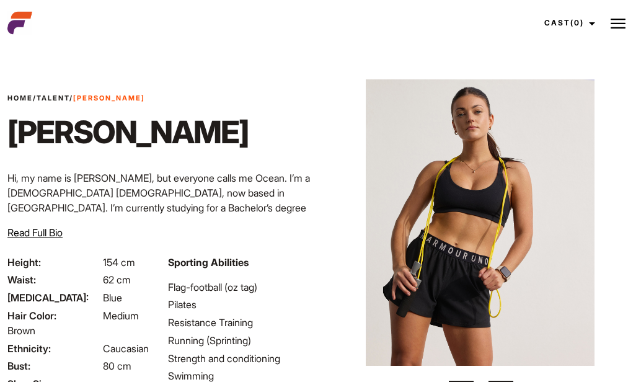
click at [28, 99] on link "Home" at bounding box center [19, 98] width 25 height 9
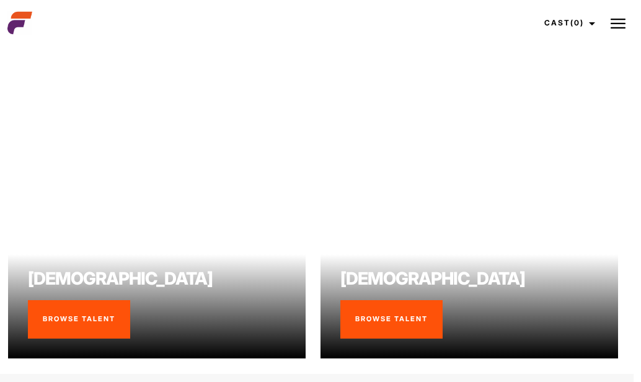
scroll to position [758, 7]
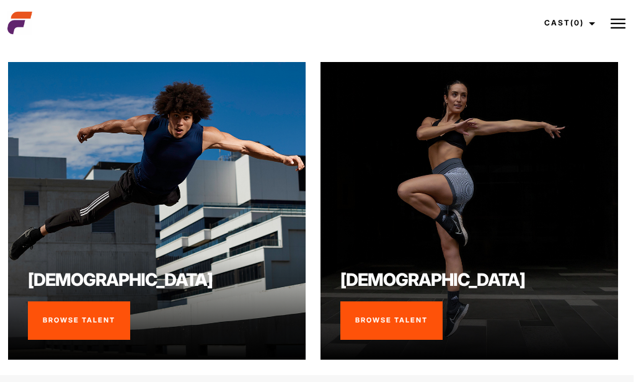
click at [382, 310] on link "Browse Talent" at bounding box center [392, 320] width 102 height 38
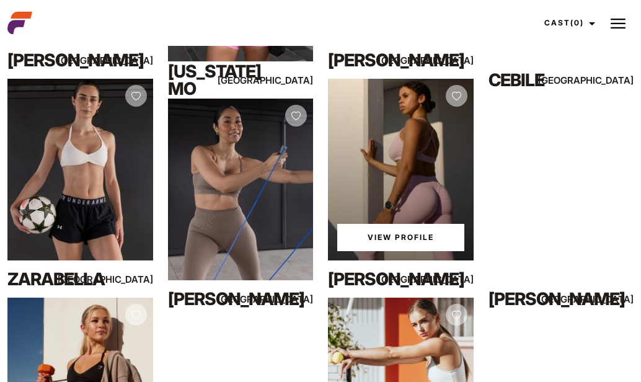
scroll to position [467, 0]
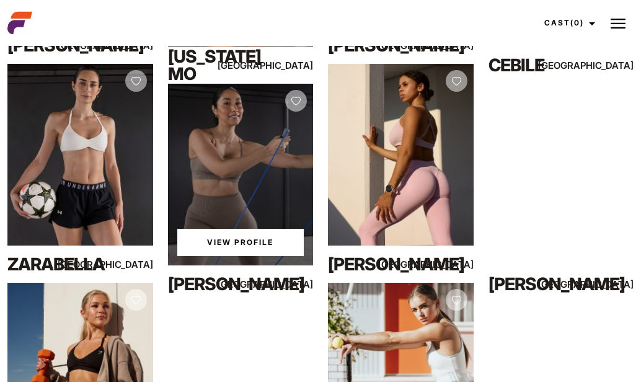
click at [247, 202] on div "View Profile" at bounding box center [241, 175] width 146 height 182
click at [232, 243] on link "View Profile" at bounding box center [240, 242] width 127 height 27
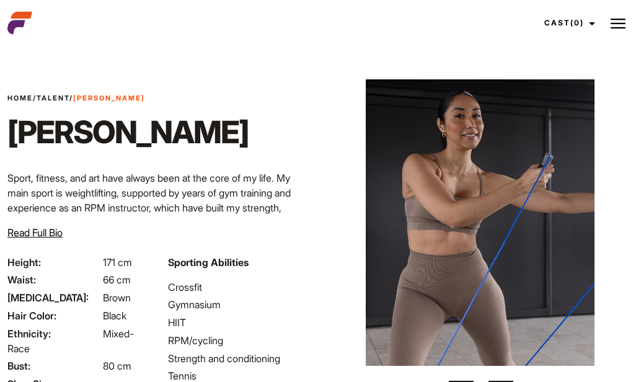
click at [50, 233] on span "Read Full Bio" at bounding box center [34, 232] width 55 height 12
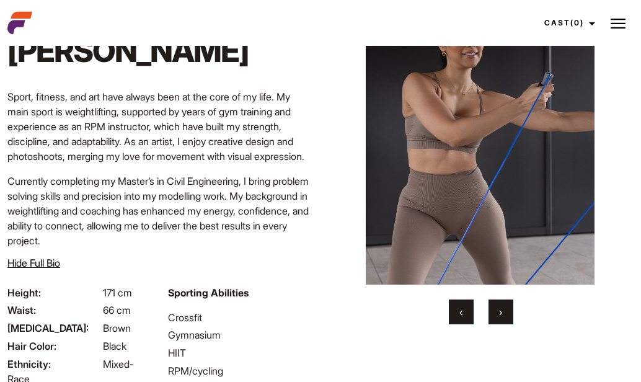
scroll to position [63, 0]
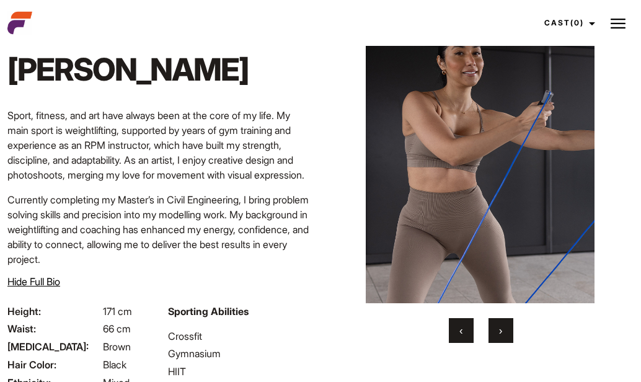
click at [503, 333] on button "›" at bounding box center [501, 330] width 25 height 25
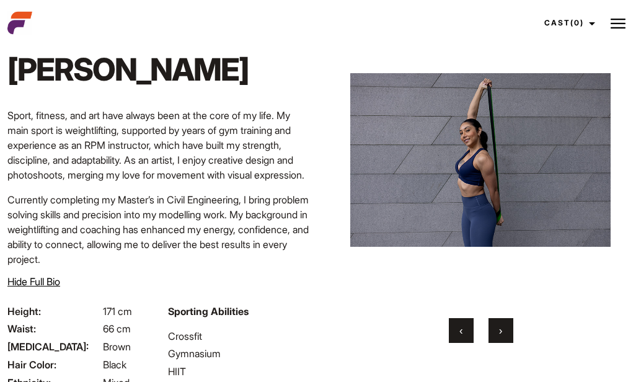
click at [503, 333] on button "›" at bounding box center [501, 330] width 25 height 25
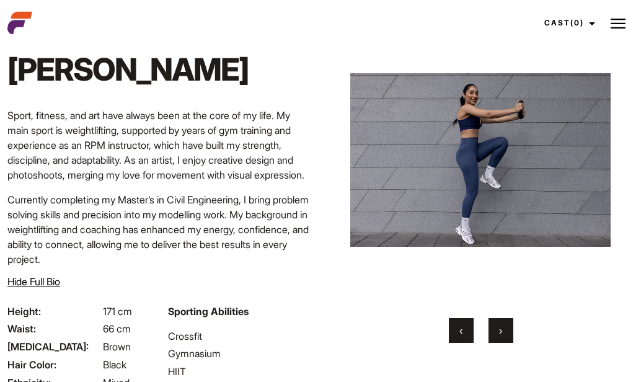
click at [503, 333] on button "›" at bounding box center [501, 330] width 25 height 25
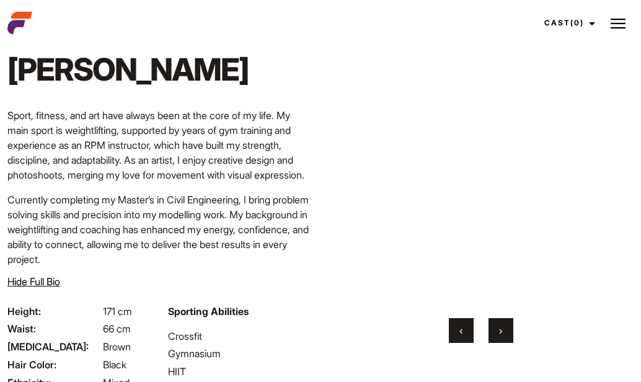
click at [503, 333] on button "›" at bounding box center [501, 330] width 25 height 25
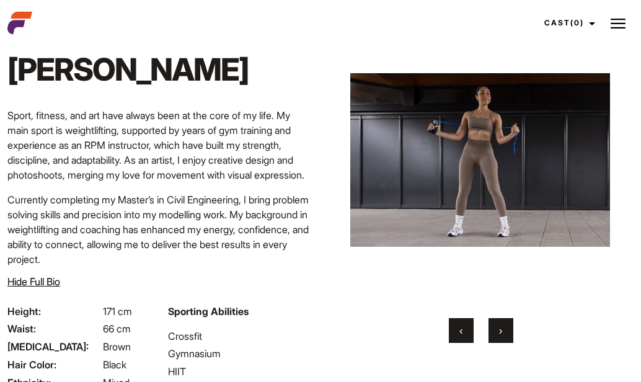
click at [503, 333] on button "›" at bounding box center [501, 330] width 25 height 25
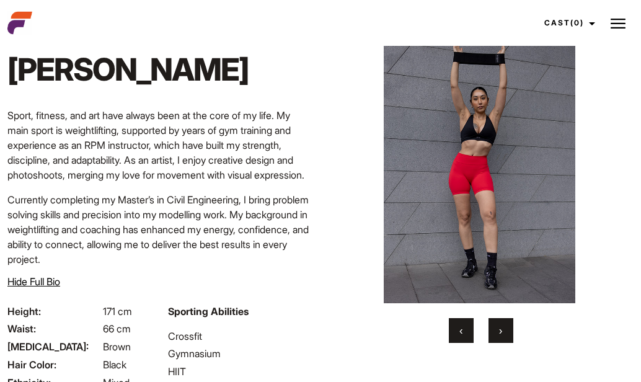
click at [503, 333] on button "›" at bounding box center [501, 330] width 25 height 25
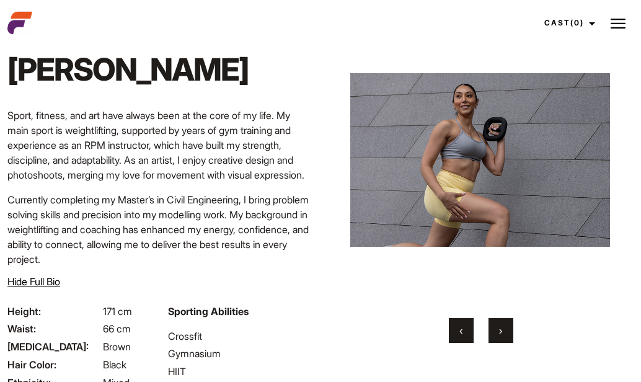
click at [503, 333] on button "›" at bounding box center [501, 330] width 25 height 25
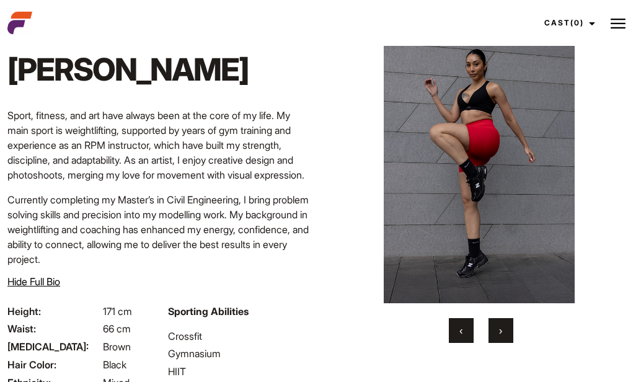
click at [503, 333] on button "›" at bounding box center [501, 330] width 25 height 25
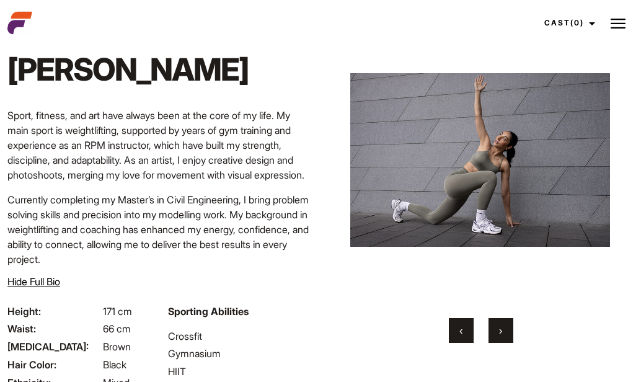
click at [503, 333] on button "›" at bounding box center [501, 330] width 25 height 25
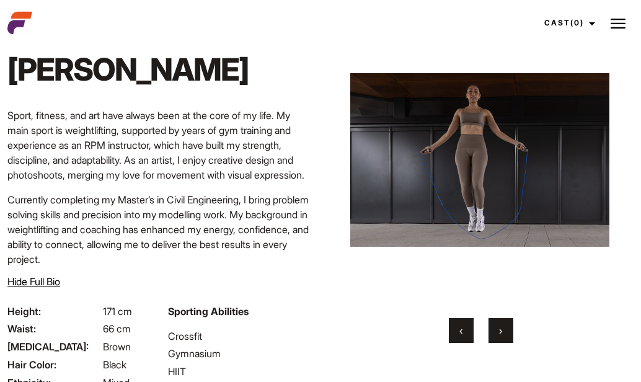
click at [503, 333] on button "›" at bounding box center [501, 330] width 25 height 25
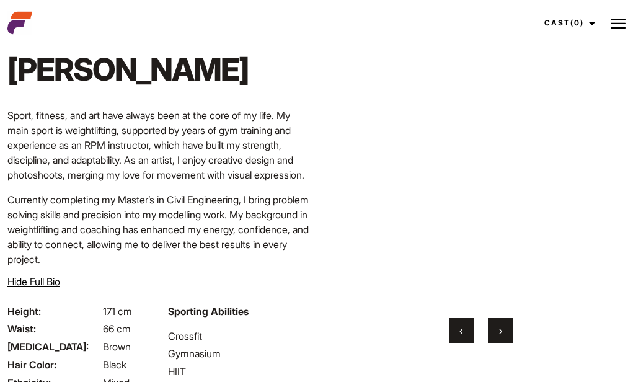
click at [503, 333] on button "›" at bounding box center [501, 330] width 25 height 25
click at [460, 332] on span "‹" at bounding box center [461, 330] width 3 height 12
click at [505, 329] on button "›" at bounding box center [501, 330] width 25 height 25
click at [499, 329] on span "›" at bounding box center [500, 330] width 3 height 12
click at [499, 331] on span "›" at bounding box center [500, 330] width 3 height 12
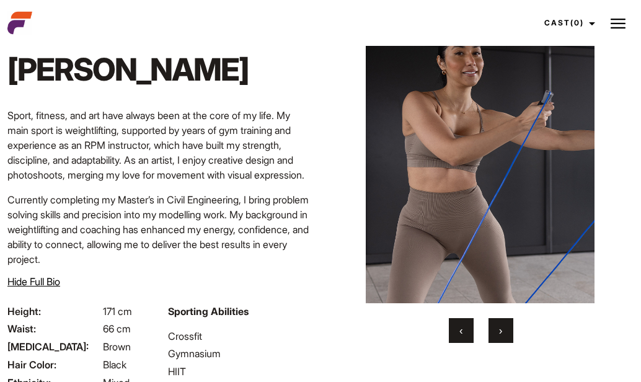
click at [499, 331] on span "›" at bounding box center [500, 330] width 3 height 12
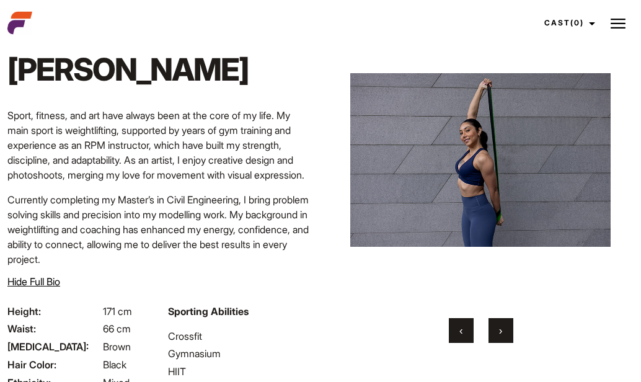
click at [499, 331] on span "›" at bounding box center [500, 330] width 3 height 12
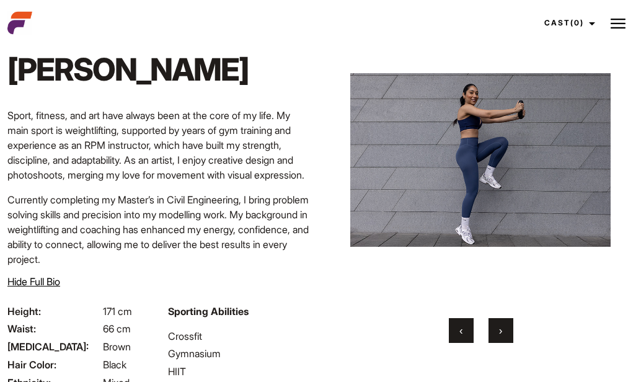
click at [499, 331] on span "›" at bounding box center [500, 330] width 3 height 12
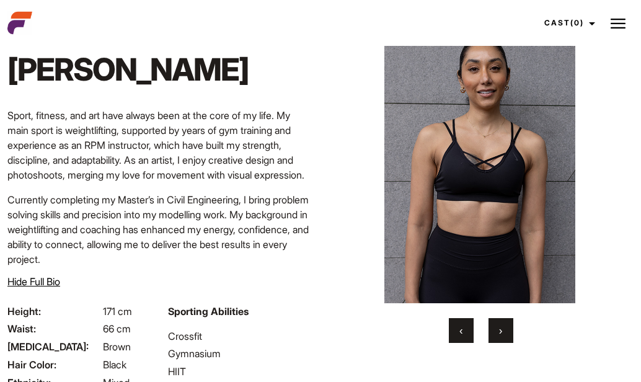
click at [499, 331] on span "›" at bounding box center [500, 330] width 3 height 12
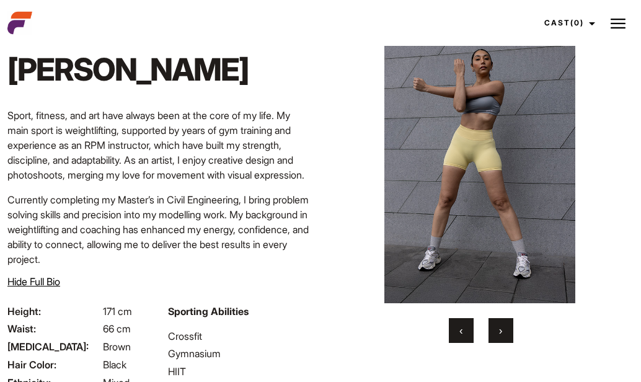
click at [499, 331] on span "›" at bounding box center [500, 330] width 3 height 12
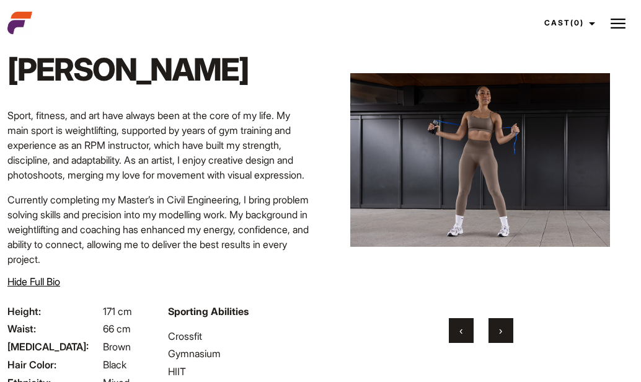
click at [500, 331] on span "›" at bounding box center [500, 330] width 3 height 12
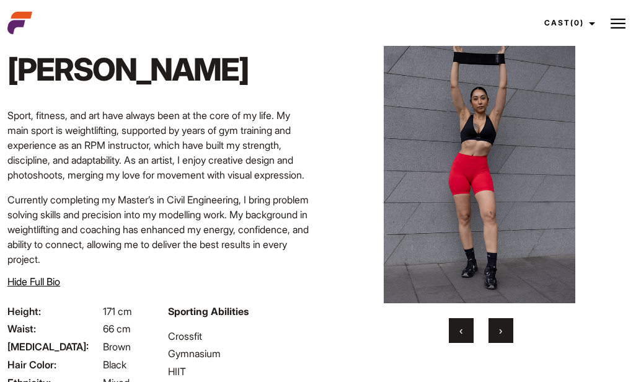
click at [500, 331] on span "›" at bounding box center [500, 330] width 3 height 12
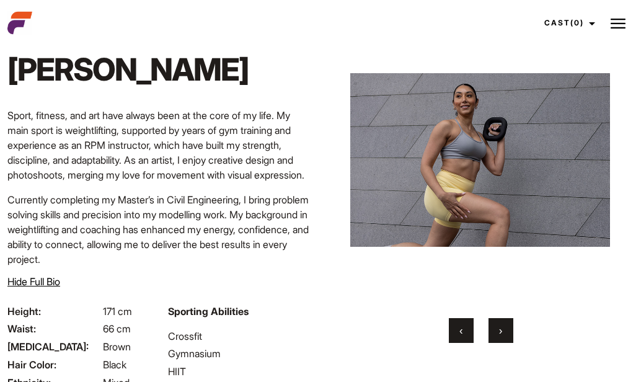
click at [500, 331] on span "›" at bounding box center [500, 330] width 3 height 12
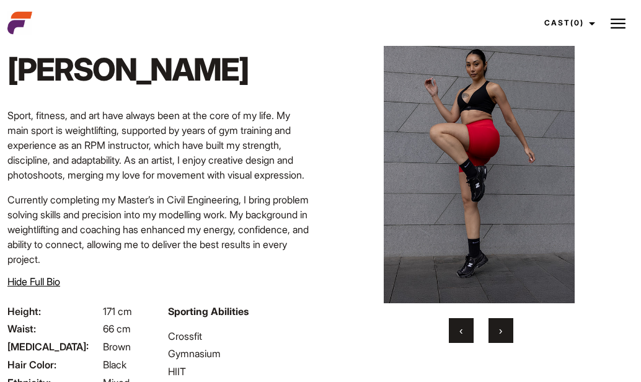
click at [499, 331] on span "›" at bounding box center [500, 330] width 3 height 12
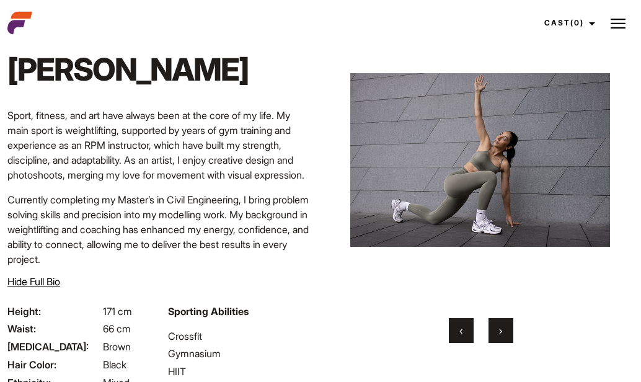
click at [499, 331] on span "›" at bounding box center [500, 330] width 3 height 12
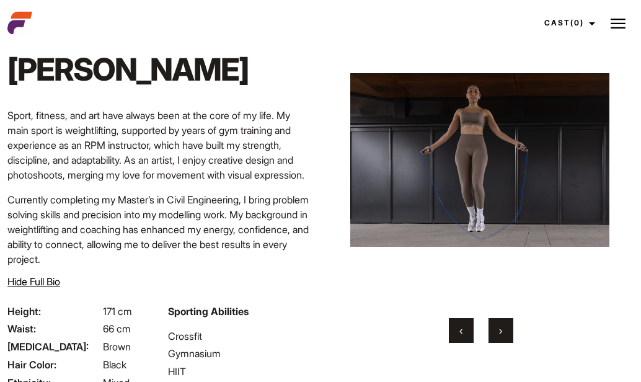
click at [499, 331] on span "›" at bounding box center [500, 330] width 3 height 12
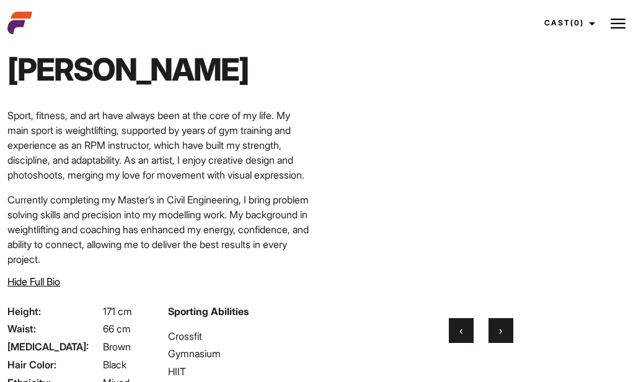
click at [499, 331] on span "›" at bounding box center [500, 330] width 3 height 12
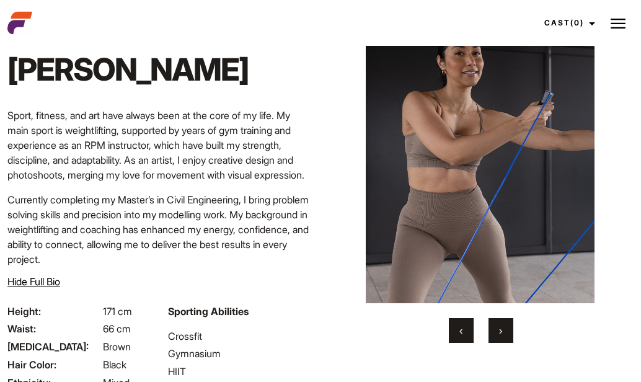
click at [498, 165] on img at bounding box center [480, 160] width 261 height 287
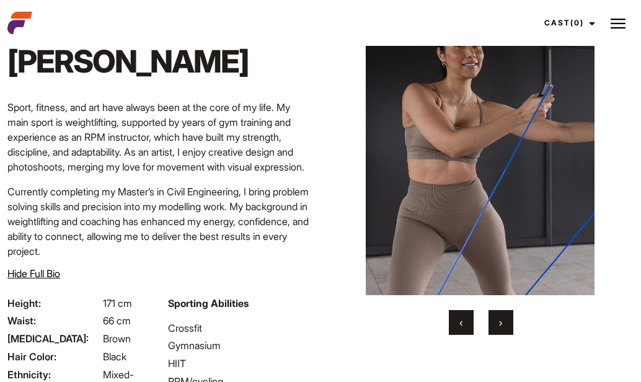
scroll to position [69, 0]
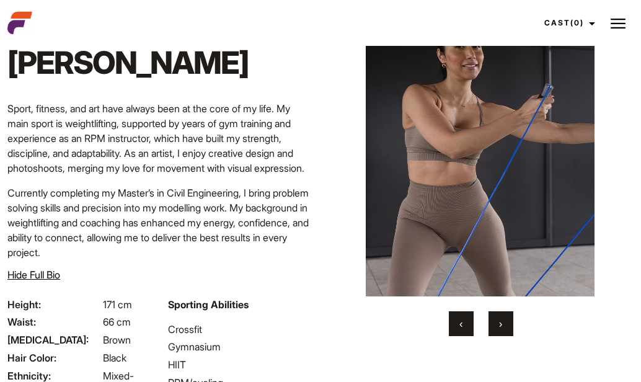
click at [501, 324] on span "›" at bounding box center [500, 324] width 3 height 12
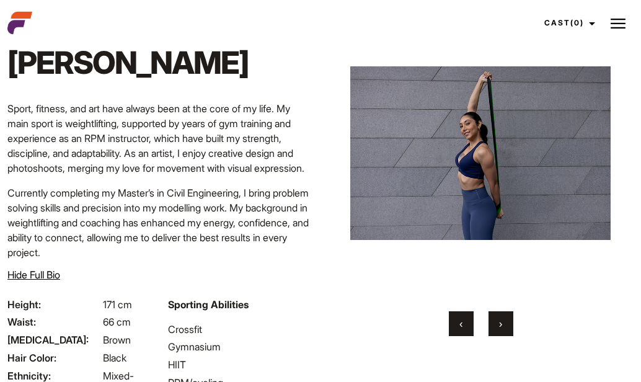
click at [501, 324] on span "›" at bounding box center [500, 324] width 3 height 12
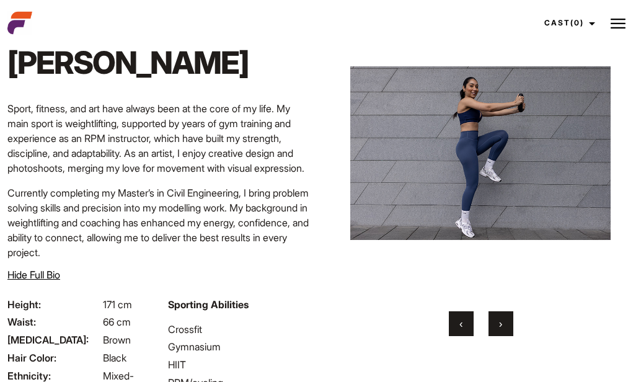
click at [501, 324] on span "›" at bounding box center [500, 324] width 3 height 12
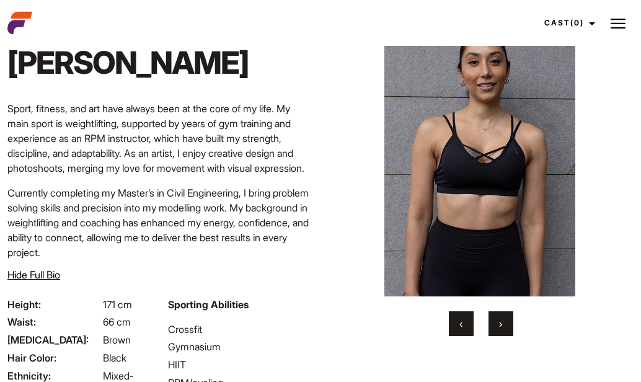
click at [501, 324] on span "›" at bounding box center [500, 324] width 3 height 12
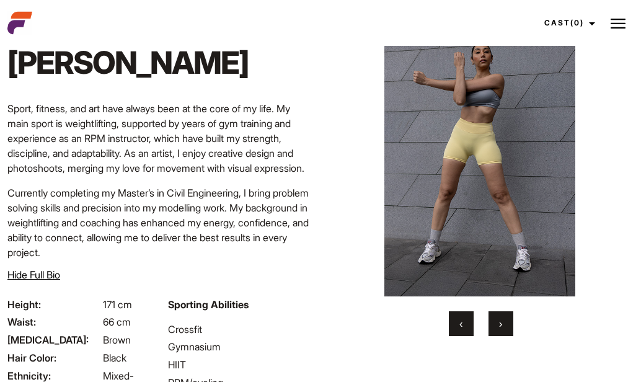
click at [501, 324] on span "›" at bounding box center [500, 324] width 3 height 12
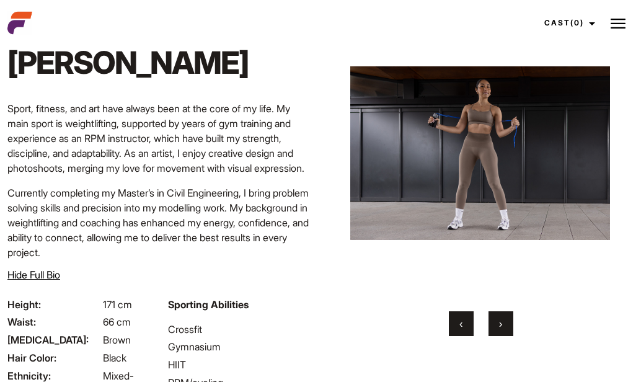
click at [501, 324] on span "›" at bounding box center [500, 324] width 3 height 12
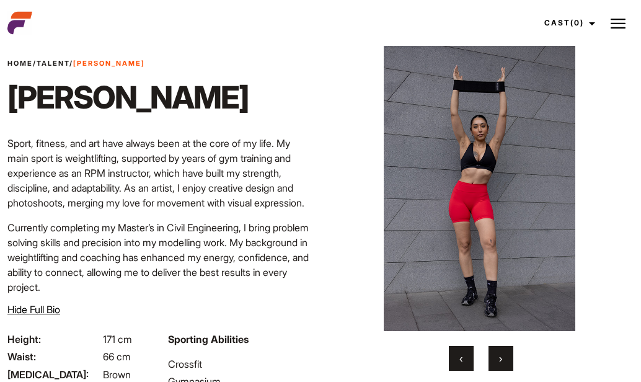
scroll to position [31, 0]
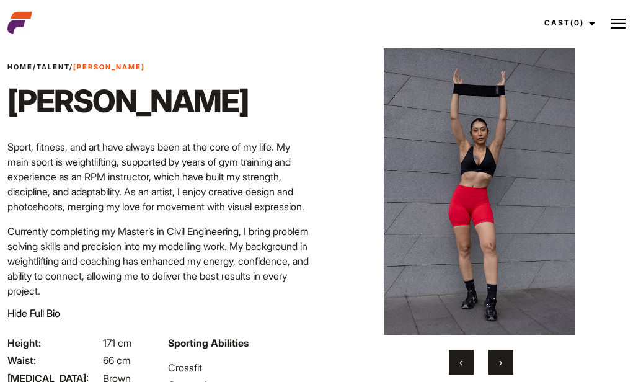
click at [497, 359] on button "›" at bounding box center [501, 362] width 25 height 25
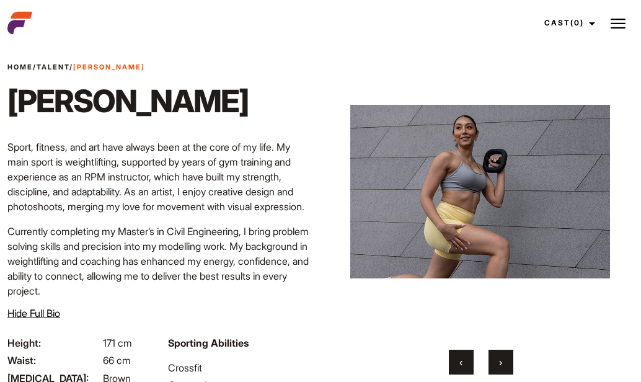
click at [497, 359] on button "›" at bounding box center [501, 362] width 25 height 25
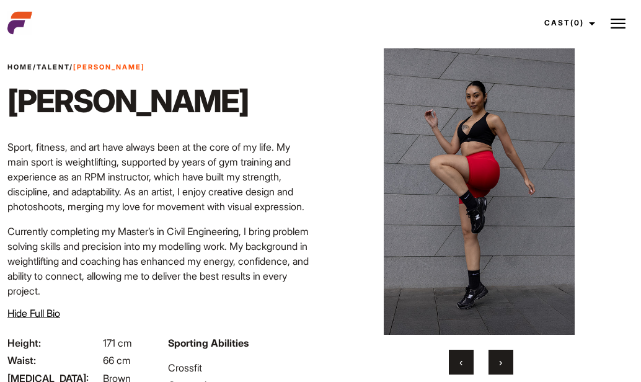
click at [497, 360] on button "›" at bounding box center [501, 362] width 25 height 25
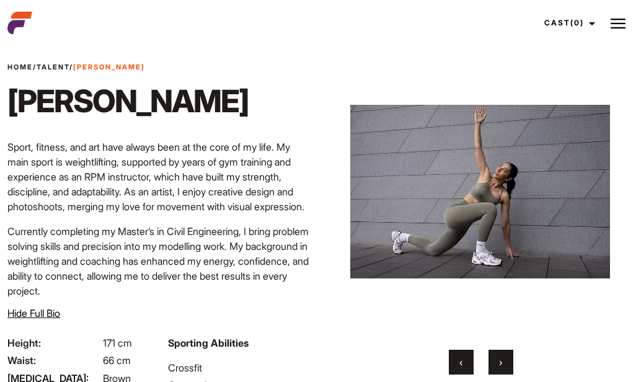
click at [497, 360] on button "›" at bounding box center [501, 362] width 25 height 25
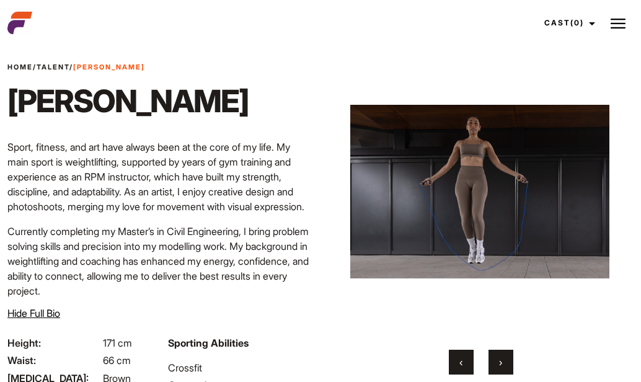
click at [497, 360] on button "›" at bounding box center [501, 362] width 25 height 25
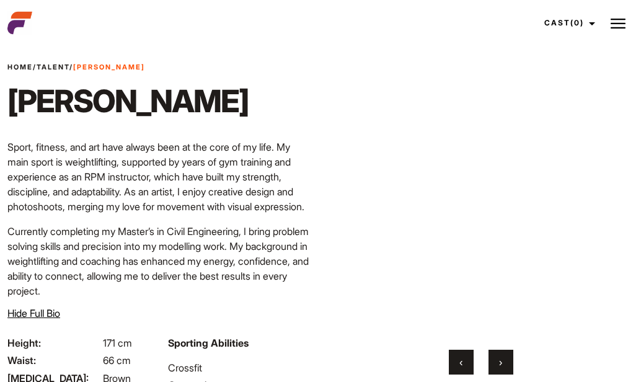
click at [497, 360] on button "›" at bounding box center [501, 362] width 25 height 25
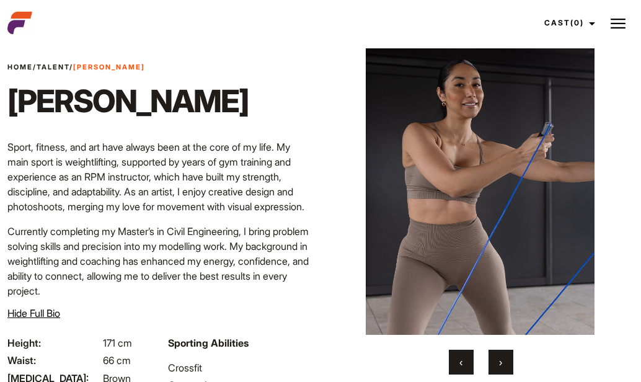
click at [497, 360] on button "›" at bounding box center [501, 362] width 25 height 25
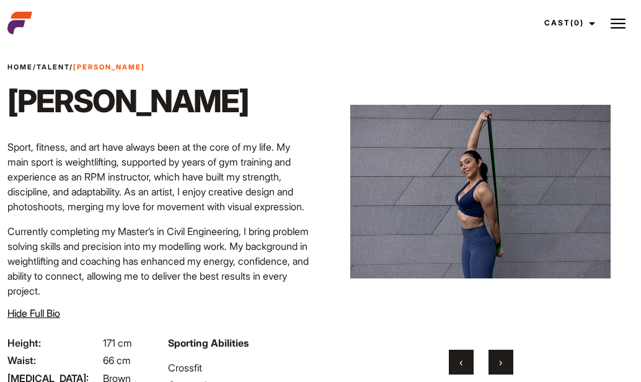
click at [497, 360] on button "›" at bounding box center [501, 362] width 25 height 25
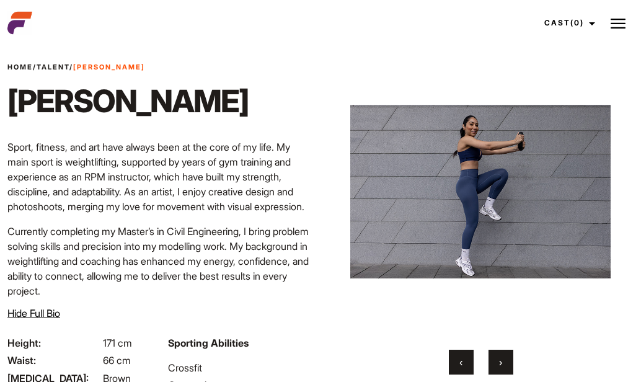
click at [497, 360] on button "›" at bounding box center [501, 362] width 25 height 25
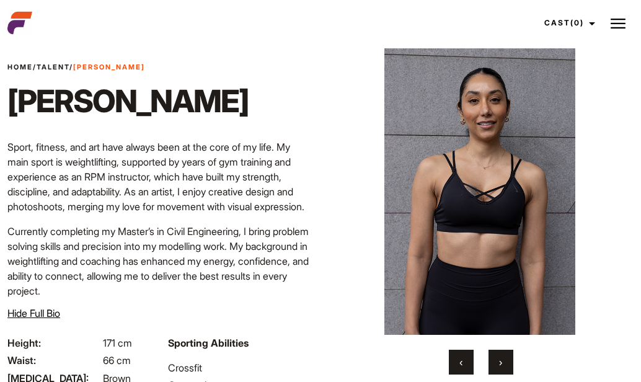
click at [497, 360] on button "›" at bounding box center [501, 362] width 25 height 25
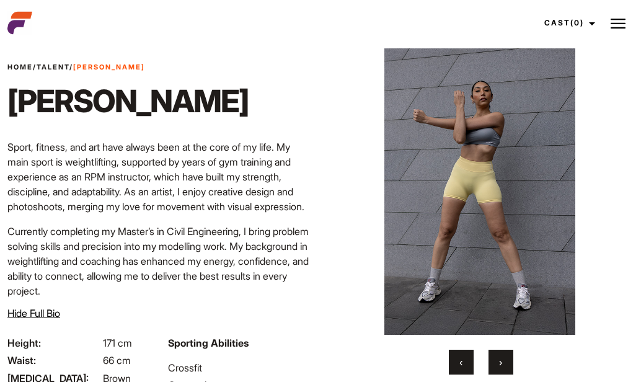
click at [497, 360] on button "›" at bounding box center [501, 362] width 25 height 25
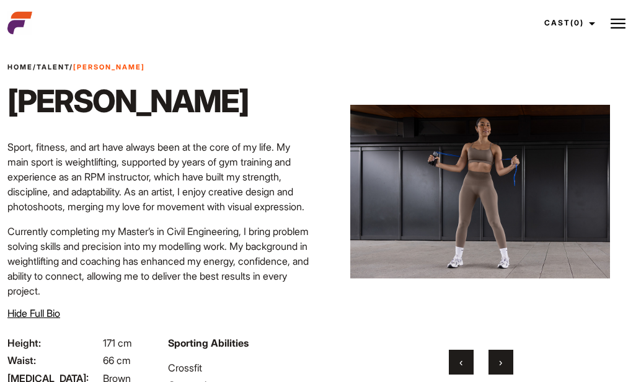
click at [497, 360] on button "›" at bounding box center [501, 362] width 25 height 25
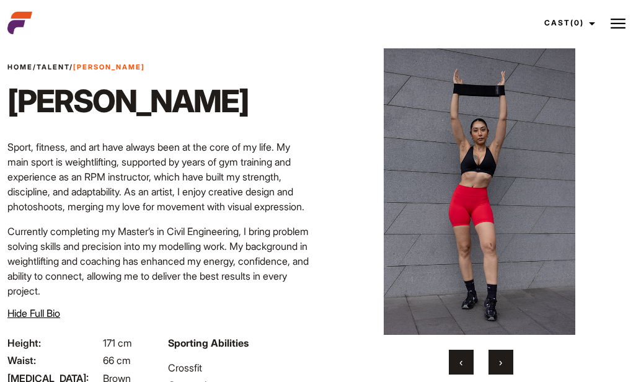
click at [497, 360] on button "›" at bounding box center [501, 362] width 25 height 25
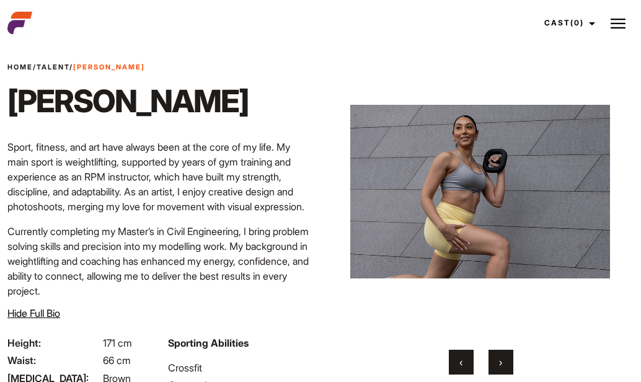
click at [497, 360] on button "›" at bounding box center [501, 362] width 25 height 25
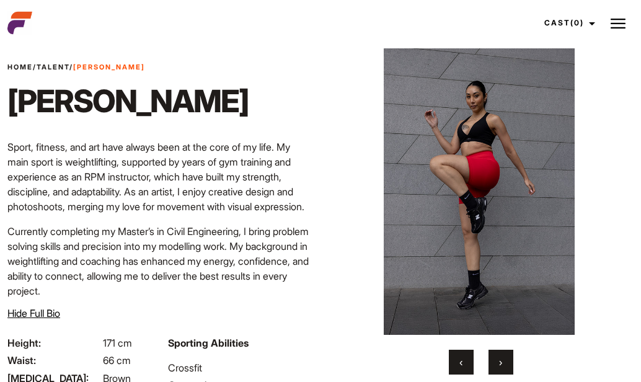
click at [497, 360] on button "›" at bounding box center [501, 362] width 25 height 25
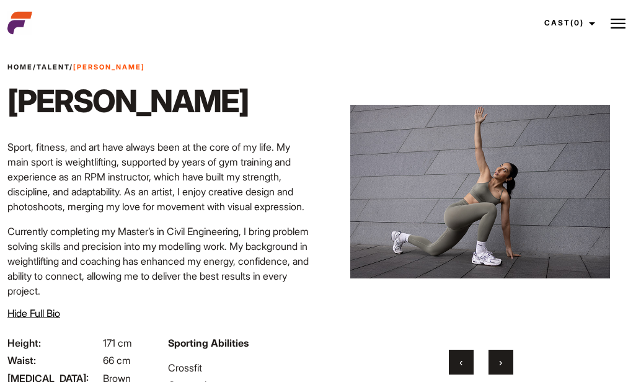
click at [497, 360] on button "›" at bounding box center [501, 362] width 25 height 25
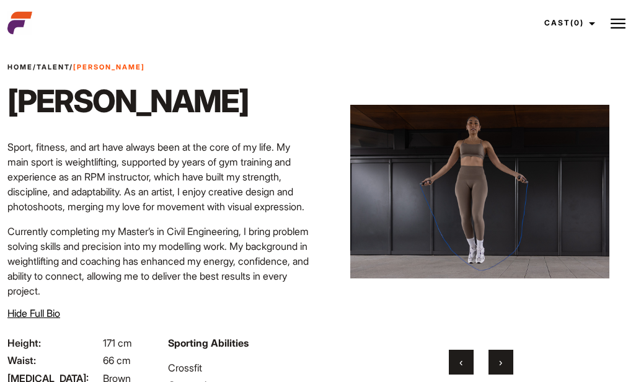
click at [497, 360] on button "›" at bounding box center [501, 362] width 25 height 25
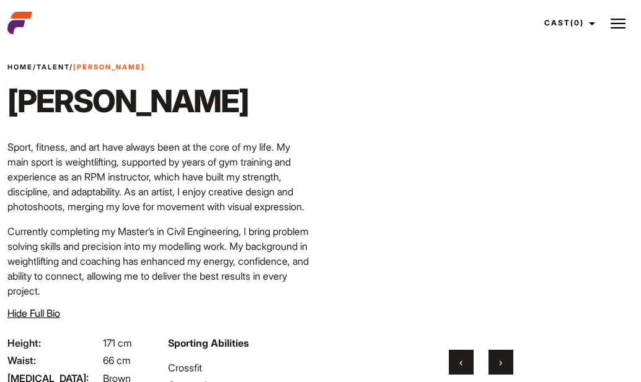
click at [497, 360] on button "›" at bounding box center [501, 362] width 25 height 25
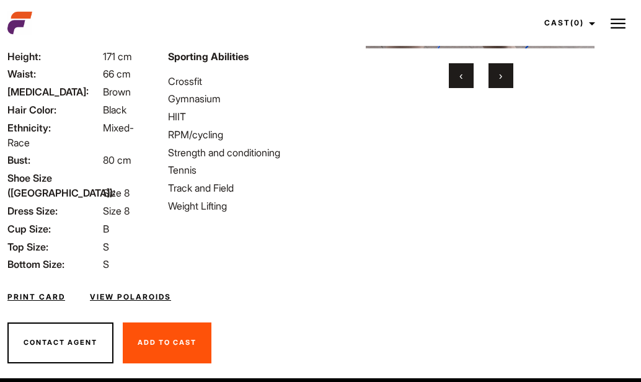
scroll to position [338, 0]
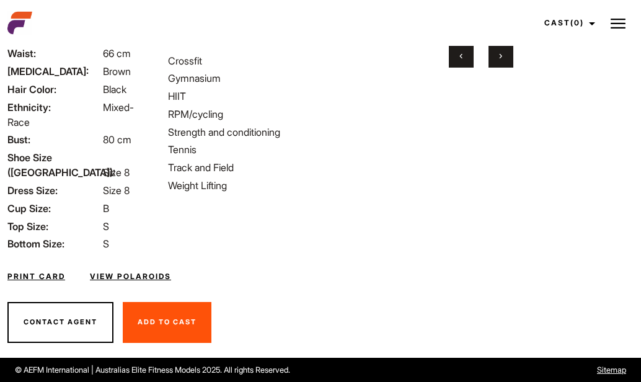
click at [154, 277] on link "View Polaroids" at bounding box center [130, 276] width 81 height 11
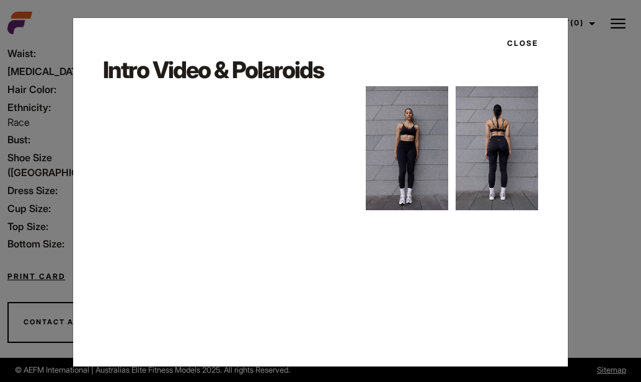
scroll to position [2, 0]
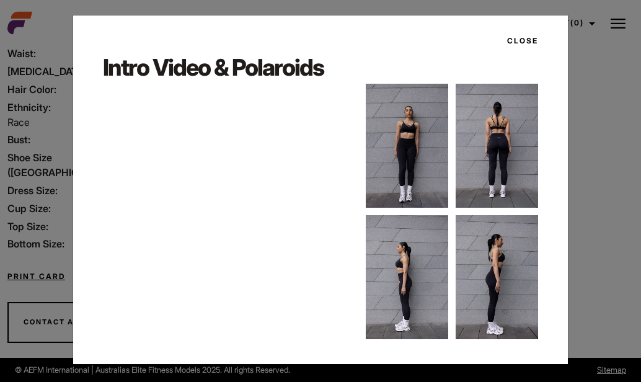
click at [522, 43] on button "Close" at bounding box center [519, 40] width 38 height 21
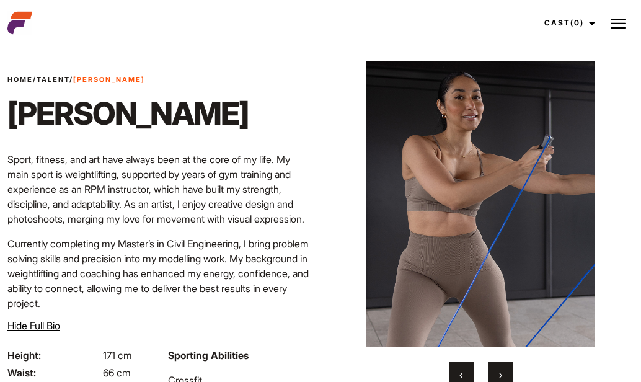
scroll to position [21, 0]
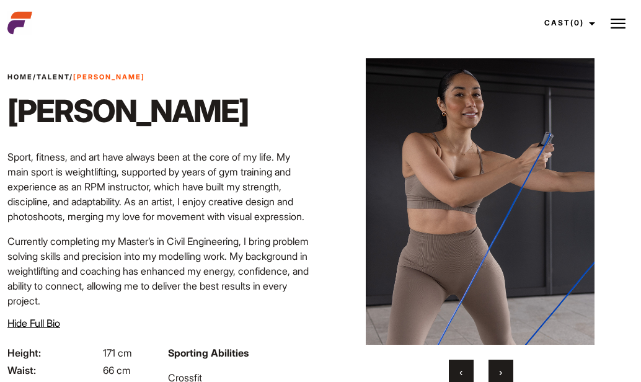
click at [505, 364] on button "›" at bounding box center [501, 372] width 25 height 25
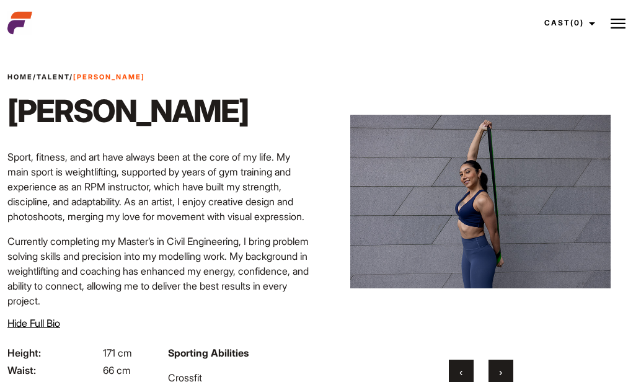
click at [505, 364] on button "›" at bounding box center [501, 372] width 25 height 25
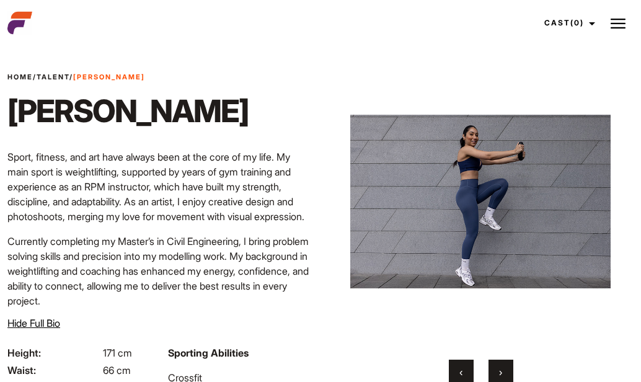
click at [505, 367] on button "›" at bounding box center [501, 372] width 25 height 25
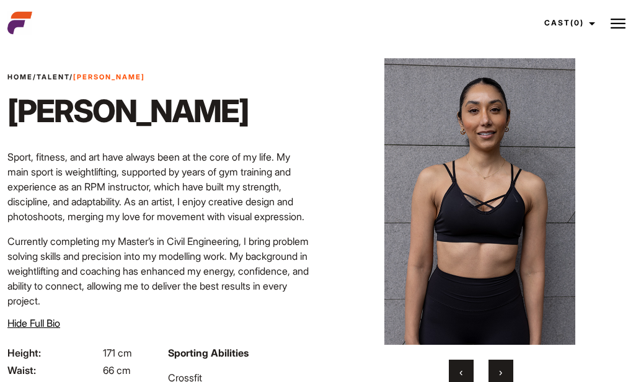
click at [505, 367] on button "›" at bounding box center [501, 372] width 25 height 25
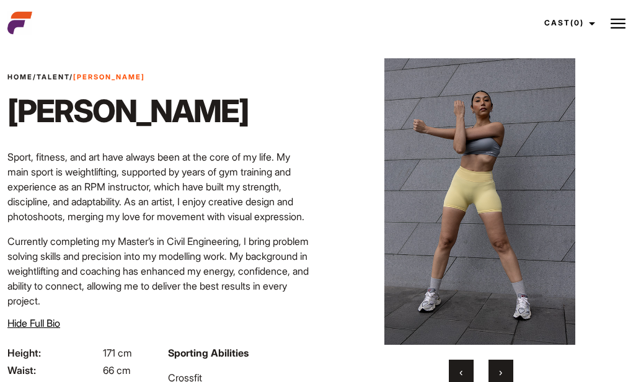
click at [505, 367] on button "›" at bounding box center [501, 372] width 25 height 25
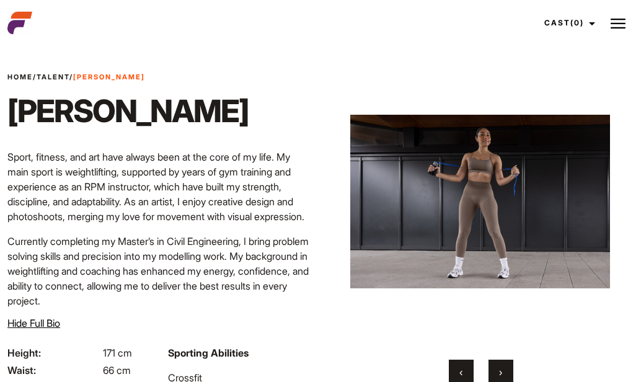
click at [505, 367] on button "›" at bounding box center [501, 372] width 25 height 25
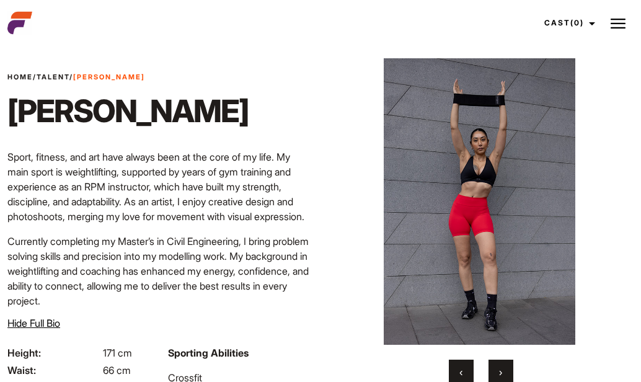
click at [505, 367] on button "›" at bounding box center [501, 372] width 25 height 25
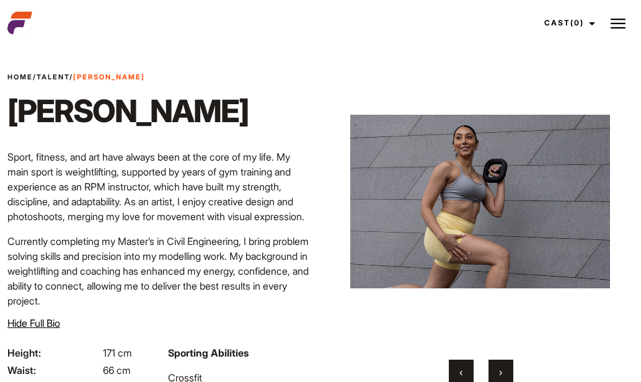
click at [505, 367] on button "›" at bounding box center [501, 372] width 25 height 25
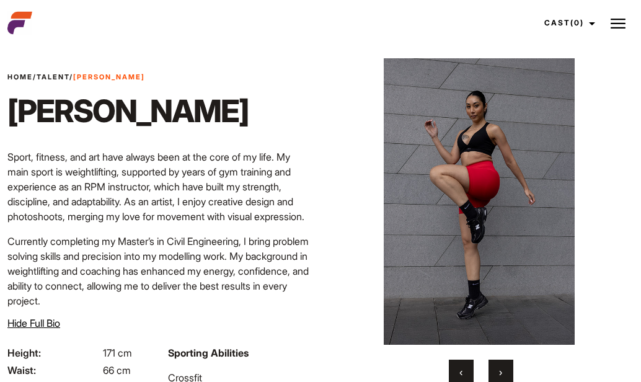
click at [506, 367] on button "›" at bounding box center [501, 372] width 25 height 25
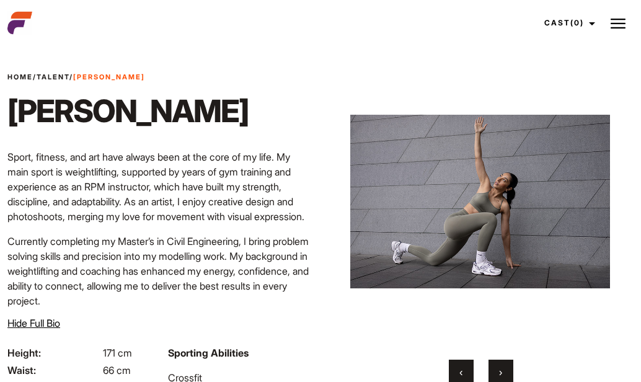
click at [506, 367] on button "›" at bounding box center [501, 372] width 25 height 25
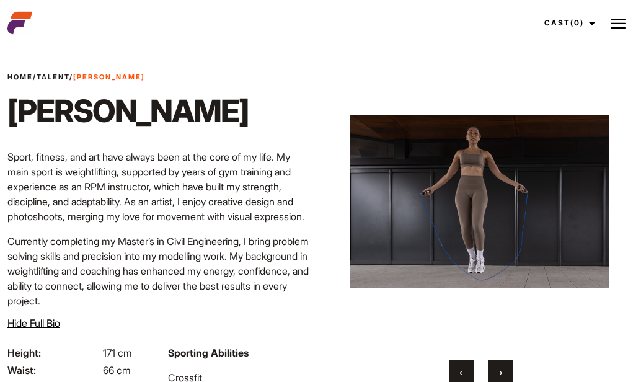
click at [506, 367] on button "›" at bounding box center [501, 372] width 25 height 25
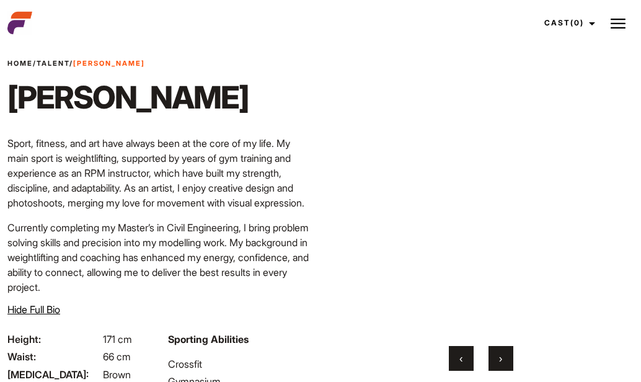
scroll to position [0, 0]
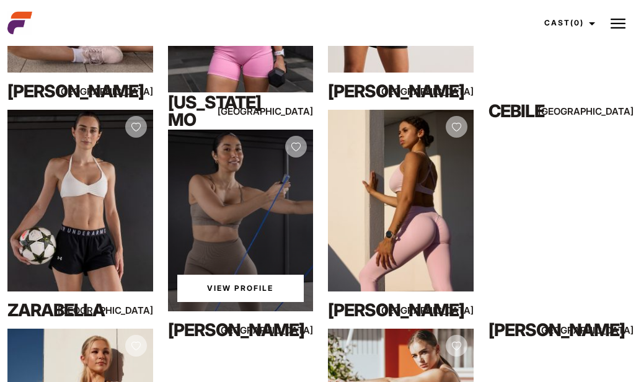
scroll to position [417, 0]
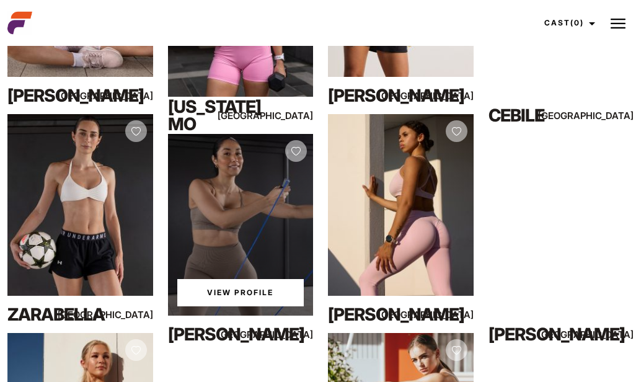
click at [234, 290] on link "View Profile" at bounding box center [240, 292] width 127 height 27
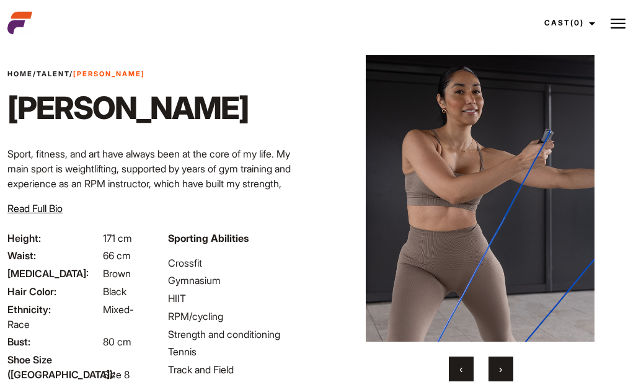
scroll to position [24, 0]
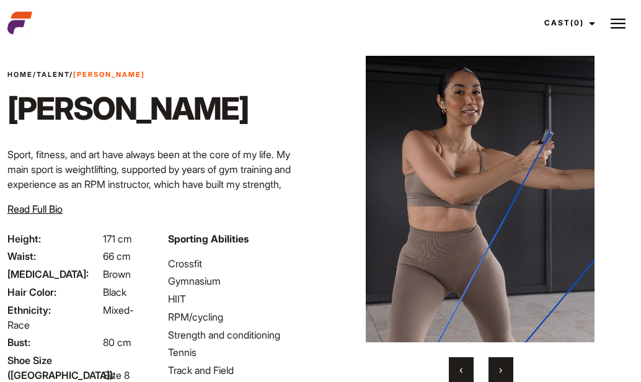
click at [500, 362] on button "›" at bounding box center [501, 369] width 25 height 25
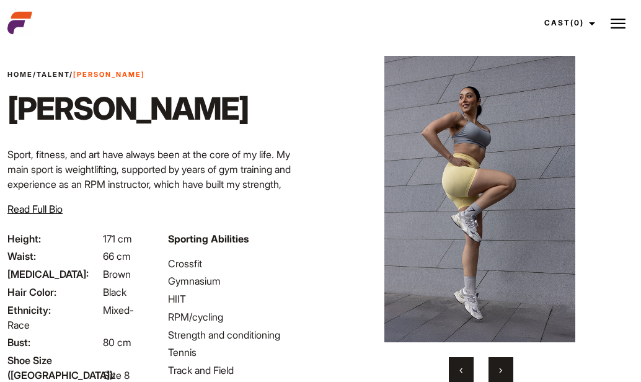
click at [501, 363] on button "›" at bounding box center [501, 369] width 25 height 25
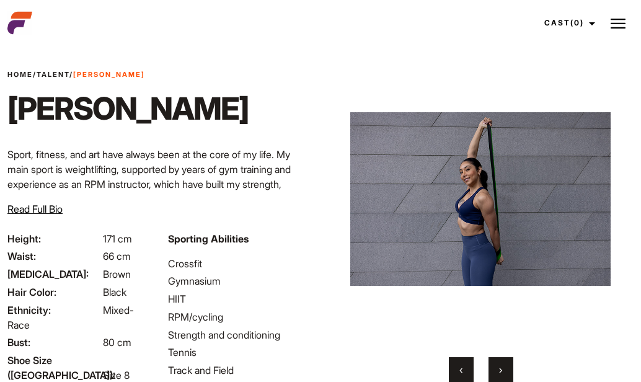
click at [462, 367] on span "‹" at bounding box center [461, 369] width 3 height 12
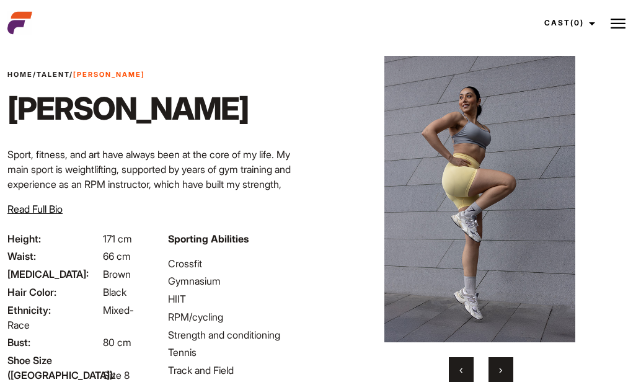
click at [502, 370] on button "›" at bounding box center [501, 369] width 25 height 25
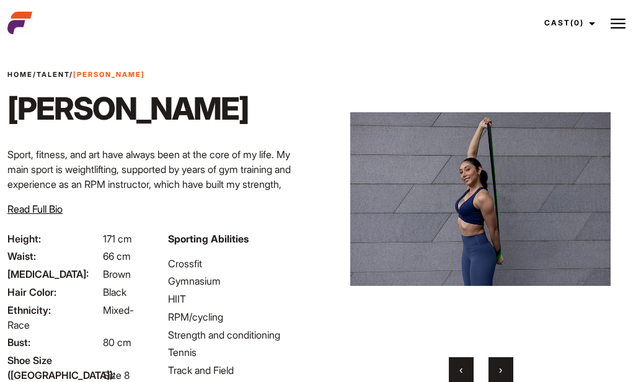
click at [503, 371] on button "›" at bounding box center [501, 369] width 25 height 25
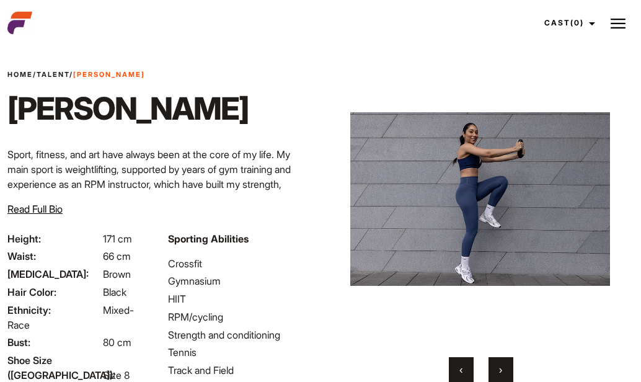
click at [504, 371] on button "›" at bounding box center [501, 369] width 25 height 25
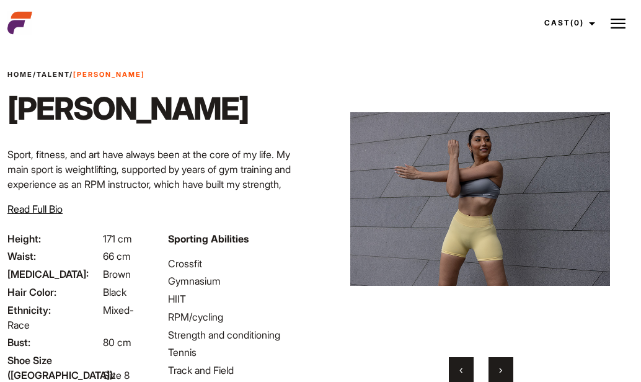
click at [504, 371] on button "›" at bounding box center [501, 369] width 25 height 25
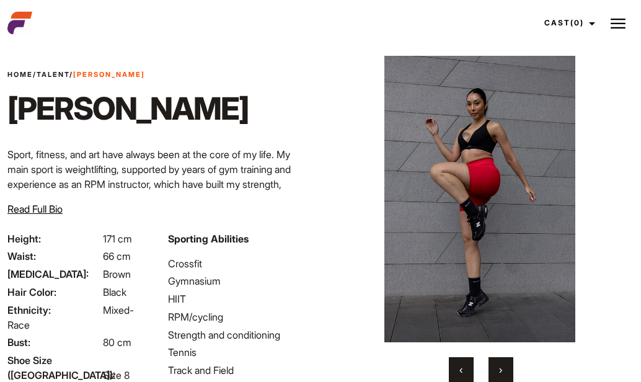
click at [504, 371] on button "›" at bounding box center [501, 369] width 25 height 25
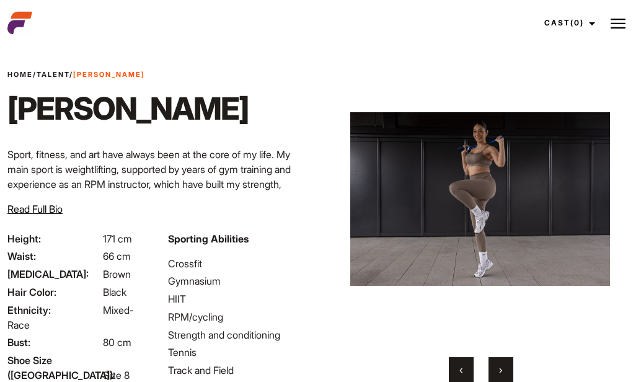
click at [504, 371] on button "›" at bounding box center [501, 369] width 25 height 25
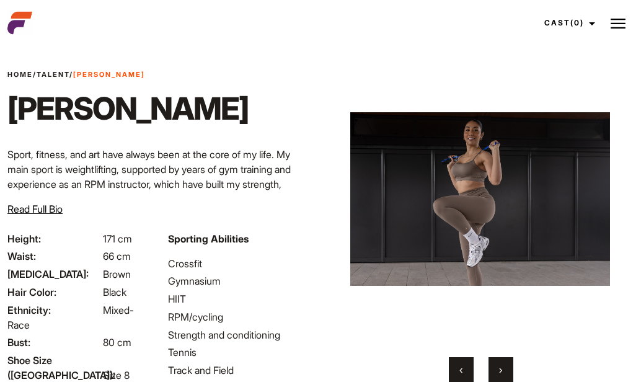
click at [504, 371] on button "›" at bounding box center [501, 369] width 25 height 25
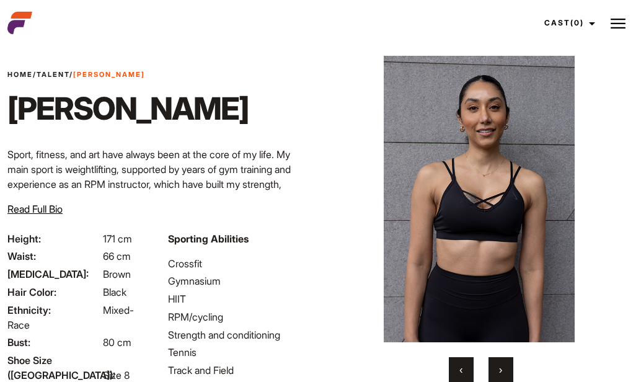
click at [504, 371] on button "›" at bounding box center [501, 369] width 25 height 25
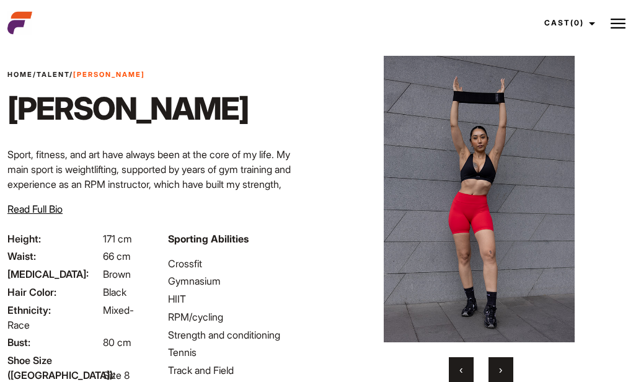
click at [504, 371] on button "›" at bounding box center [501, 369] width 25 height 25
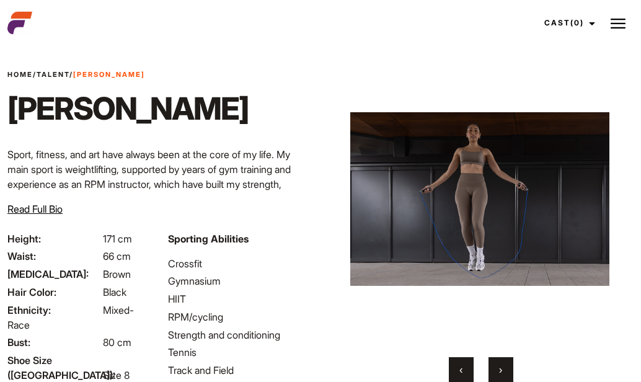
click at [504, 371] on button "›" at bounding box center [501, 369] width 25 height 25
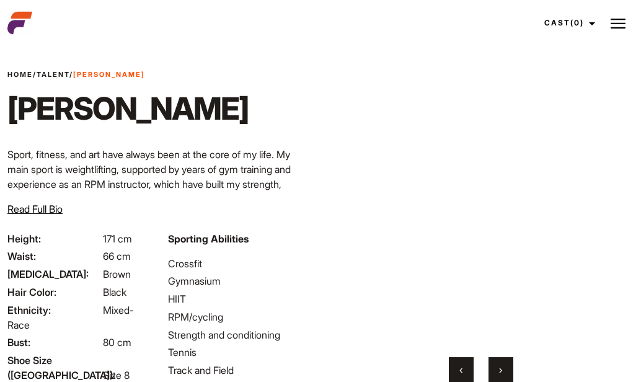
click at [504, 371] on button "›" at bounding box center [501, 369] width 25 height 25
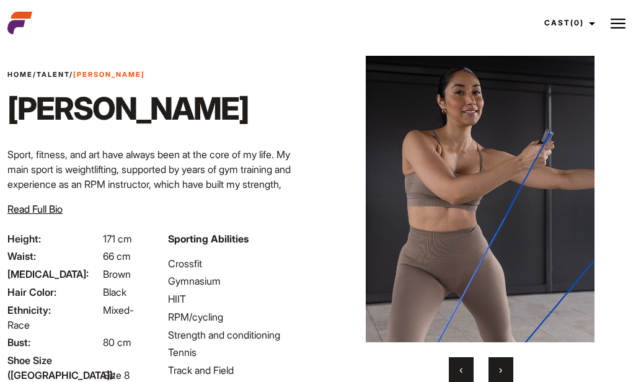
click at [504, 371] on button "›" at bounding box center [501, 369] width 25 height 25
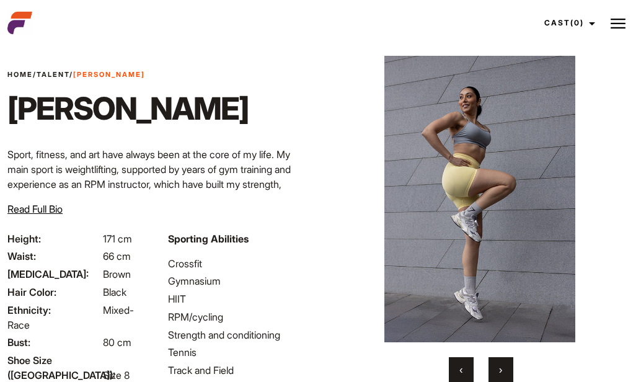
click at [466, 374] on button "‹" at bounding box center [461, 369] width 25 height 25
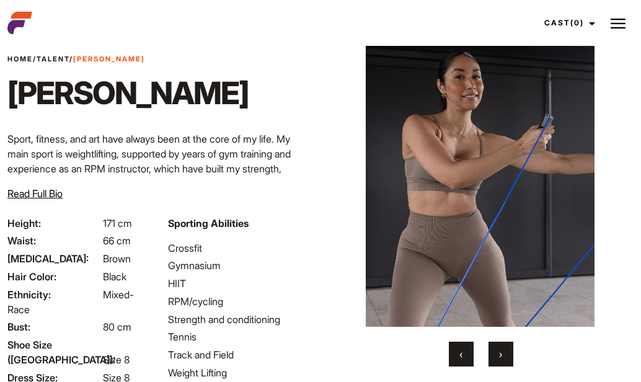
scroll to position [35, 0]
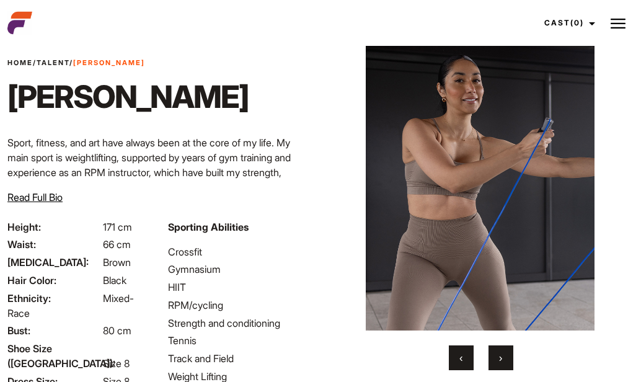
click at [50, 198] on span "Read Full Bio" at bounding box center [34, 197] width 55 height 12
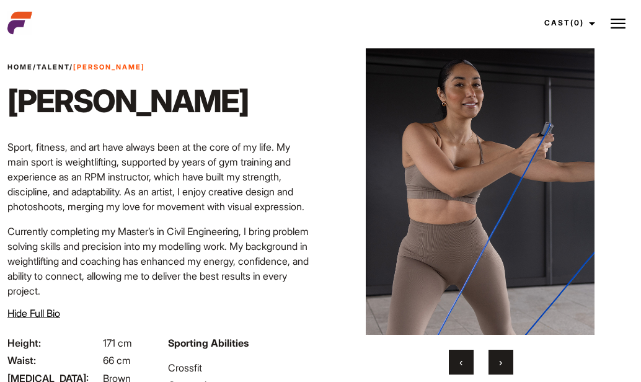
scroll to position [21, 0]
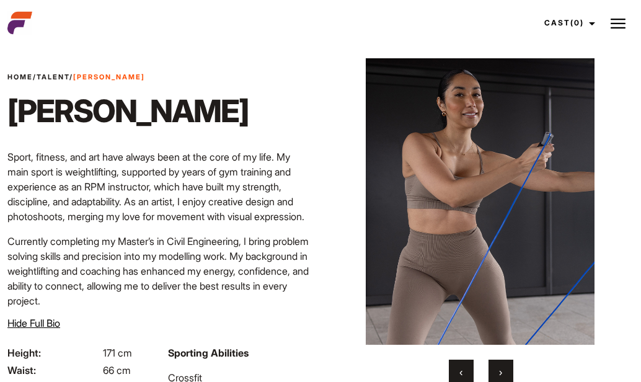
click at [499, 373] on span "›" at bounding box center [500, 372] width 3 height 12
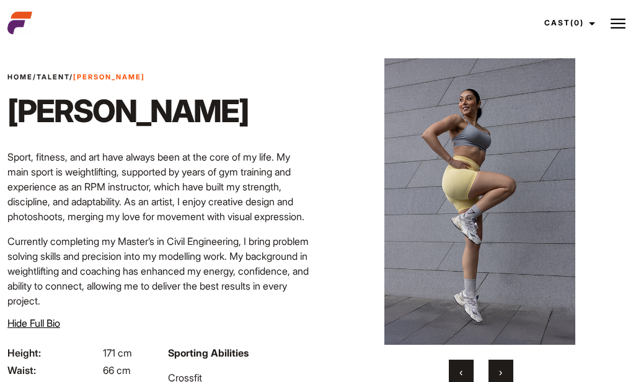
click at [499, 373] on span "›" at bounding box center [500, 372] width 3 height 12
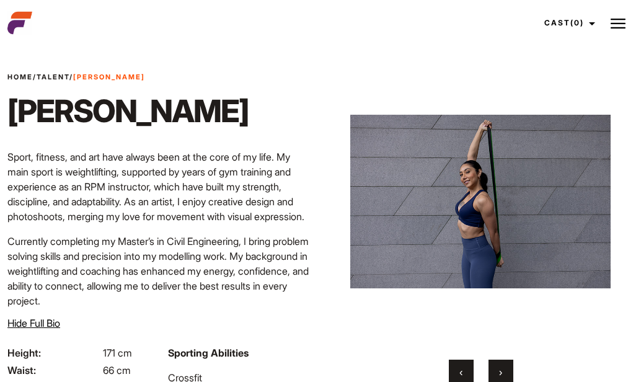
click at [499, 374] on span "›" at bounding box center [500, 372] width 3 height 12
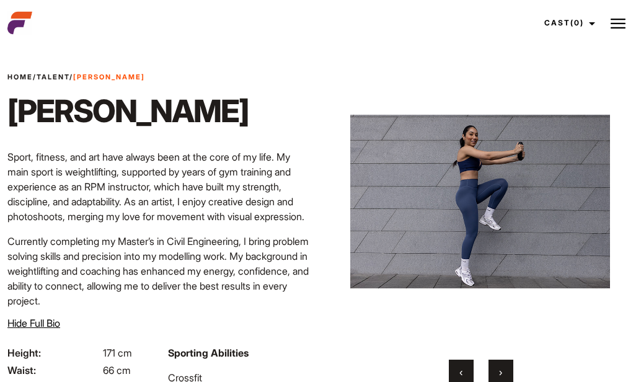
click at [499, 374] on span "›" at bounding box center [500, 372] width 3 height 12
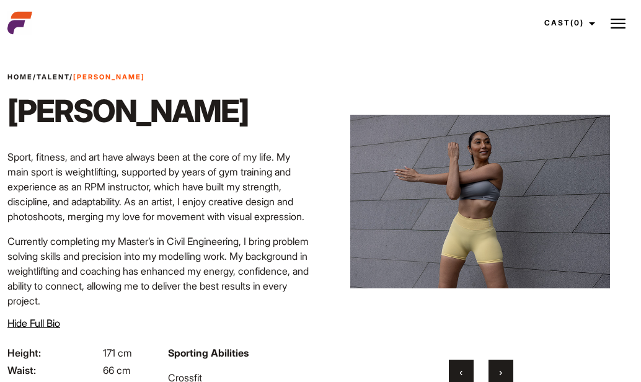
click at [499, 374] on span "›" at bounding box center [500, 372] width 3 height 12
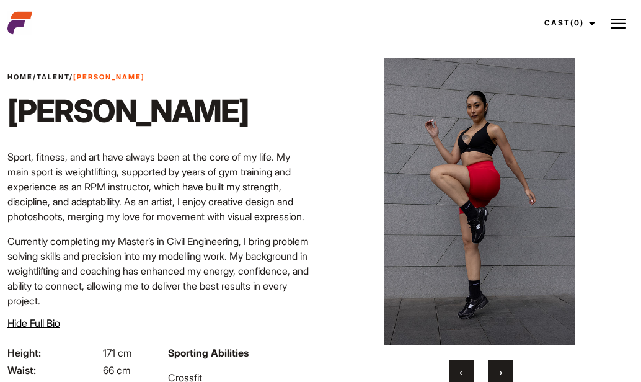
click at [499, 374] on span "›" at bounding box center [500, 372] width 3 height 12
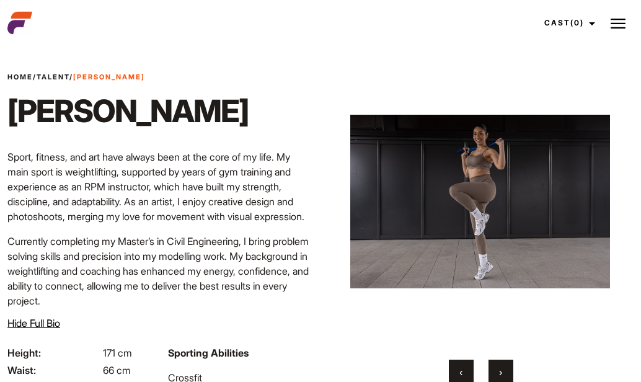
click at [499, 374] on span "›" at bounding box center [500, 372] width 3 height 12
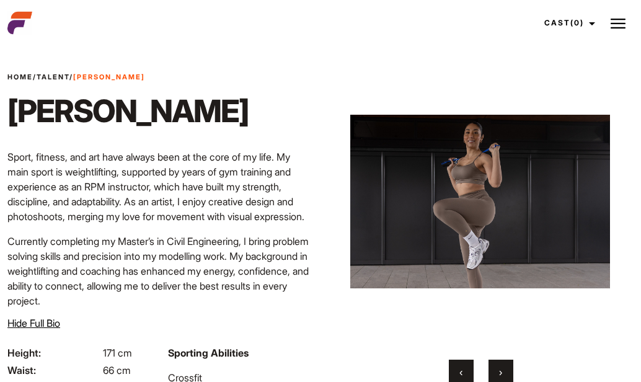
click at [499, 374] on span "›" at bounding box center [500, 372] width 3 height 12
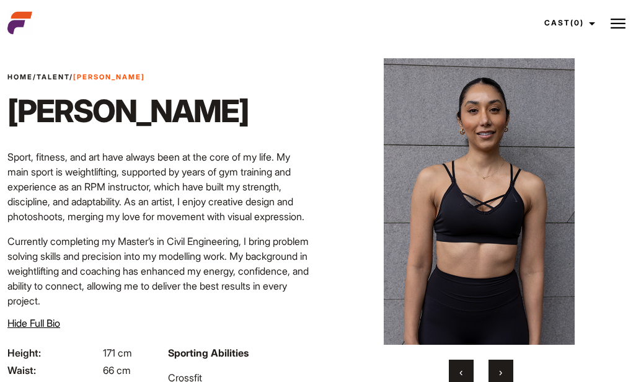
click at [499, 374] on span "›" at bounding box center [500, 372] width 3 height 12
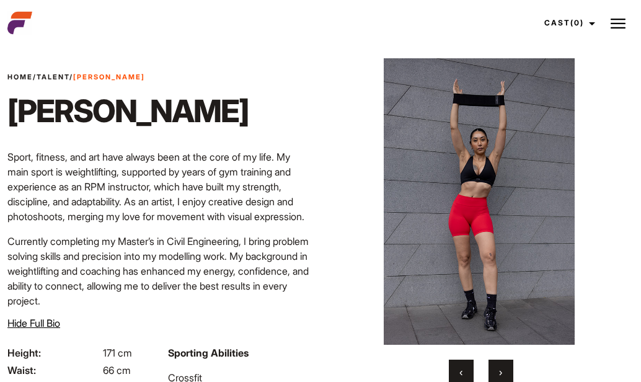
click at [499, 374] on span "›" at bounding box center [500, 372] width 3 height 12
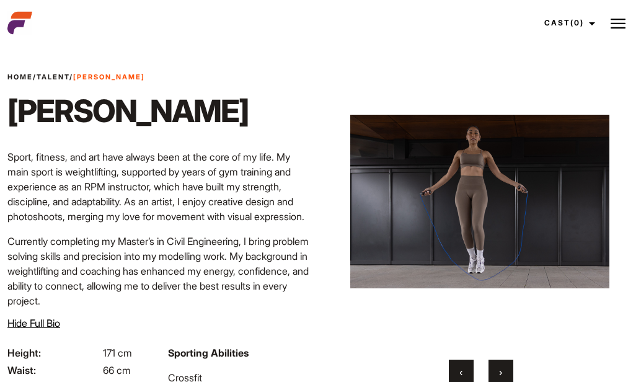
click at [499, 374] on span "›" at bounding box center [500, 372] width 3 height 12
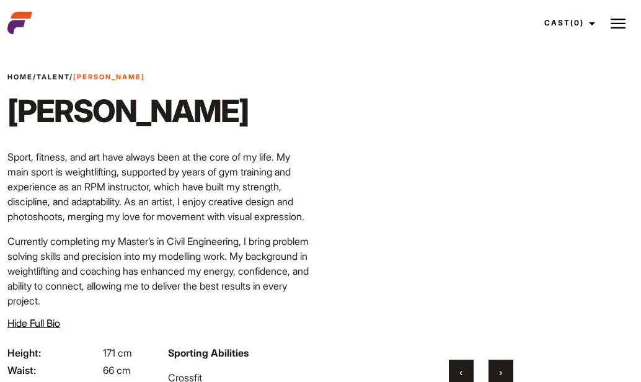
click at [499, 374] on span "›" at bounding box center [500, 372] width 3 height 12
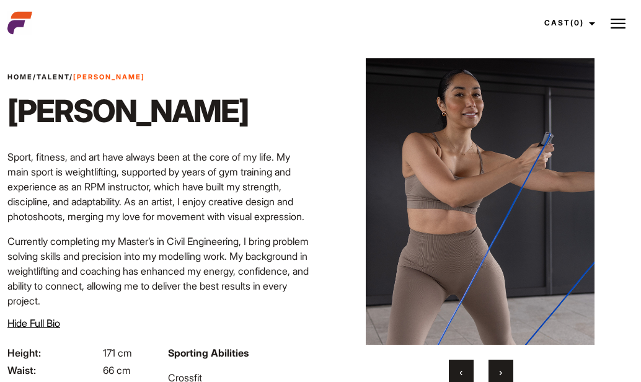
click at [499, 374] on span "›" at bounding box center [500, 372] width 3 height 12
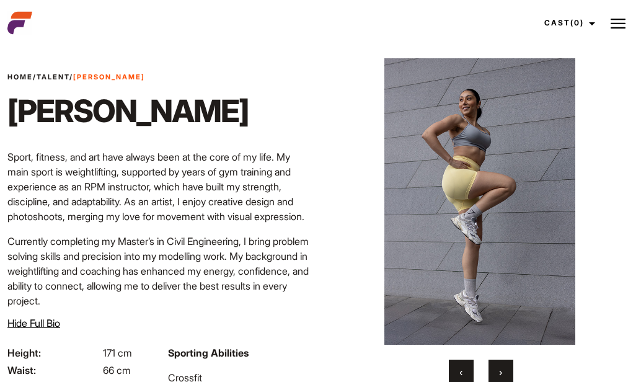
click at [499, 374] on span "›" at bounding box center [500, 372] width 3 height 12
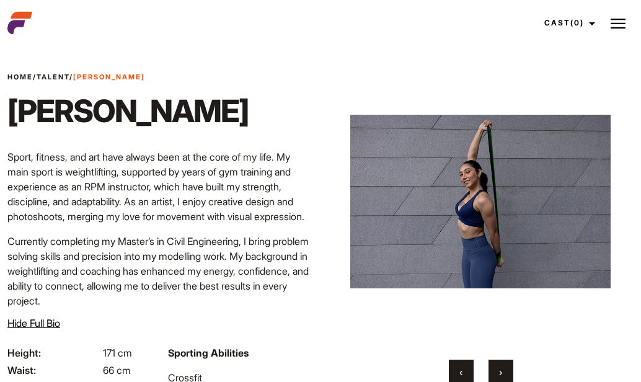
click at [466, 372] on button "‹" at bounding box center [461, 372] width 25 height 25
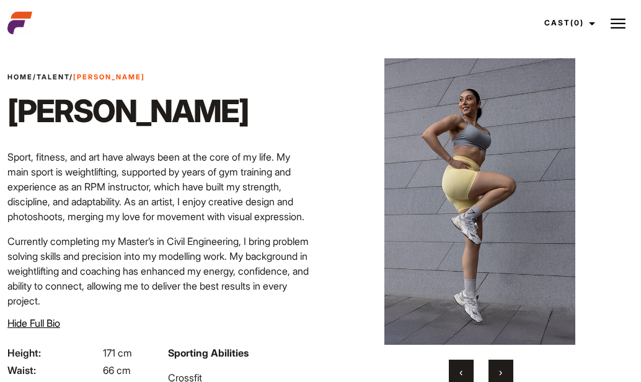
click at [497, 373] on button "›" at bounding box center [501, 372] width 25 height 25
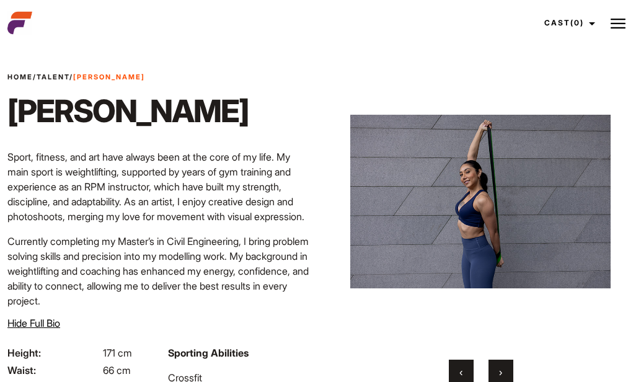
click at [497, 373] on button "›" at bounding box center [501, 372] width 25 height 25
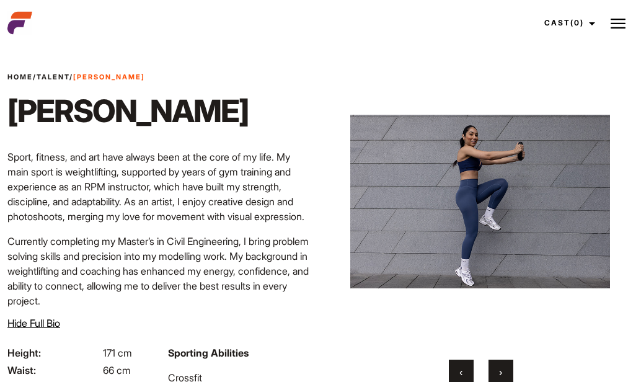
click at [497, 373] on button "›" at bounding box center [501, 372] width 25 height 25
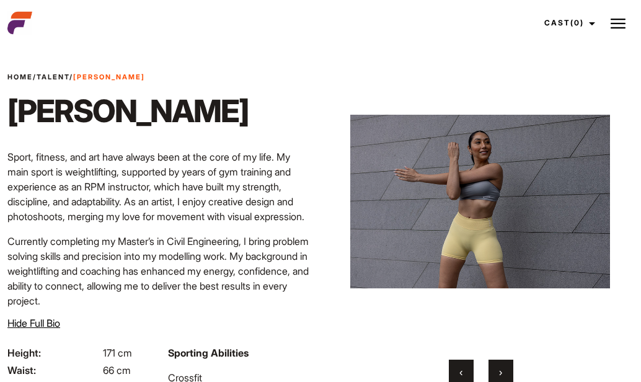
click at [497, 373] on button "›" at bounding box center [501, 372] width 25 height 25
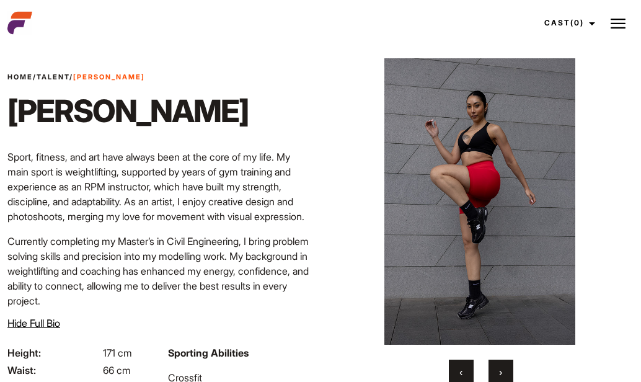
click at [497, 373] on button "›" at bounding box center [501, 372] width 25 height 25
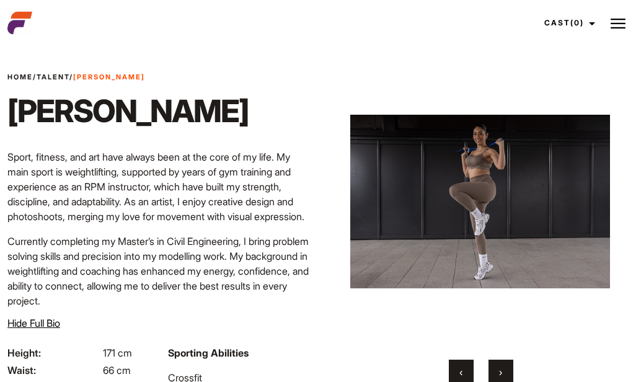
click at [497, 373] on button "›" at bounding box center [501, 372] width 25 height 25
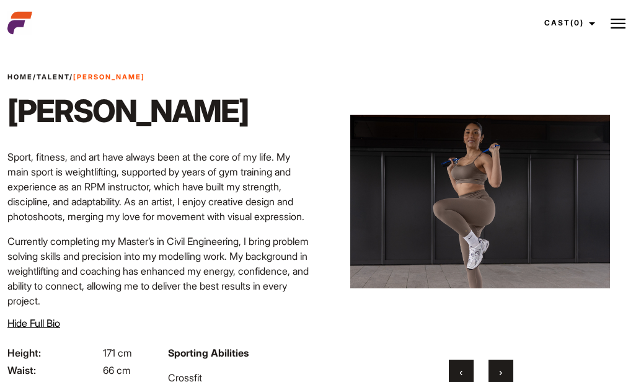
click at [497, 373] on button "›" at bounding box center [501, 372] width 25 height 25
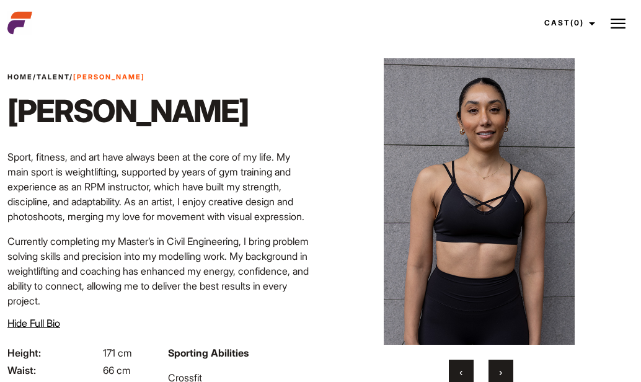
click at [497, 373] on button "›" at bounding box center [501, 372] width 25 height 25
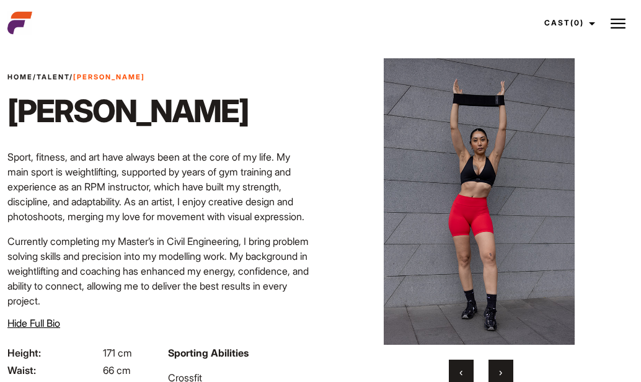
click at [497, 373] on button "›" at bounding box center [501, 372] width 25 height 25
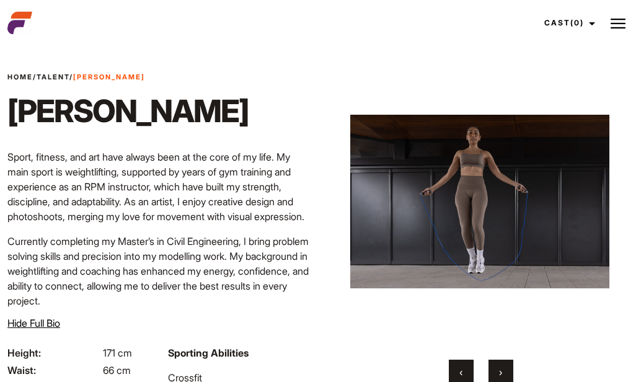
click at [497, 373] on button "›" at bounding box center [501, 372] width 25 height 25
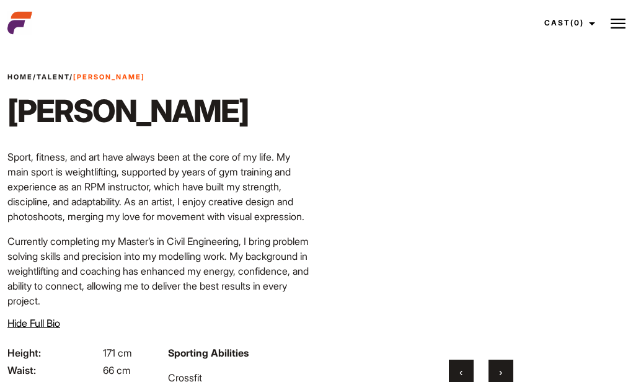
click at [497, 373] on button "›" at bounding box center [501, 372] width 25 height 25
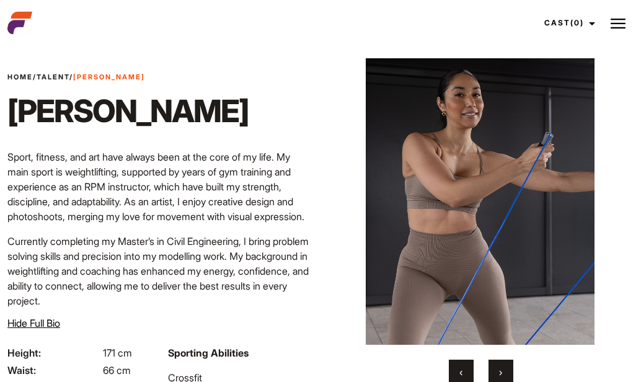
click at [497, 373] on button "›" at bounding box center [501, 372] width 25 height 25
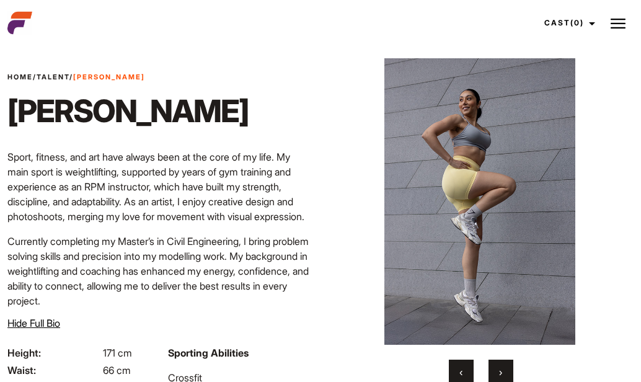
click at [497, 373] on button "›" at bounding box center [501, 372] width 25 height 25
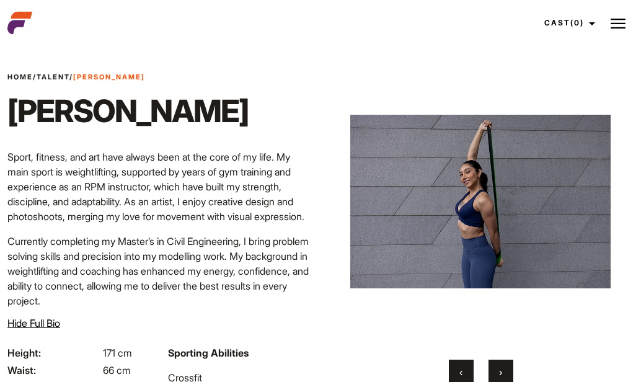
click at [497, 373] on button "›" at bounding box center [501, 372] width 25 height 25
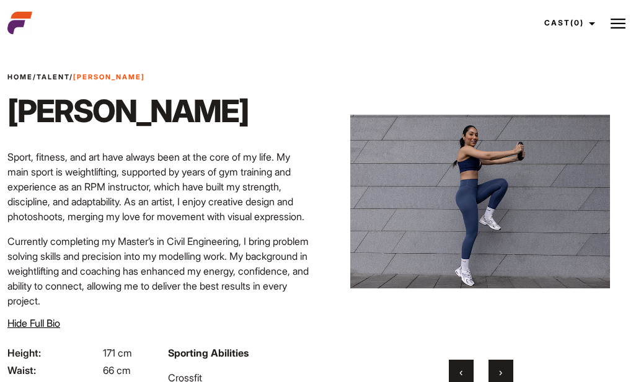
click at [497, 373] on button "›" at bounding box center [501, 372] width 25 height 25
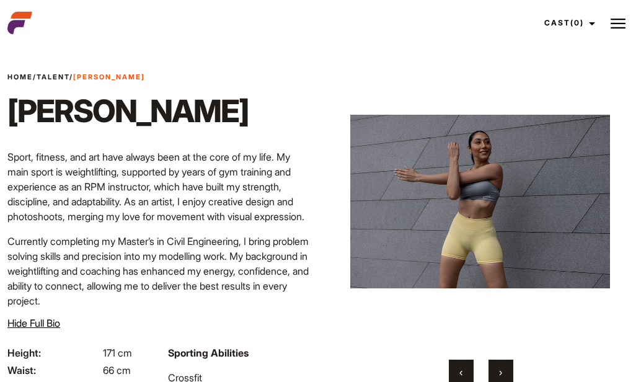
click at [497, 373] on button "›" at bounding box center [501, 372] width 25 height 25
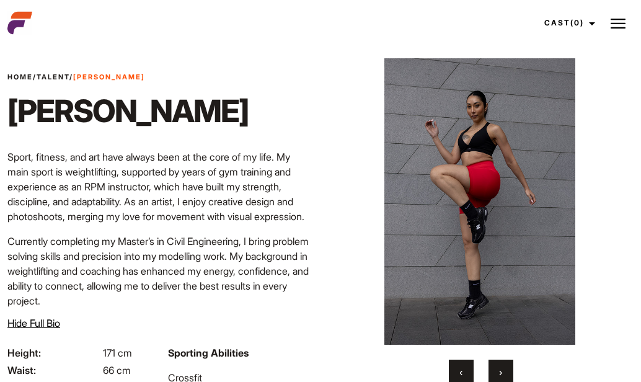
click at [497, 373] on button "›" at bounding box center [501, 372] width 25 height 25
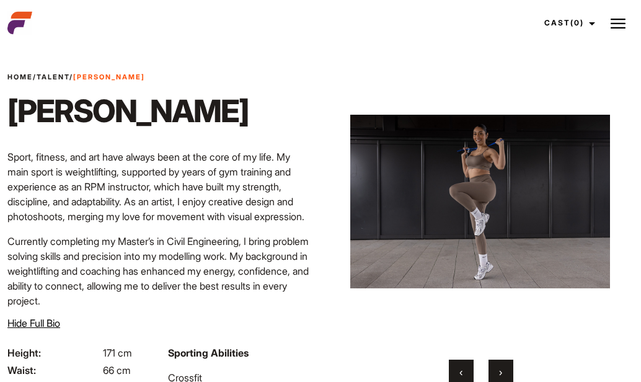
click at [497, 373] on button "›" at bounding box center [501, 372] width 25 height 25
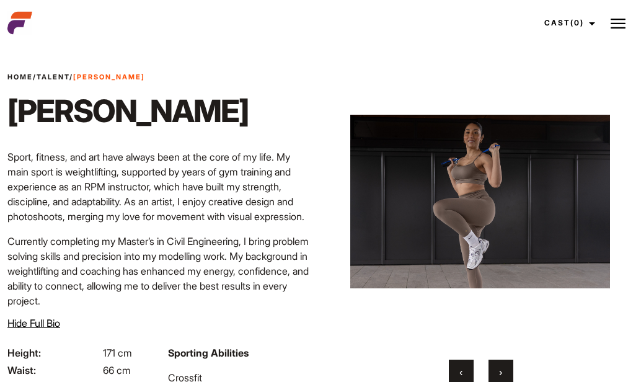
click at [497, 373] on button "›" at bounding box center [501, 372] width 25 height 25
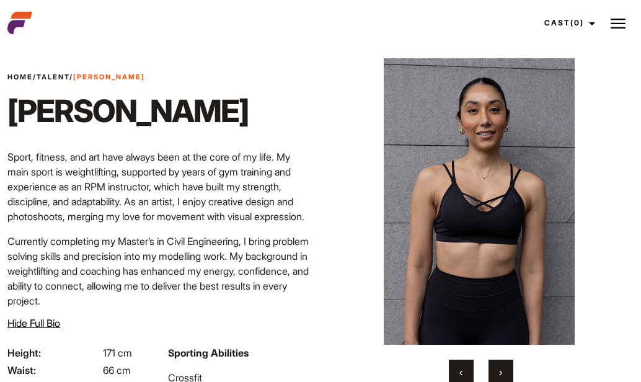
click at [497, 373] on button "›" at bounding box center [501, 372] width 25 height 25
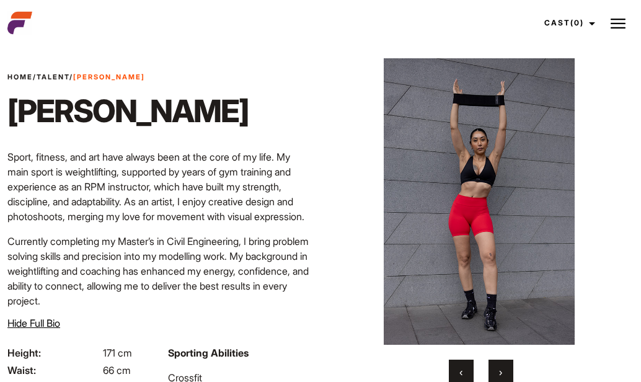
click at [497, 373] on button "›" at bounding box center [501, 372] width 25 height 25
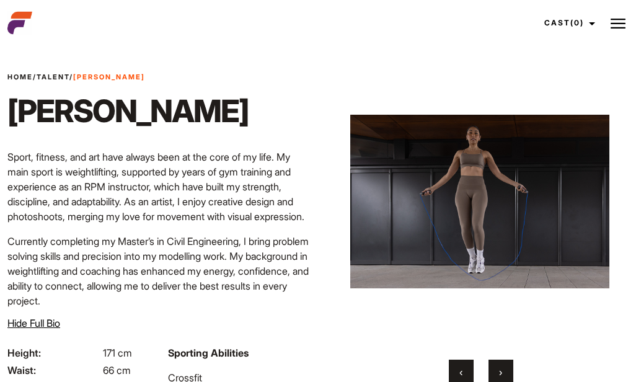
click at [497, 373] on button "›" at bounding box center [501, 372] width 25 height 25
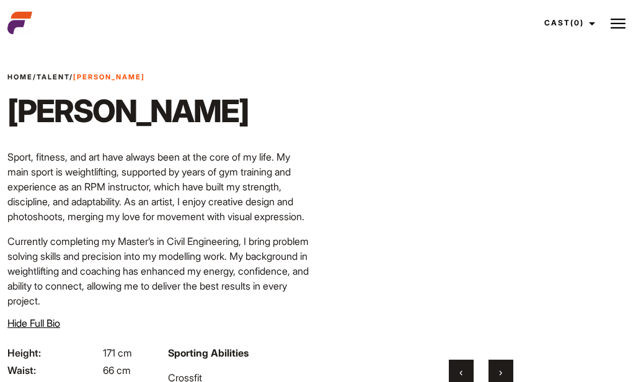
click at [497, 373] on button "›" at bounding box center [501, 372] width 25 height 25
click at [497, 374] on button "›" at bounding box center [501, 372] width 25 height 25
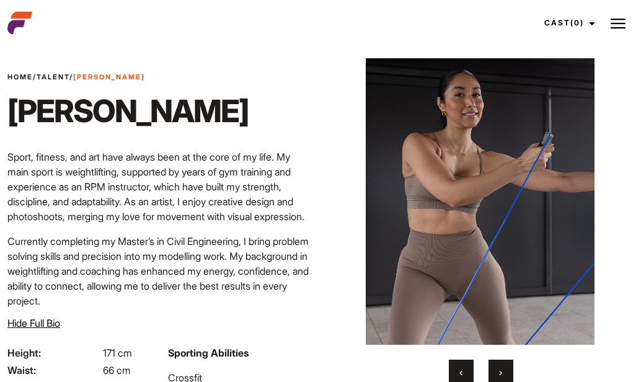
click at [497, 374] on button "›" at bounding box center [501, 372] width 25 height 25
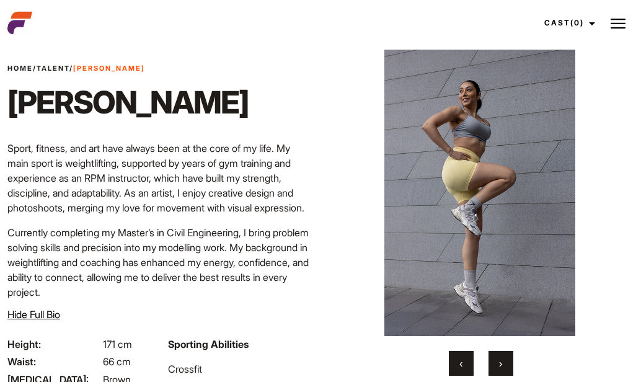
scroll to position [0, 0]
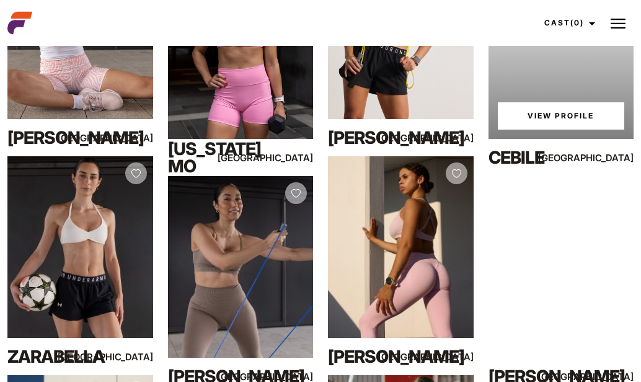
scroll to position [356, 0]
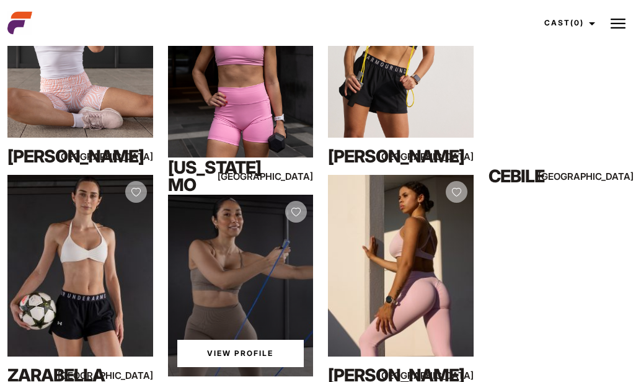
click at [231, 352] on link "View Profile" at bounding box center [240, 353] width 127 height 27
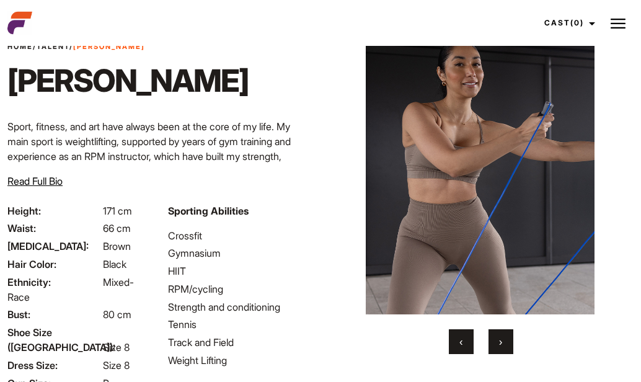
scroll to position [48, 0]
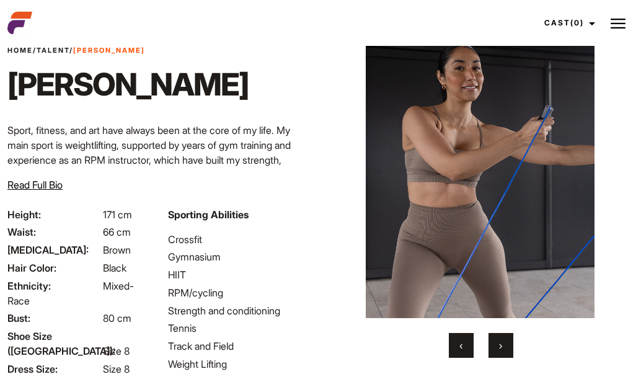
click at [496, 342] on button "›" at bounding box center [501, 345] width 25 height 25
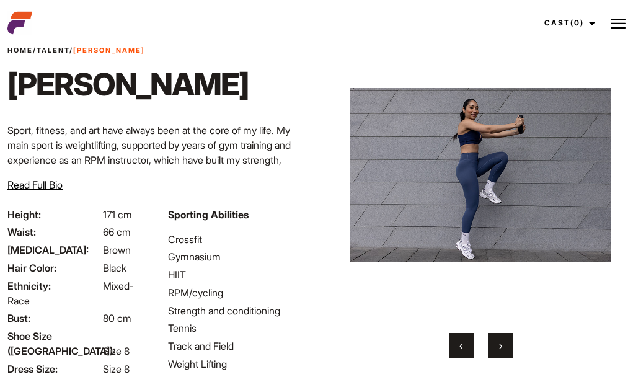
click at [496, 342] on button "›" at bounding box center [501, 345] width 25 height 25
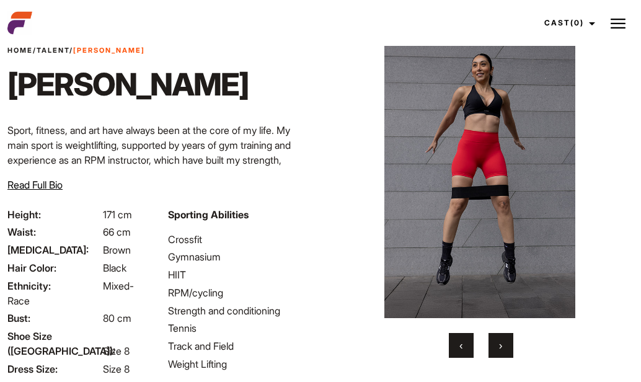
click at [462, 349] on span "‹" at bounding box center [461, 345] width 3 height 12
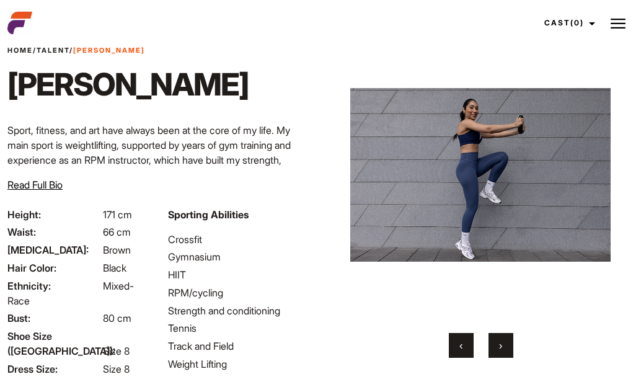
click at [494, 352] on button "›" at bounding box center [501, 345] width 25 height 25
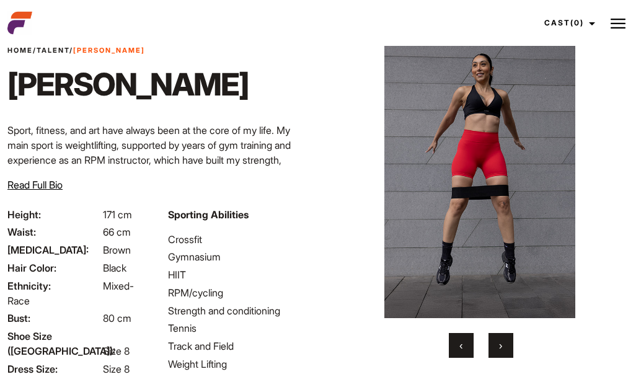
click at [497, 347] on button "›" at bounding box center [501, 345] width 25 height 25
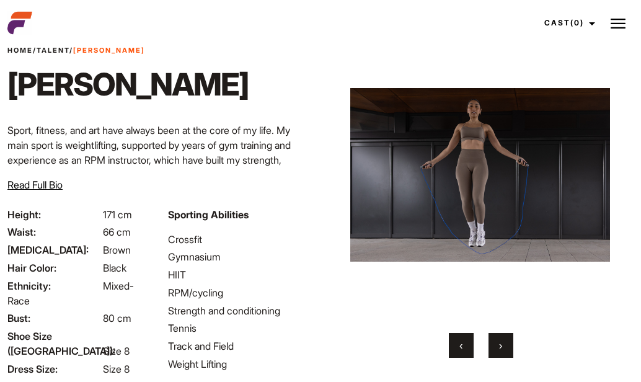
click at [497, 347] on button "›" at bounding box center [501, 345] width 25 height 25
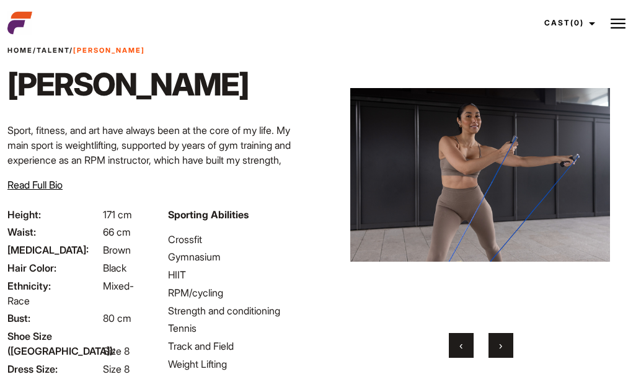
click at [497, 348] on button "›" at bounding box center [501, 345] width 25 height 25
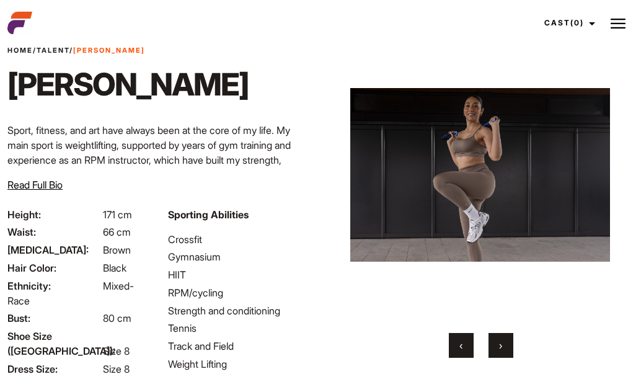
click at [497, 348] on button "›" at bounding box center [501, 345] width 25 height 25
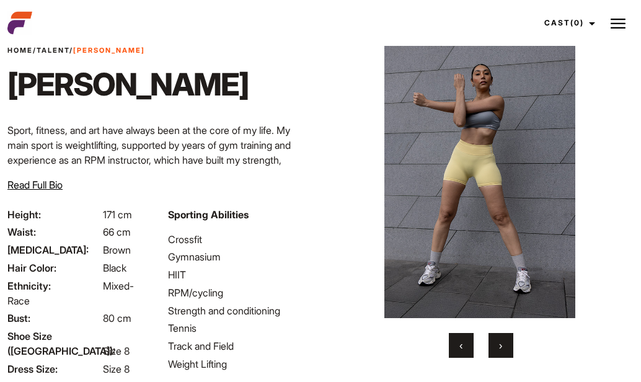
click at [498, 348] on button "›" at bounding box center [501, 345] width 25 height 25
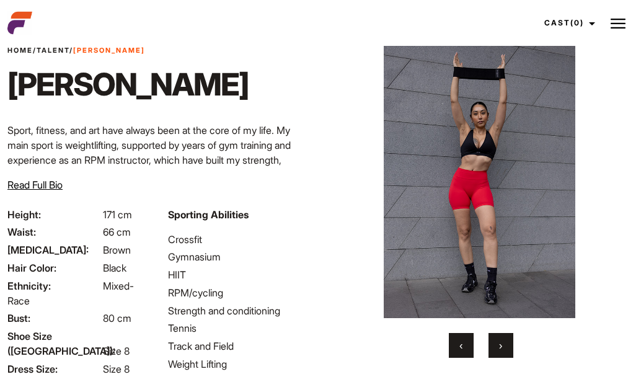
click at [498, 348] on button "›" at bounding box center [501, 345] width 25 height 25
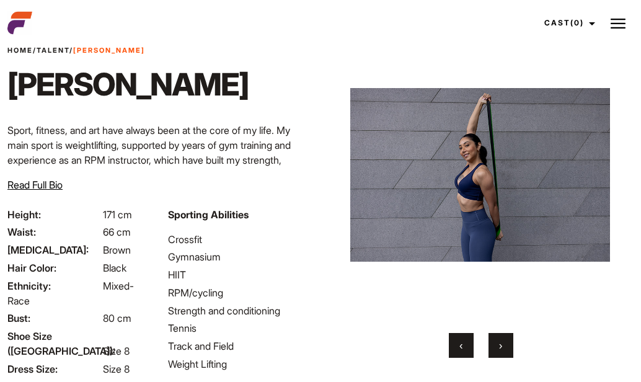
click at [498, 348] on button "›" at bounding box center [501, 345] width 25 height 25
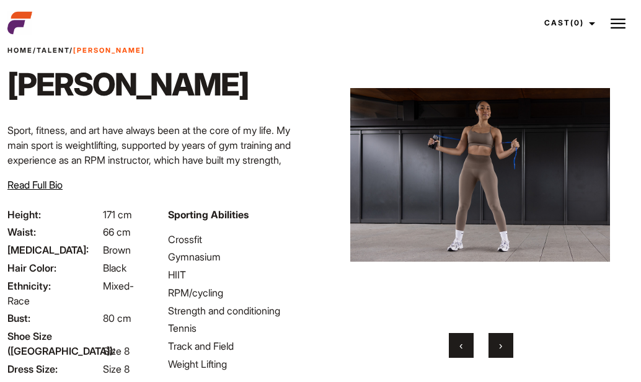
click at [498, 348] on button "›" at bounding box center [501, 345] width 25 height 25
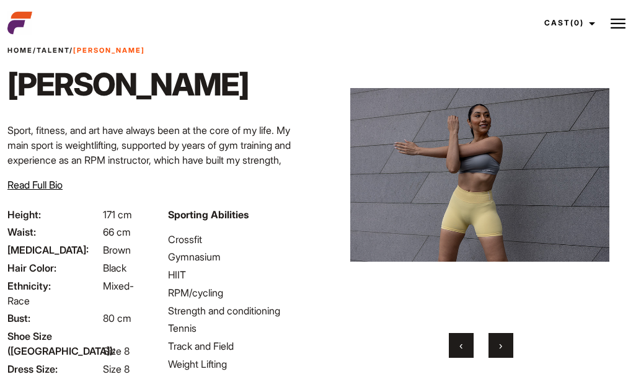
click at [498, 348] on button "›" at bounding box center [501, 345] width 25 height 25
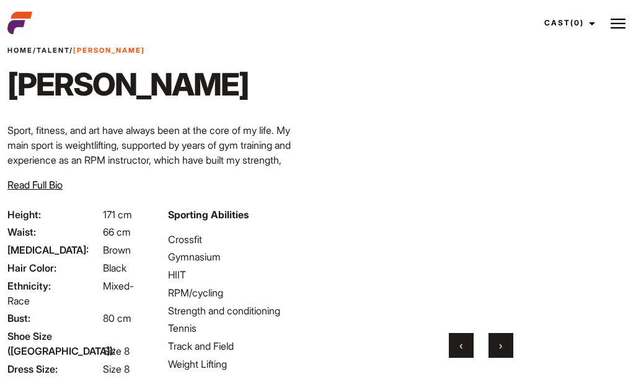
click at [498, 348] on button "›" at bounding box center [501, 345] width 25 height 25
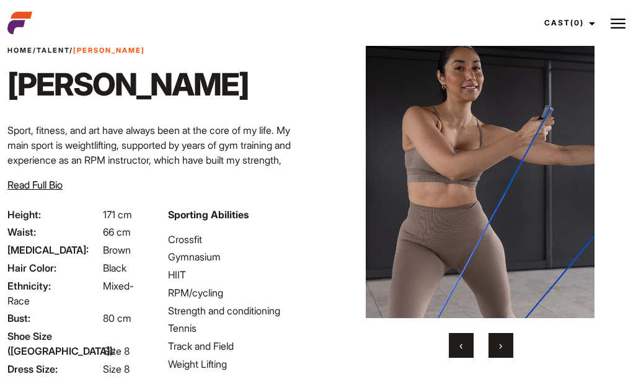
click at [498, 348] on button "›" at bounding box center [501, 345] width 25 height 25
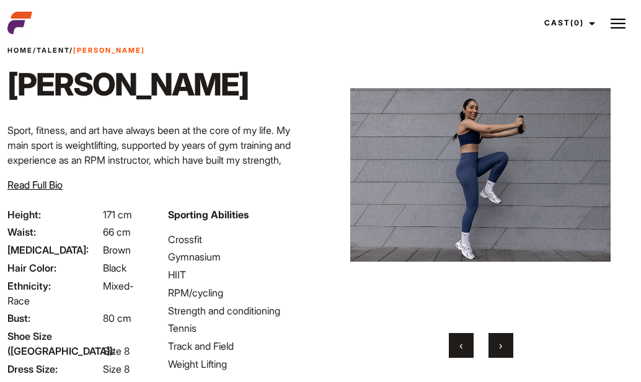
click at [498, 348] on button "›" at bounding box center [501, 345] width 25 height 25
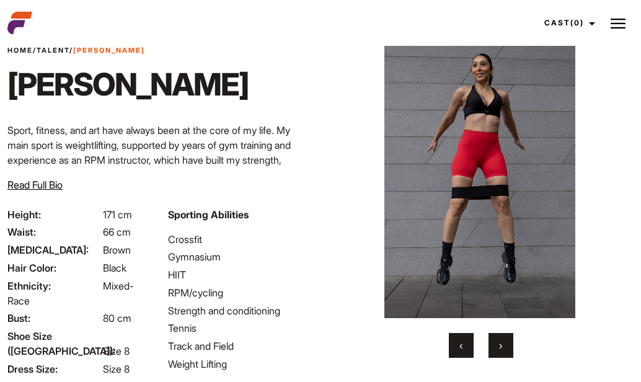
click at [498, 348] on button "›" at bounding box center [501, 345] width 25 height 25
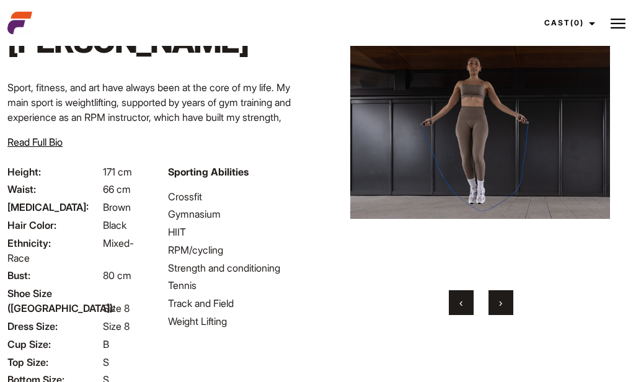
scroll to position [212, 0]
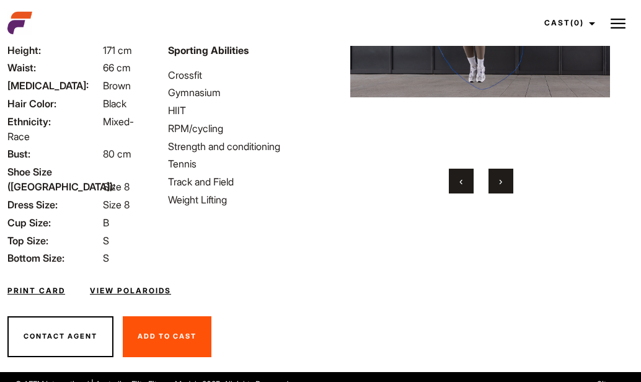
click at [114, 285] on link "View Polaroids" at bounding box center [130, 290] width 81 height 11
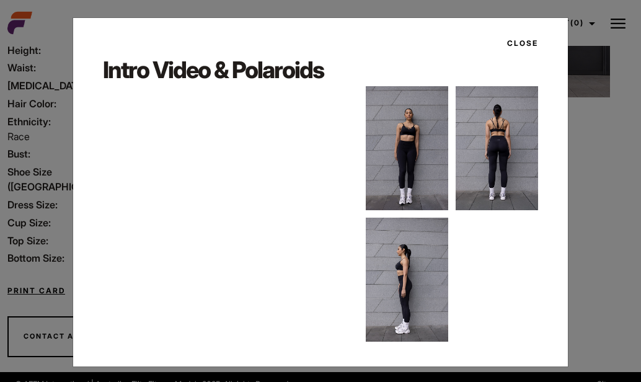
scroll to position [2, 0]
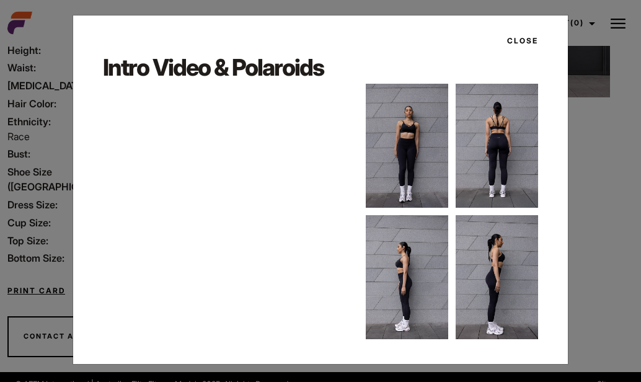
click at [532, 37] on button "Close" at bounding box center [519, 40] width 38 height 21
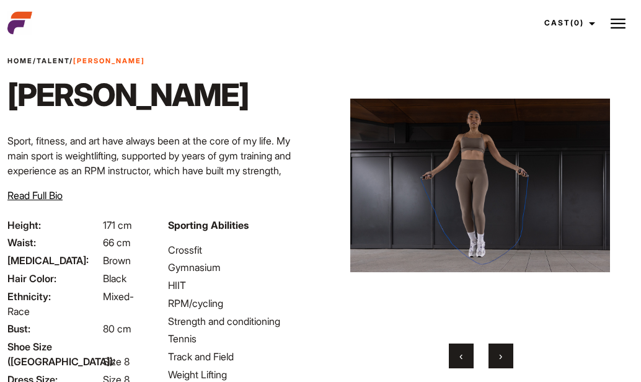
scroll to position [72, 0]
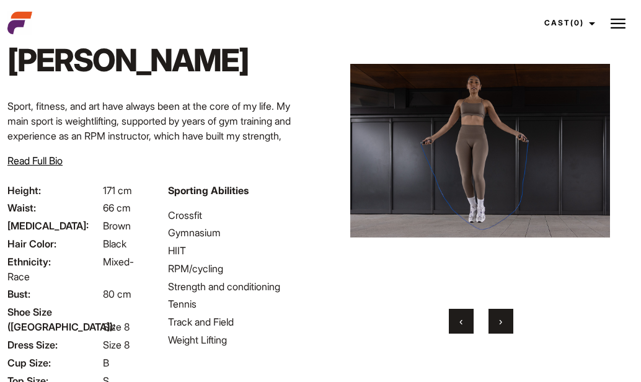
click at [505, 317] on button "›" at bounding box center [501, 321] width 25 height 25
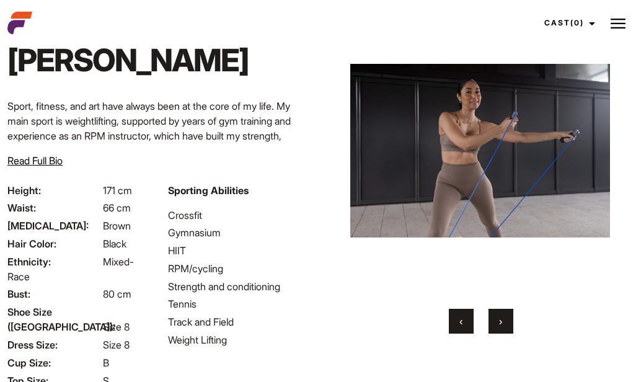
click at [505, 317] on button "›" at bounding box center [501, 321] width 25 height 25
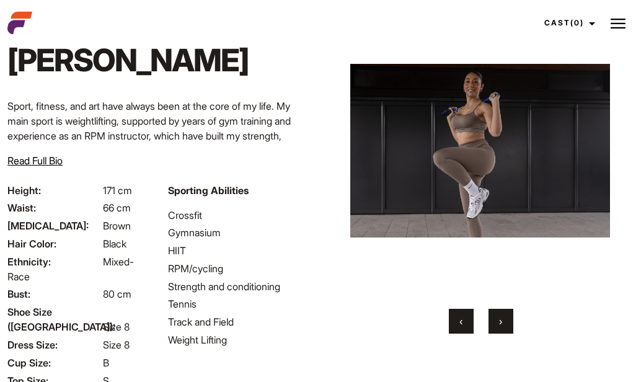
click at [505, 317] on button "›" at bounding box center [501, 321] width 25 height 25
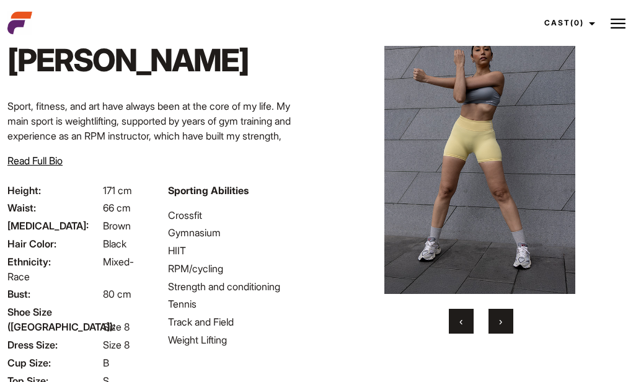
click at [505, 317] on button "›" at bounding box center [501, 321] width 25 height 25
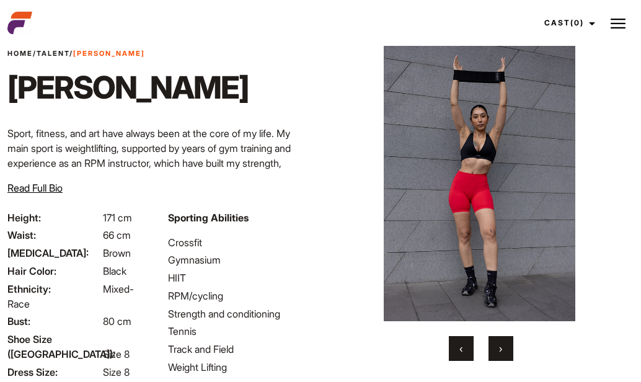
scroll to position [47, 0]
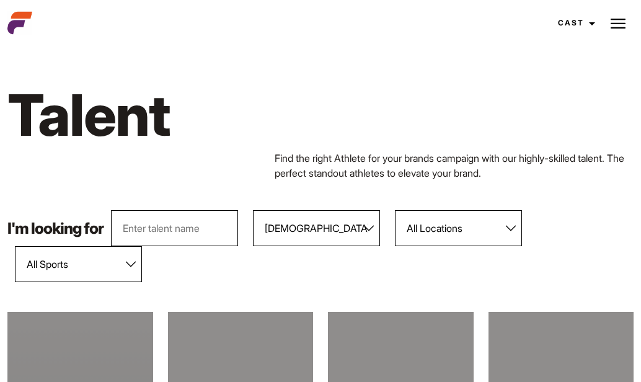
scroll to position [356, 0]
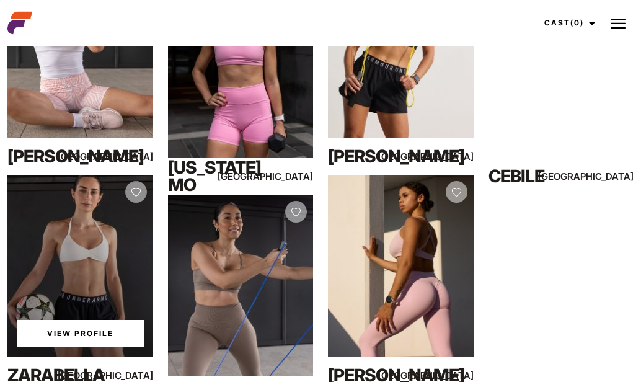
click at [84, 239] on div "View Profile" at bounding box center [80, 266] width 146 height 182
click at [88, 335] on link "View Profile" at bounding box center [80, 333] width 127 height 27
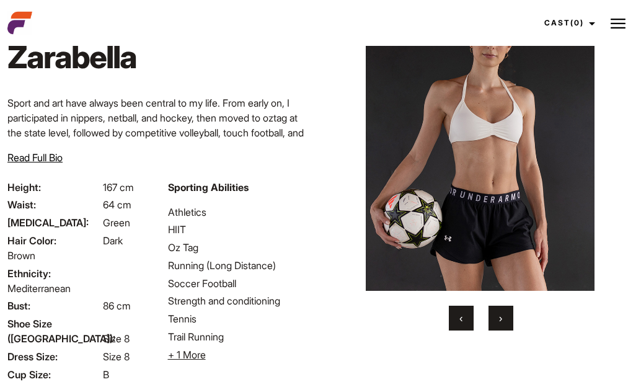
scroll to position [76, 0]
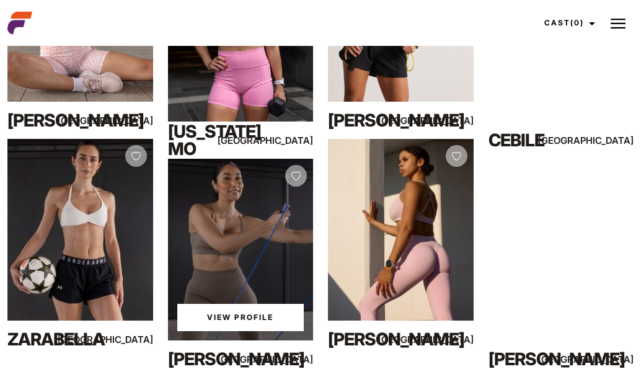
scroll to position [401, 0]
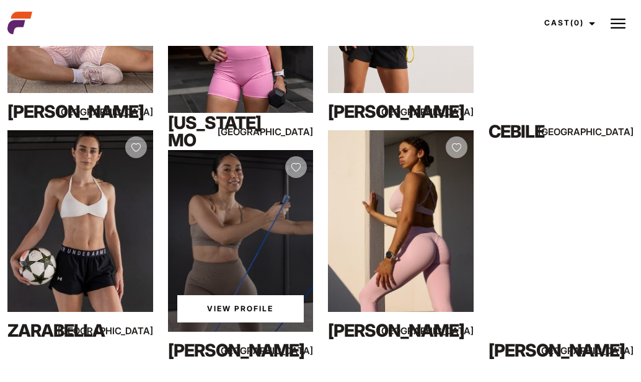
click at [216, 301] on link "View Profile" at bounding box center [240, 308] width 127 height 27
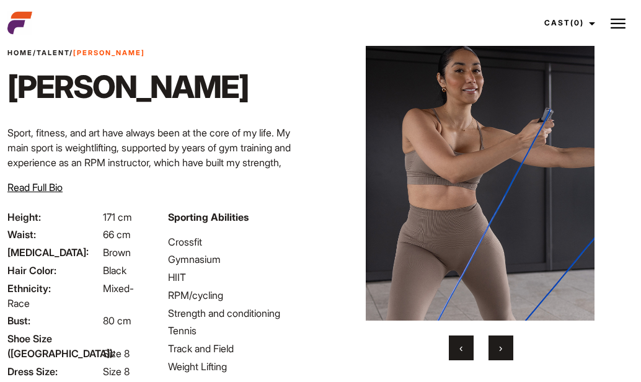
scroll to position [24, 0]
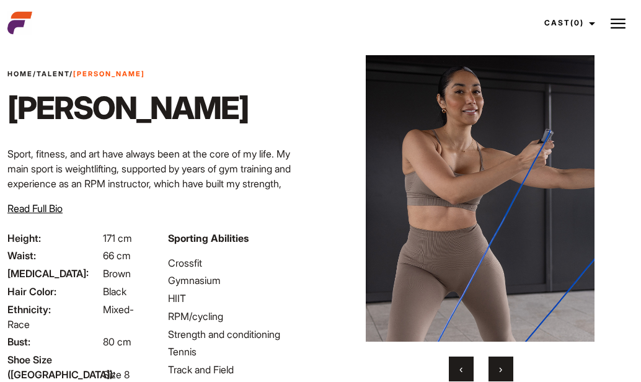
click at [504, 367] on button "›" at bounding box center [501, 369] width 25 height 25
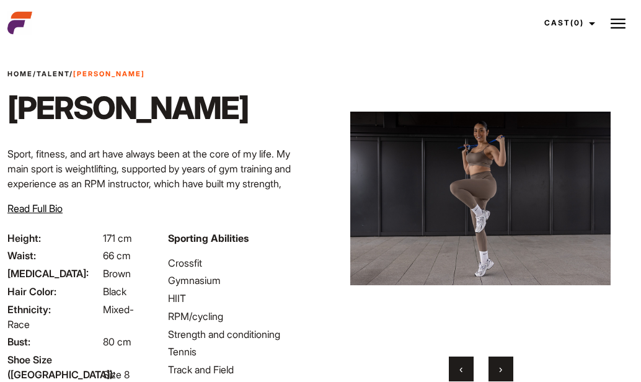
click at [504, 366] on button "›" at bounding box center [501, 369] width 25 height 25
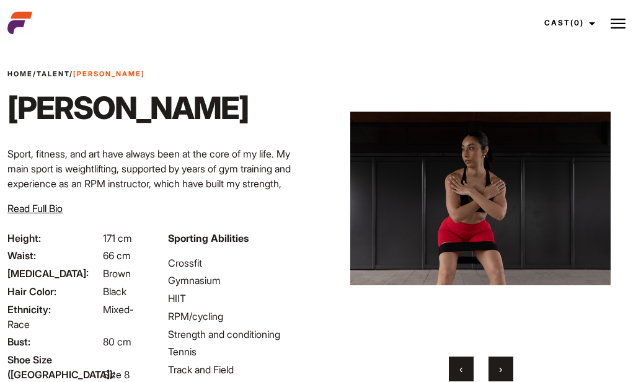
click at [504, 366] on button "›" at bounding box center [501, 369] width 25 height 25
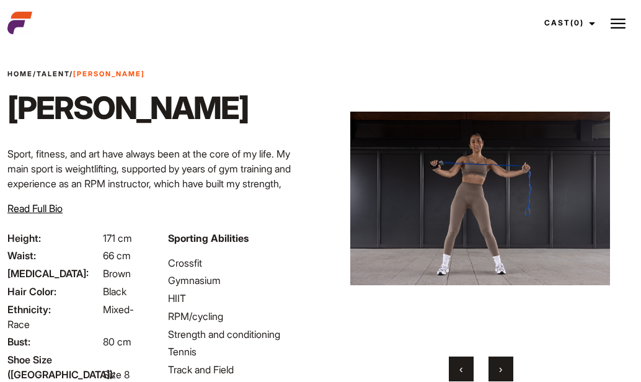
click at [455, 373] on button "‹" at bounding box center [461, 369] width 25 height 25
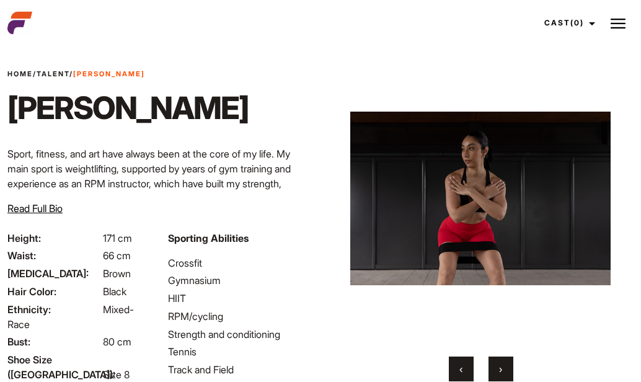
click at [455, 373] on button "‹" at bounding box center [461, 369] width 25 height 25
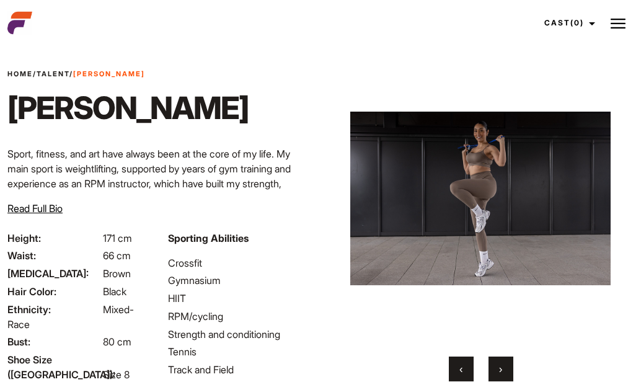
click at [500, 370] on span "›" at bounding box center [500, 369] width 3 height 12
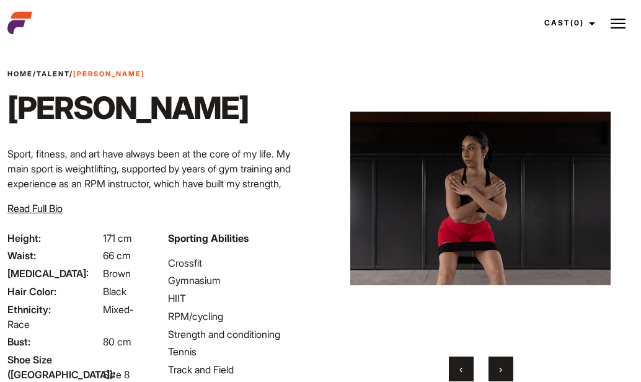
click at [500, 370] on span "›" at bounding box center [500, 369] width 3 height 12
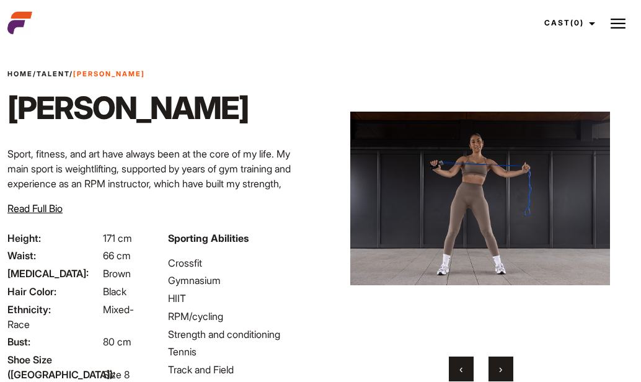
click at [500, 370] on span "›" at bounding box center [500, 369] width 3 height 12
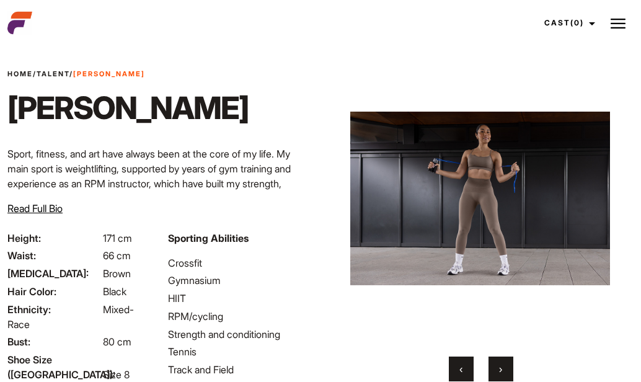
click at [500, 370] on span "›" at bounding box center [500, 369] width 3 height 12
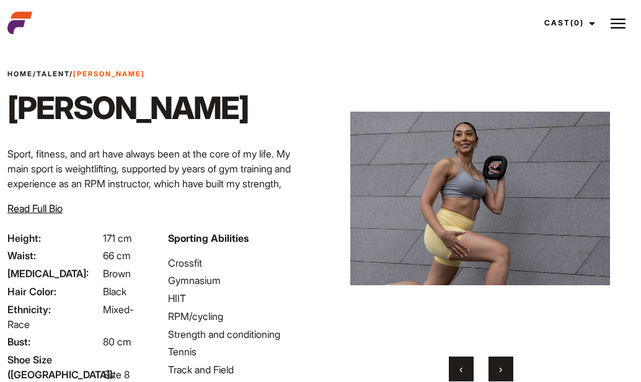
click at [500, 370] on span "›" at bounding box center [500, 369] width 3 height 12
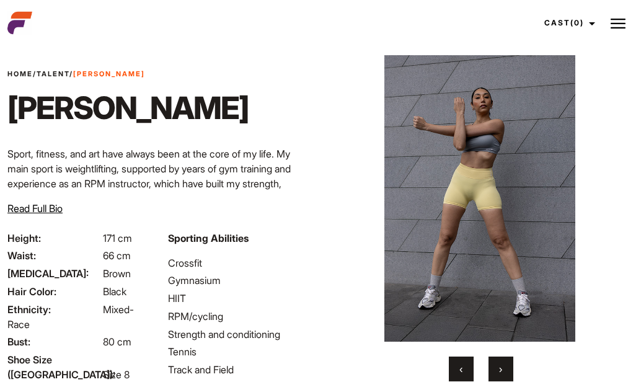
click at [500, 370] on span "›" at bounding box center [500, 369] width 3 height 12
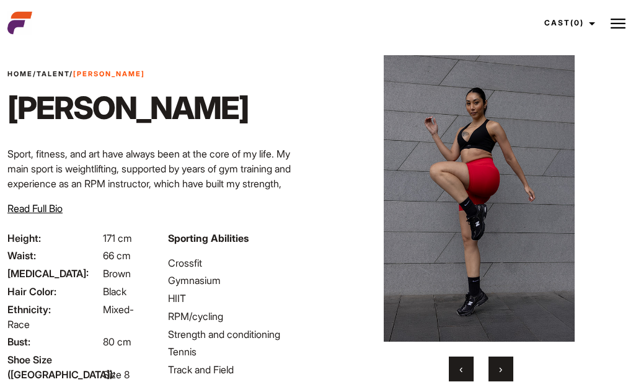
click at [500, 370] on span "›" at bounding box center [500, 369] width 3 height 12
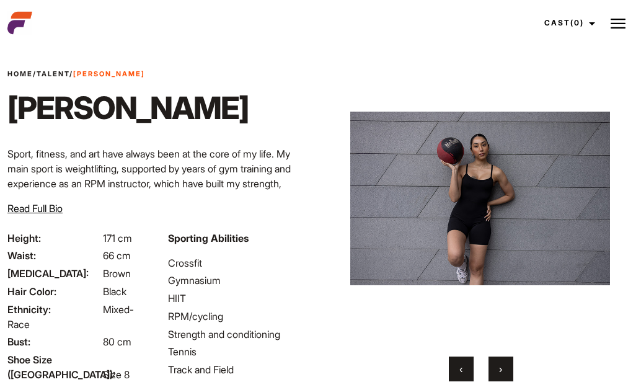
click at [500, 370] on span "›" at bounding box center [500, 369] width 3 height 12
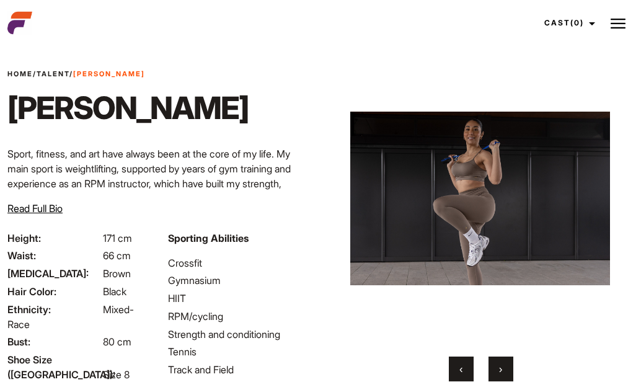
click at [500, 370] on span "›" at bounding box center [500, 369] width 3 height 12
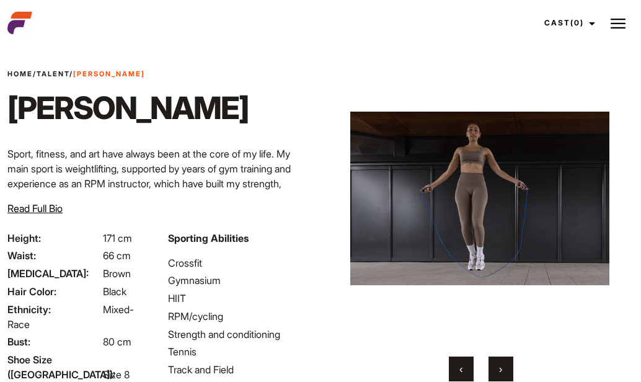
click at [500, 370] on span "›" at bounding box center [500, 369] width 3 height 12
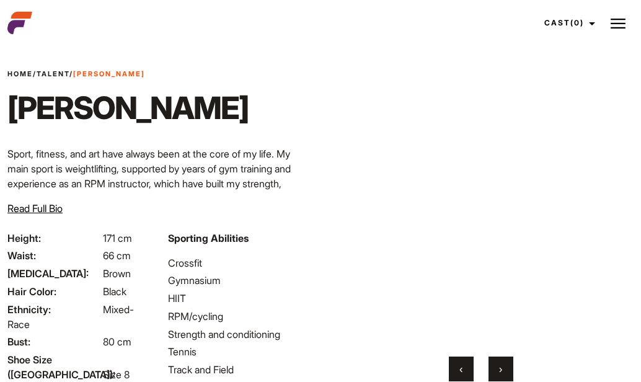
click at [500, 370] on span "›" at bounding box center [500, 369] width 3 height 12
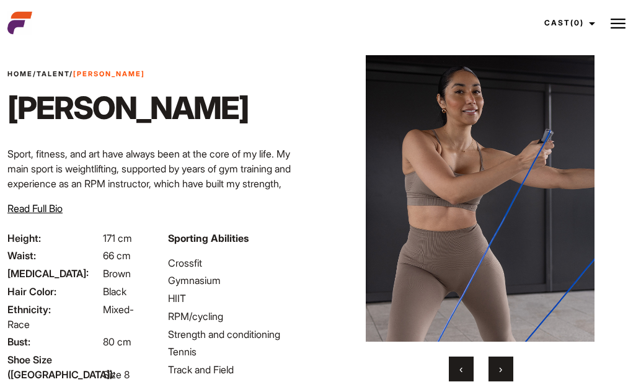
click at [500, 370] on span "›" at bounding box center [500, 369] width 3 height 12
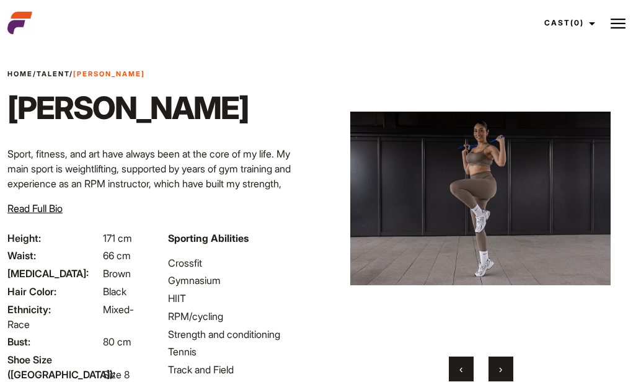
click at [500, 370] on span "›" at bounding box center [500, 369] width 3 height 12
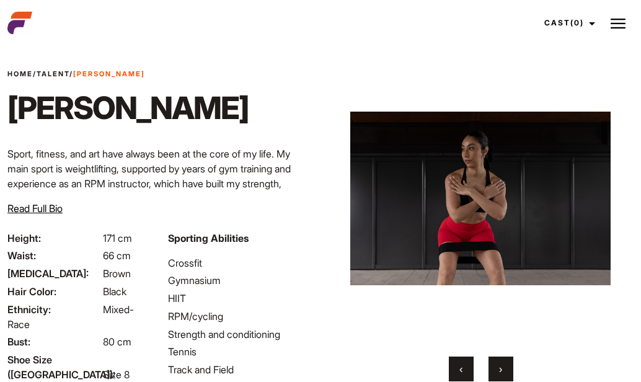
click at [500, 370] on span "›" at bounding box center [500, 369] width 3 height 12
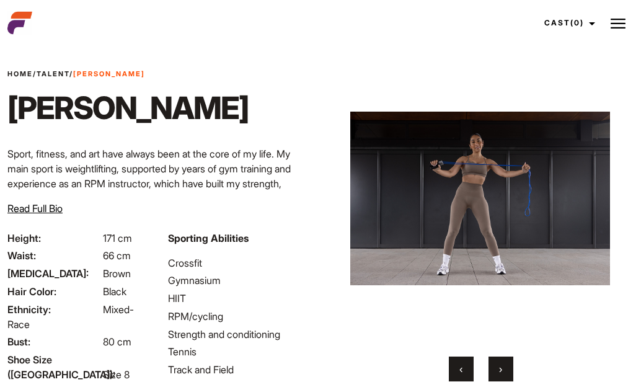
click at [500, 370] on span "›" at bounding box center [500, 369] width 3 height 12
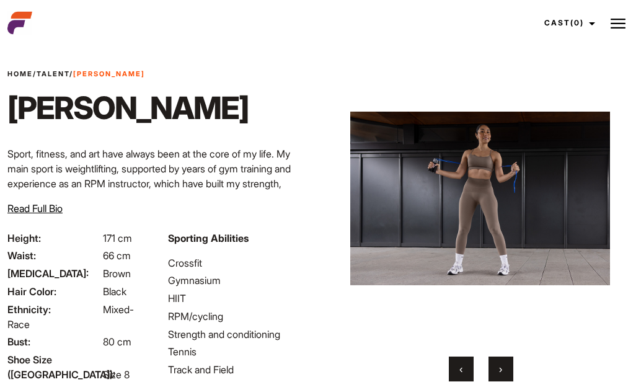
click at [500, 370] on span "›" at bounding box center [500, 369] width 3 height 12
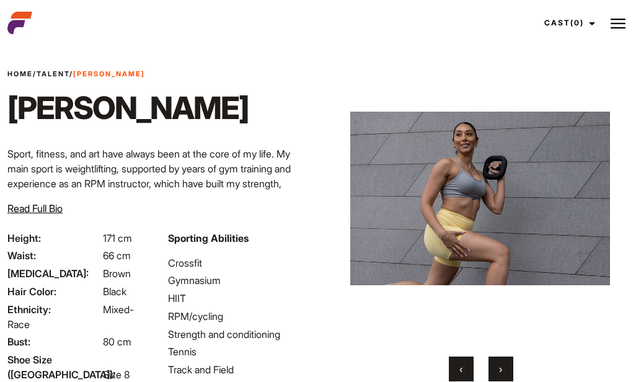
click at [500, 370] on span "›" at bounding box center [500, 369] width 3 height 12
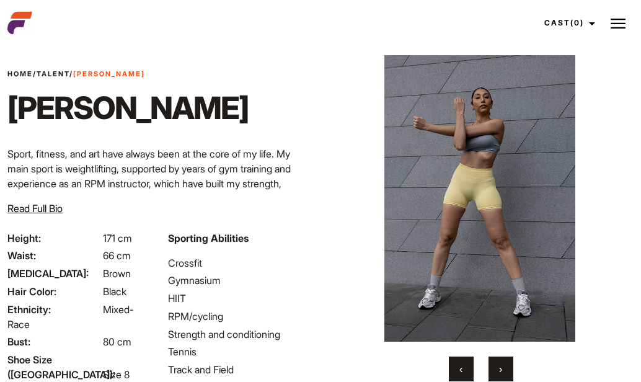
click at [500, 370] on span "›" at bounding box center [500, 369] width 3 height 12
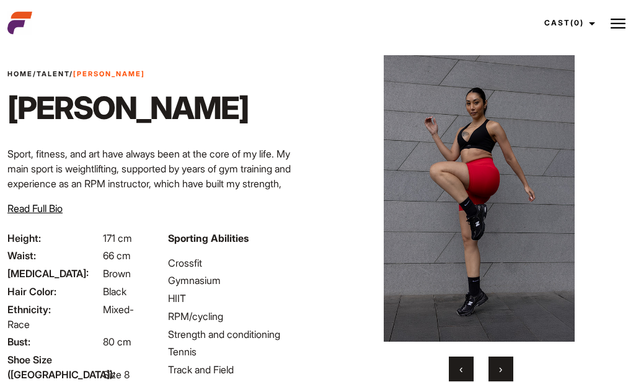
click at [500, 370] on span "›" at bounding box center [500, 369] width 3 height 12
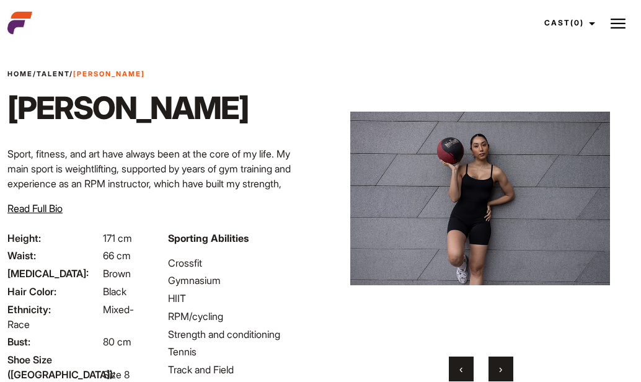
click at [500, 370] on span "›" at bounding box center [500, 369] width 3 height 12
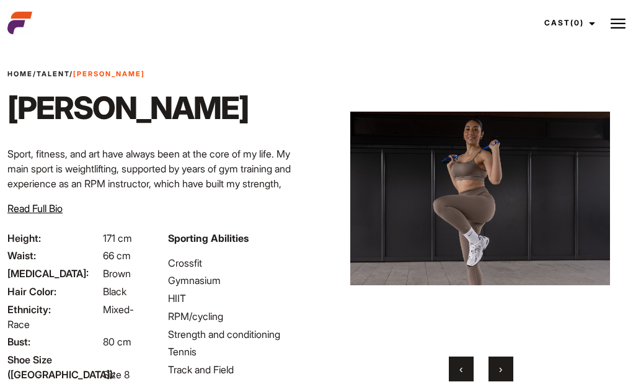
click at [500, 370] on span "›" at bounding box center [500, 369] width 3 height 12
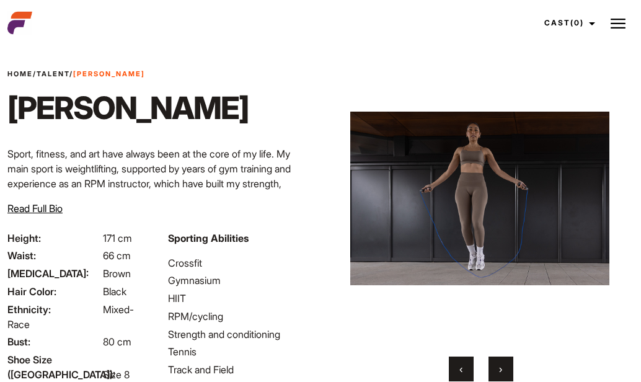
click at [500, 370] on span "›" at bounding box center [500, 369] width 3 height 12
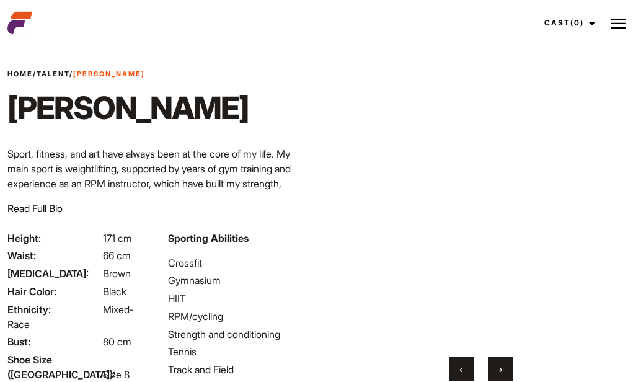
click at [500, 370] on span "›" at bounding box center [500, 369] width 3 height 12
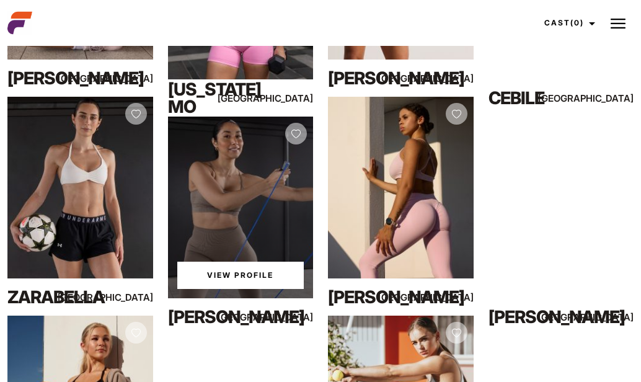
scroll to position [453, 0]
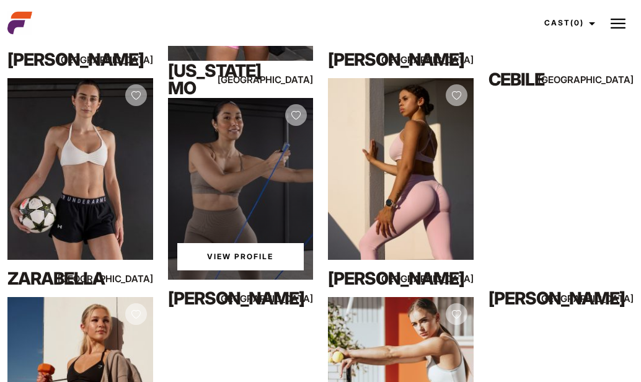
click at [244, 260] on link "View Profile" at bounding box center [240, 256] width 127 height 27
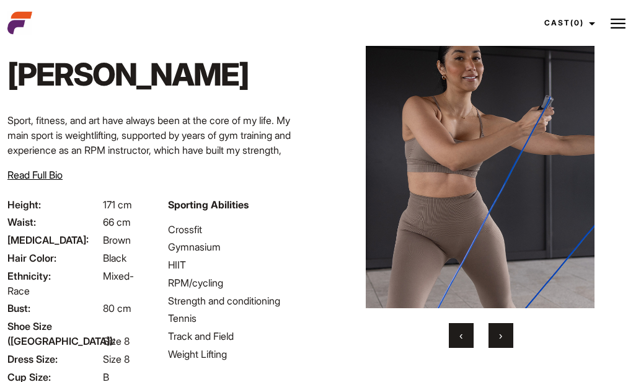
scroll to position [56, 0]
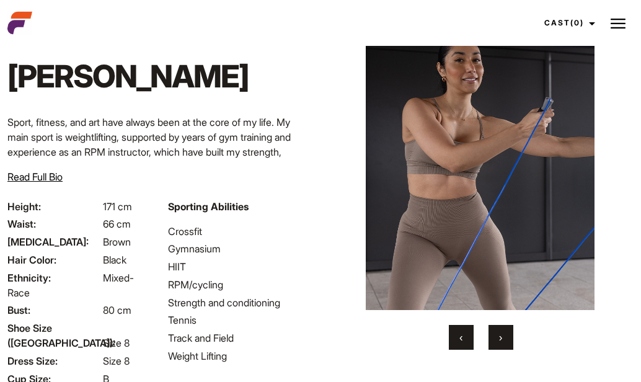
click at [503, 339] on button "›" at bounding box center [501, 337] width 25 height 25
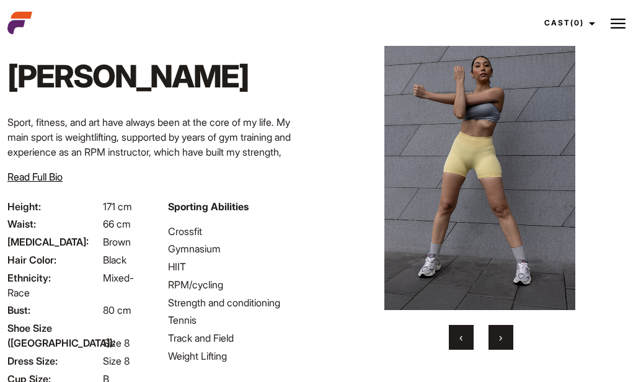
click at [503, 339] on button "›" at bounding box center [501, 337] width 25 height 25
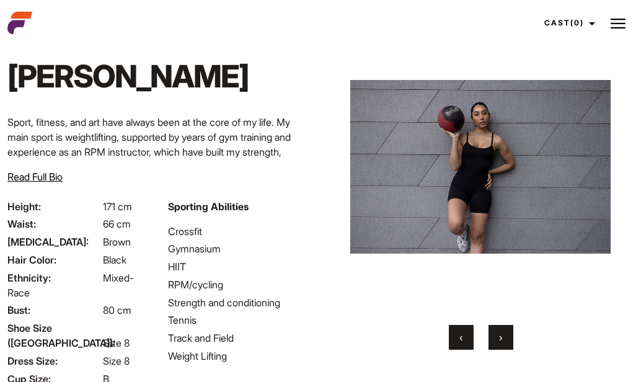
click at [503, 339] on button "›" at bounding box center [501, 337] width 25 height 25
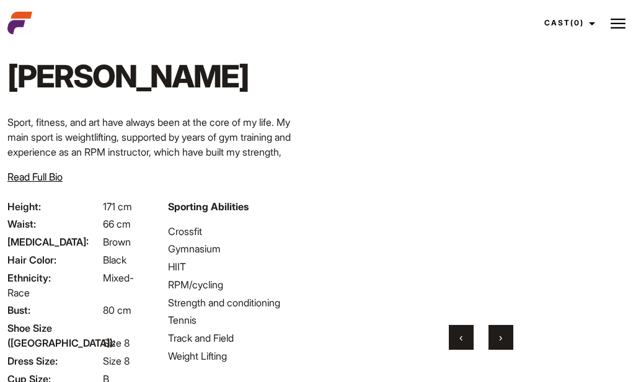
click at [463, 336] on button "‹" at bounding box center [461, 337] width 25 height 25
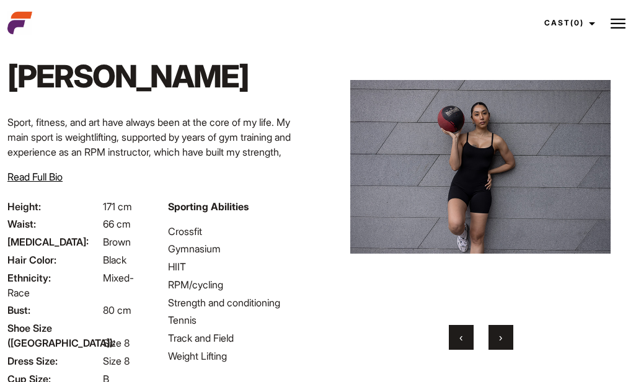
click at [506, 338] on button "›" at bounding box center [501, 337] width 25 height 25
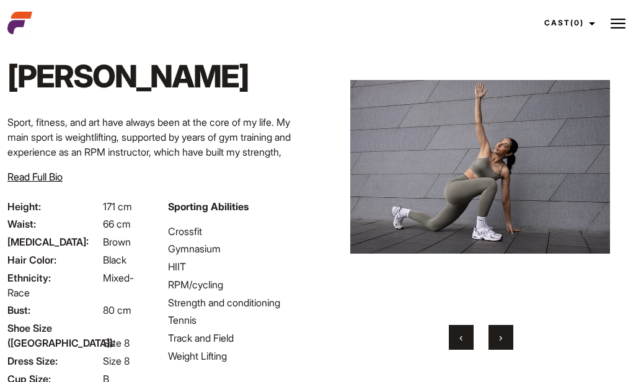
click at [455, 340] on button "‹" at bounding box center [461, 337] width 25 height 25
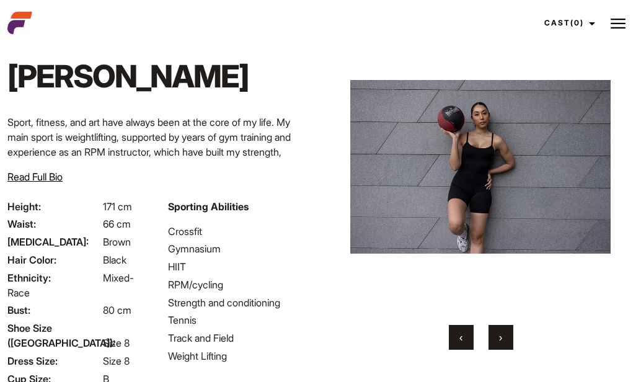
click at [506, 341] on button "›" at bounding box center [501, 337] width 25 height 25
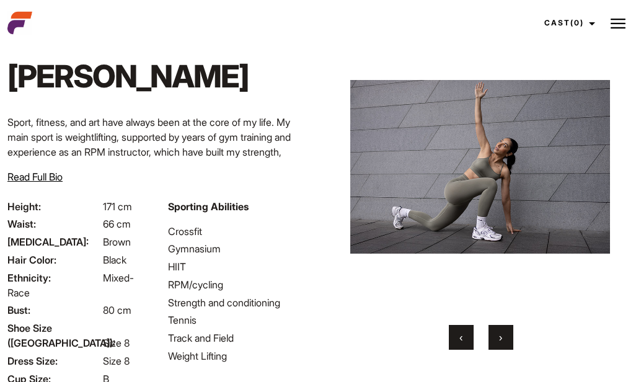
click at [468, 339] on button "‹" at bounding box center [461, 337] width 25 height 25
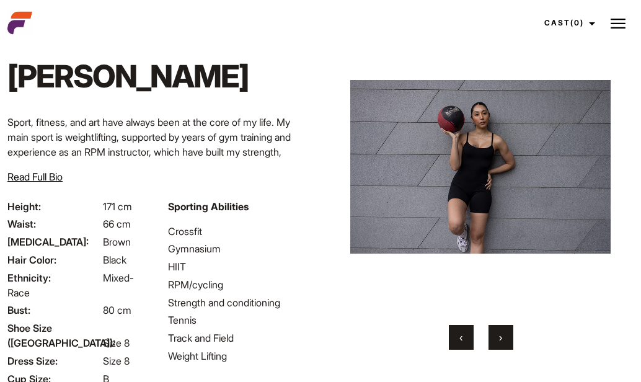
click at [496, 339] on button "›" at bounding box center [501, 337] width 25 height 25
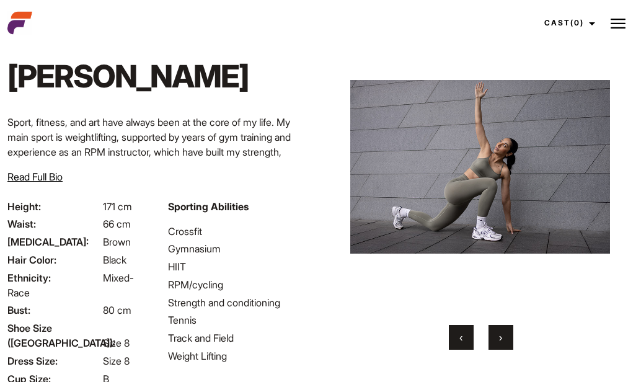
click at [496, 339] on button "›" at bounding box center [501, 337] width 25 height 25
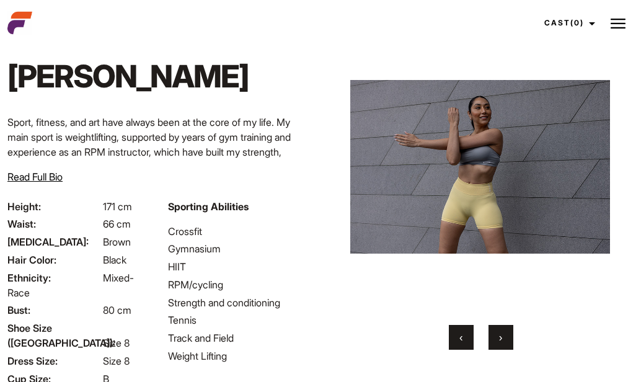
click at [496, 339] on button "›" at bounding box center [501, 337] width 25 height 25
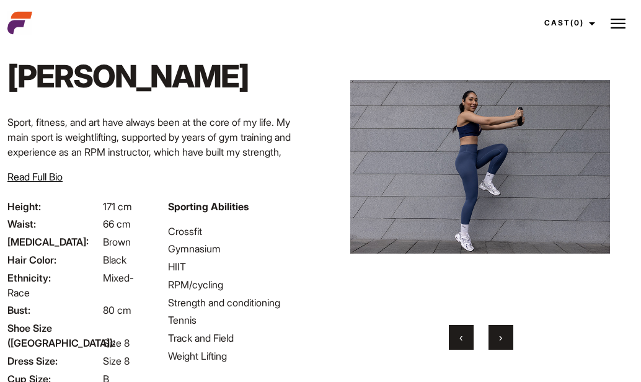
click at [496, 339] on button "›" at bounding box center [501, 337] width 25 height 25
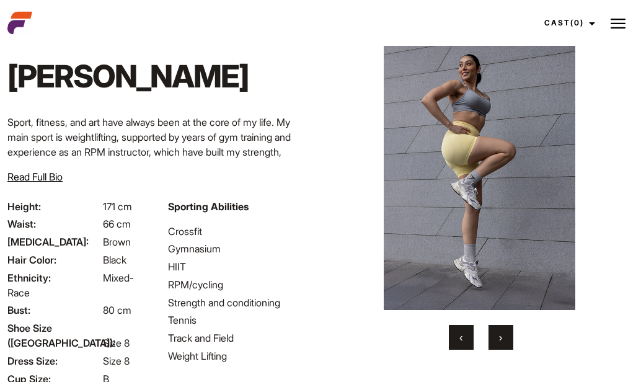
click at [496, 340] on button "›" at bounding box center [501, 337] width 25 height 25
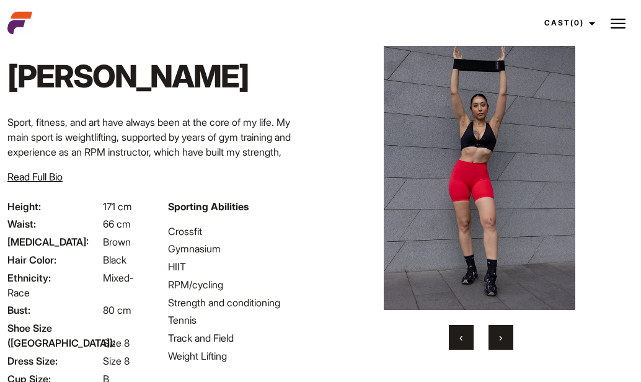
click at [496, 340] on button "›" at bounding box center [501, 337] width 25 height 25
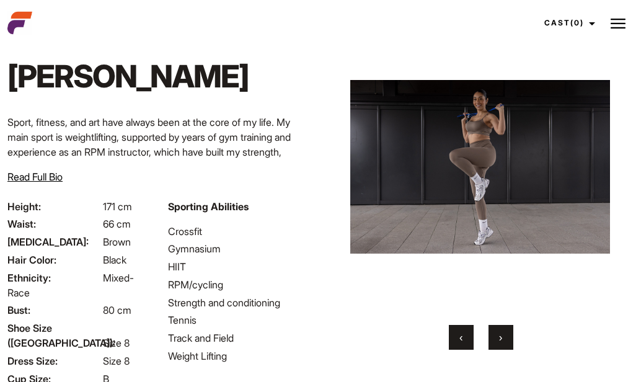
click at [496, 340] on button "›" at bounding box center [501, 337] width 25 height 25
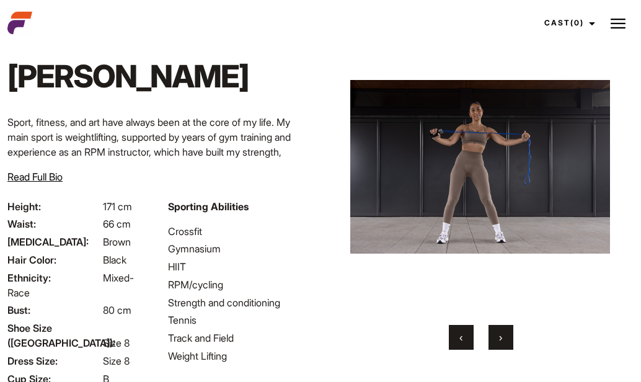
click at [496, 340] on button "›" at bounding box center [501, 337] width 25 height 25
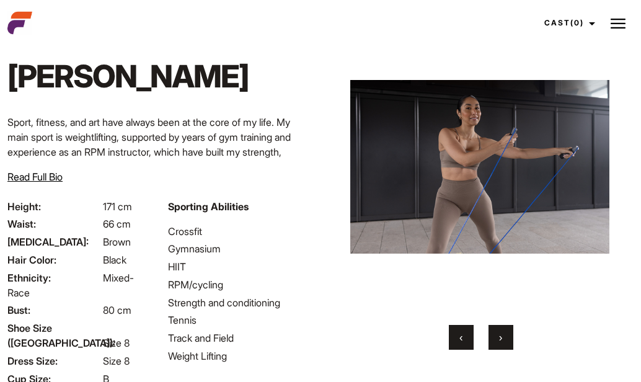
click at [496, 340] on button "›" at bounding box center [501, 337] width 25 height 25
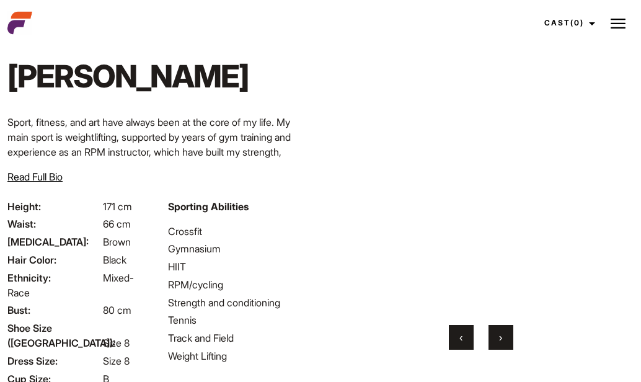
click at [496, 340] on button "›" at bounding box center [501, 337] width 25 height 25
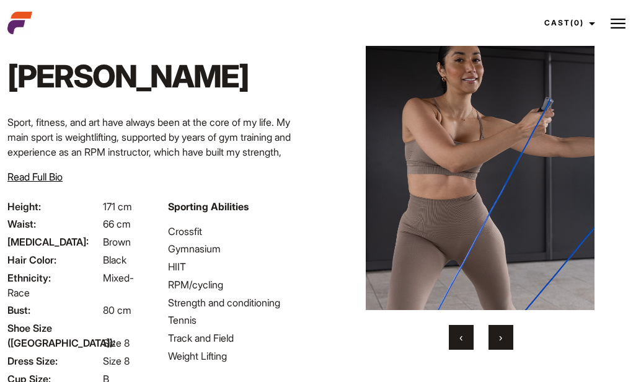
click at [496, 340] on button "›" at bounding box center [501, 337] width 25 height 25
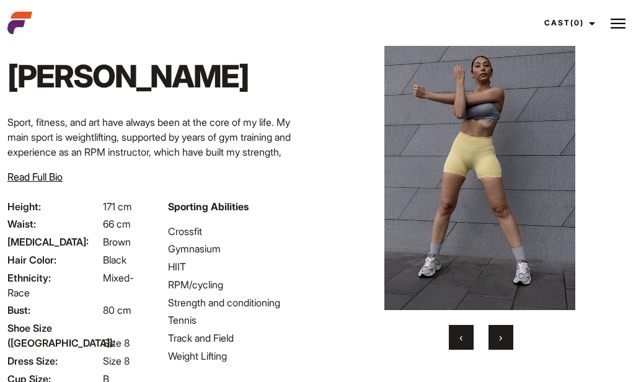
click at [496, 340] on button "›" at bounding box center [501, 337] width 25 height 25
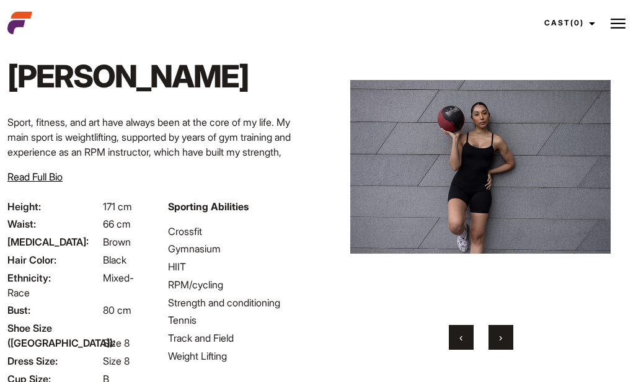
click at [496, 340] on button "›" at bounding box center [501, 337] width 25 height 25
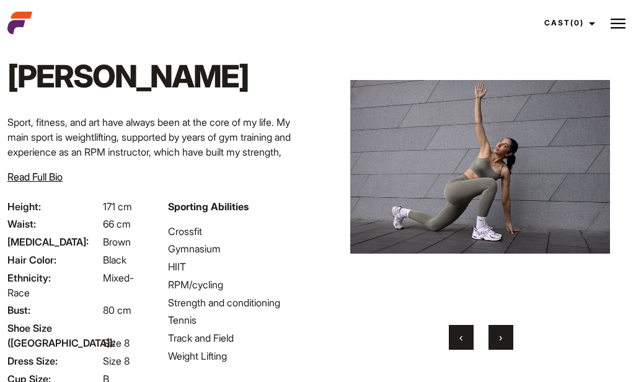
click at [496, 340] on button "›" at bounding box center [501, 337] width 25 height 25
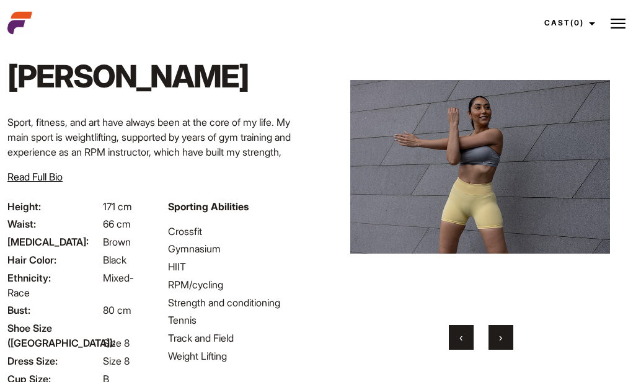
click at [496, 340] on button "›" at bounding box center [501, 337] width 25 height 25
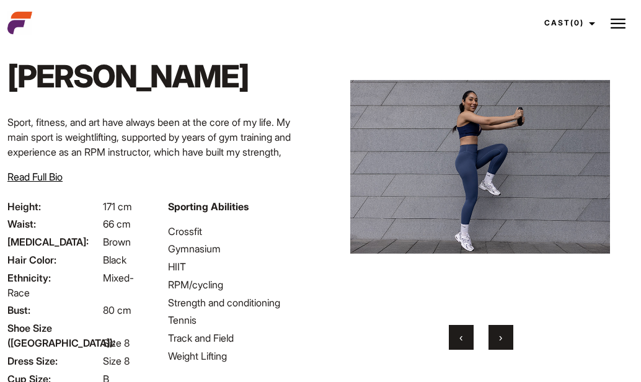
click at [496, 340] on button "›" at bounding box center [501, 337] width 25 height 25
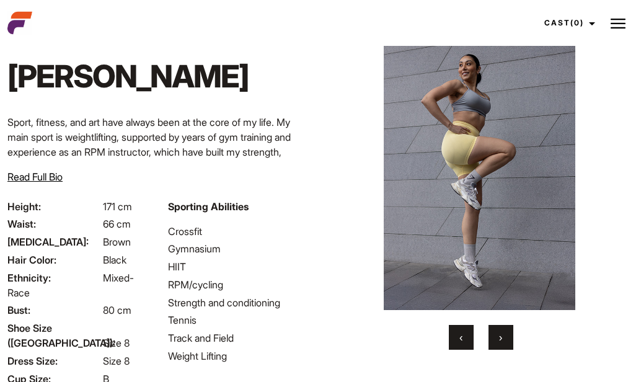
click at [496, 340] on button "›" at bounding box center [501, 337] width 25 height 25
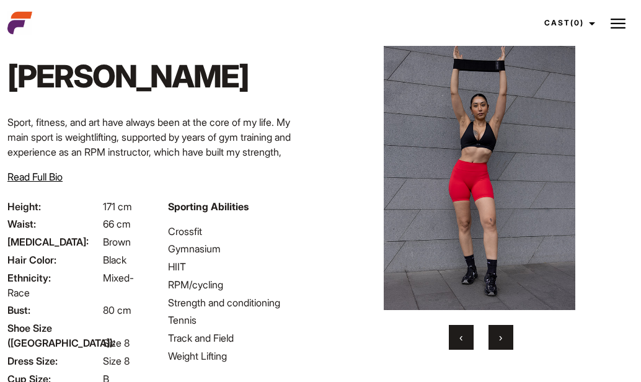
click at [496, 340] on button "›" at bounding box center [501, 337] width 25 height 25
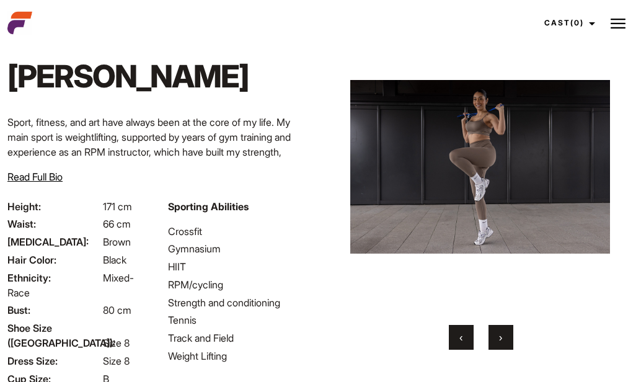
click at [496, 340] on button "›" at bounding box center [501, 337] width 25 height 25
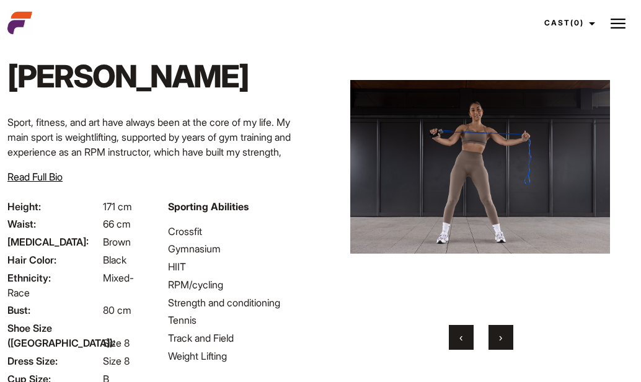
click at [496, 340] on button "›" at bounding box center [501, 337] width 25 height 25
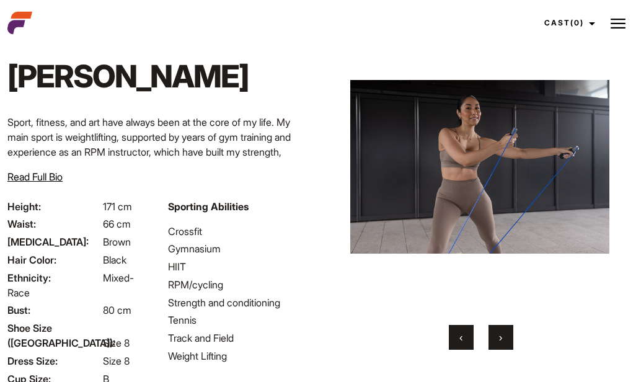
click at [496, 340] on button "›" at bounding box center [501, 337] width 25 height 25
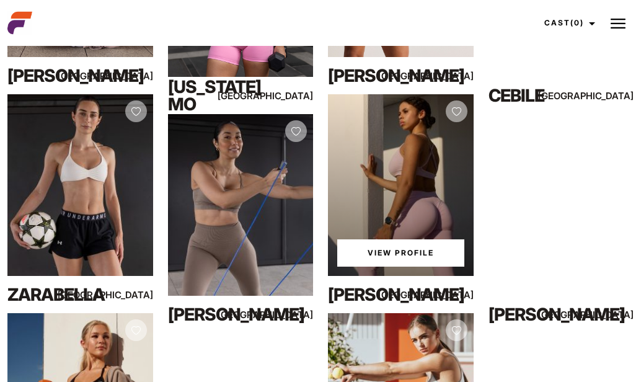
scroll to position [439, 0]
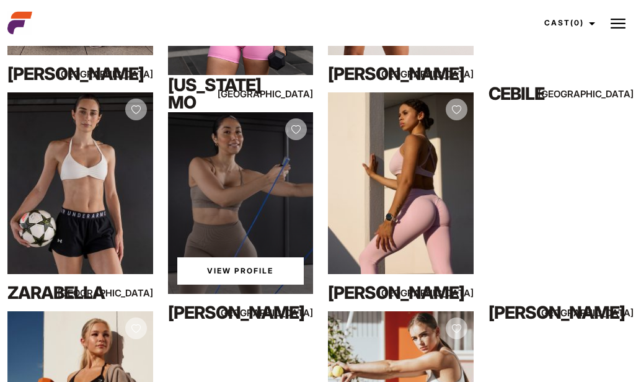
click at [248, 274] on link "View Profile" at bounding box center [240, 270] width 127 height 27
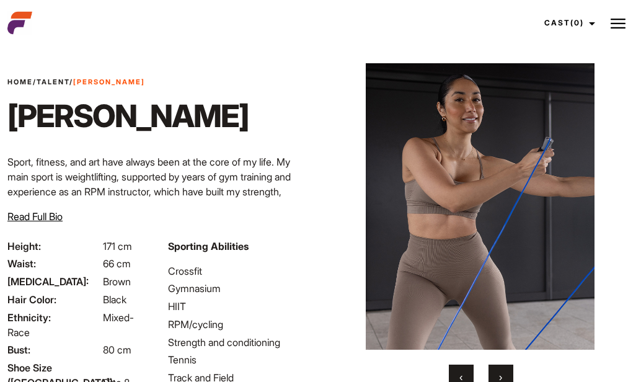
scroll to position [18, 0]
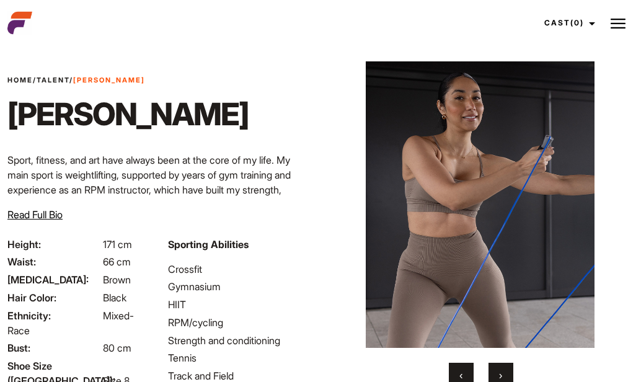
click at [504, 373] on button "›" at bounding box center [501, 375] width 25 height 25
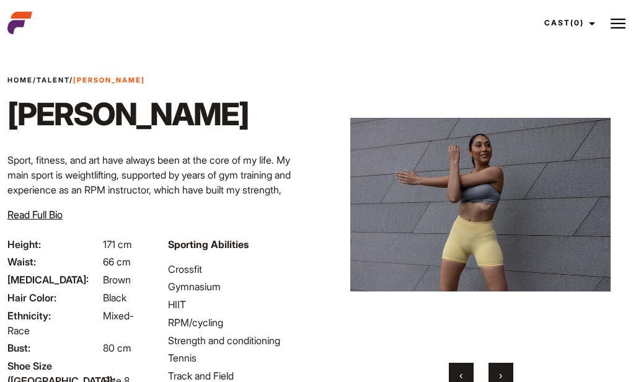
click at [504, 373] on button "›" at bounding box center [501, 375] width 25 height 25
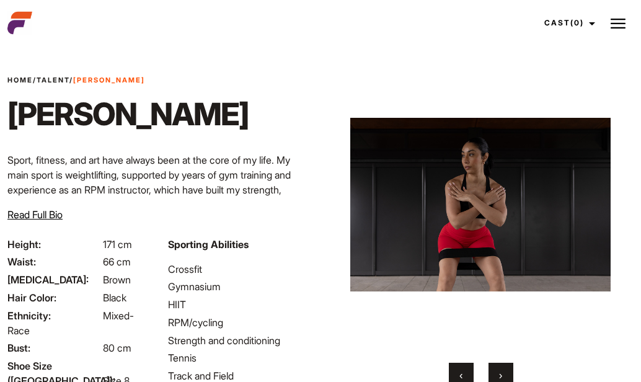
click at [504, 373] on button "›" at bounding box center [501, 375] width 25 height 25
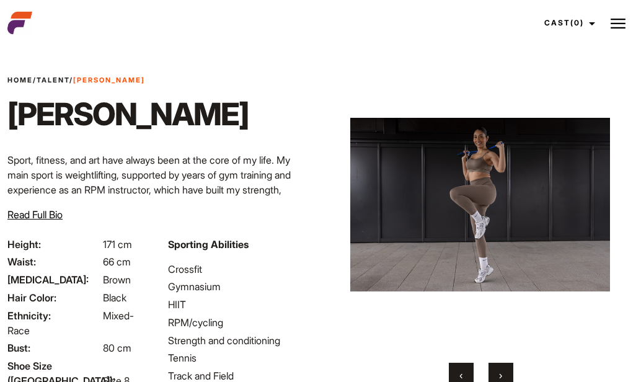
click at [504, 373] on button "›" at bounding box center [501, 375] width 25 height 25
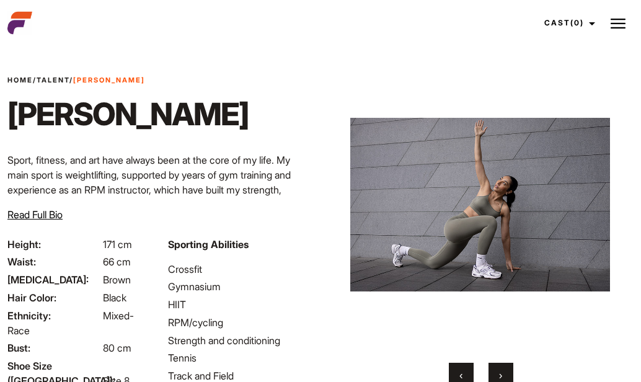
click at [504, 373] on button "›" at bounding box center [501, 375] width 25 height 25
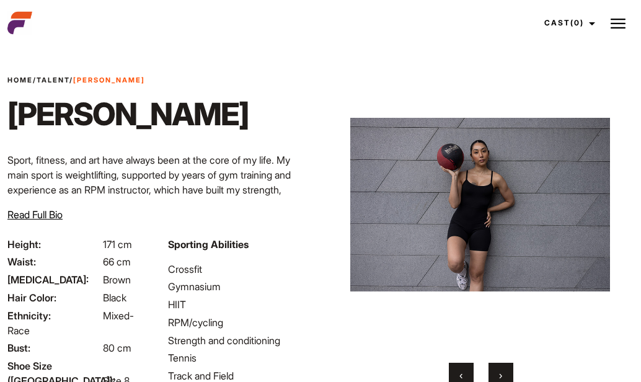
click at [504, 373] on button "›" at bounding box center [501, 375] width 25 height 25
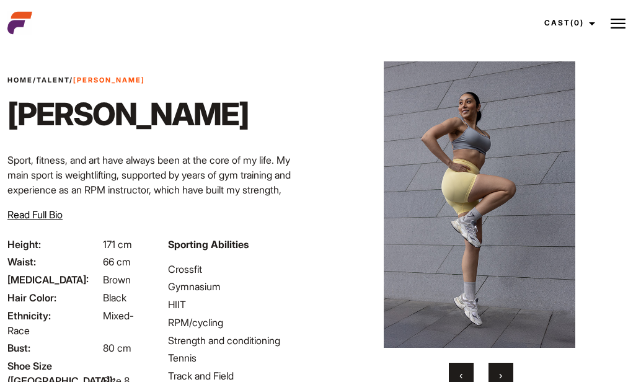
click at [504, 373] on button "›" at bounding box center [501, 375] width 25 height 25
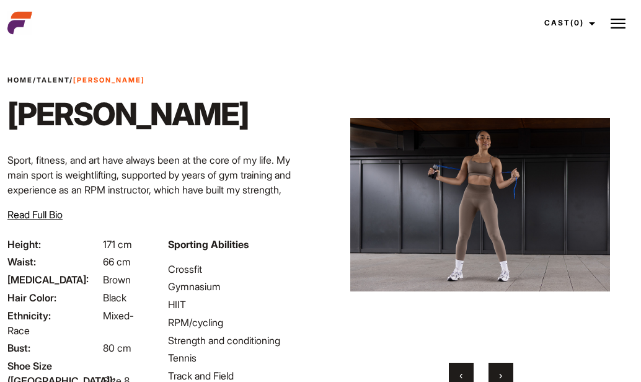
click at [504, 373] on button "›" at bounding box center [501, 375] width 25 height 25
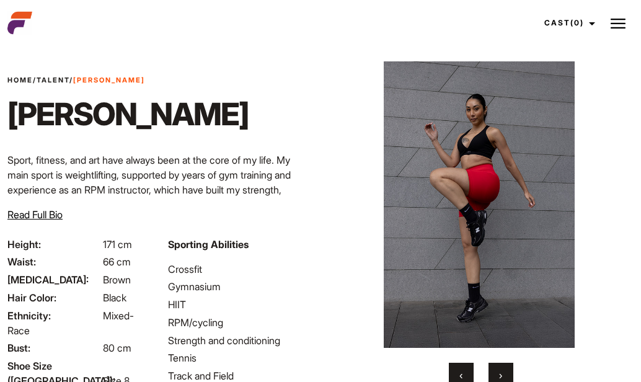
click at [504, 373] on button "›" at bounding box center [501, 375] width 25 height 25
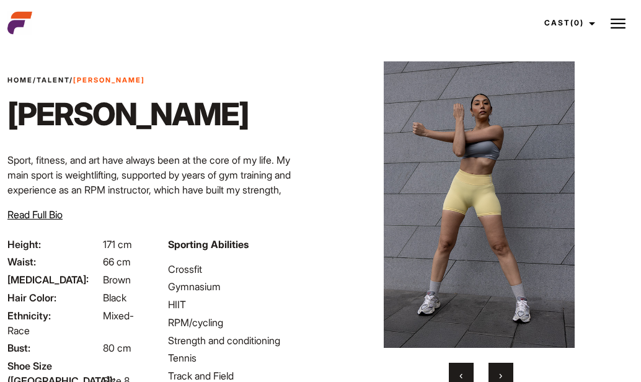
click at [504, 373] on button "›" at bounding box center [501, 375] width 25 height 25
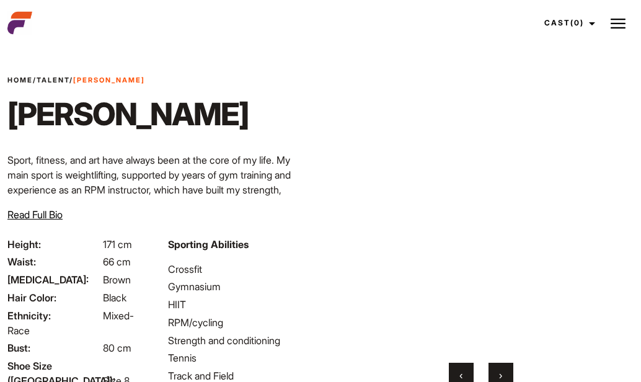
click at [504, 373] on button "›" at bounding box center [501, 375] width 25 height 25
click at [467, 368] on button "‹" at bounding box center [461, 375] width 25 height 25
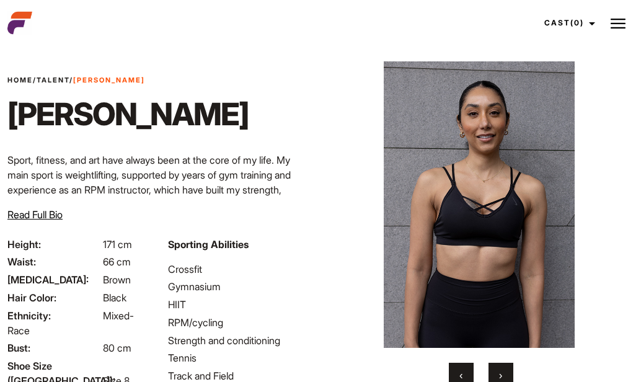
click at [498, 368] on button "›" at bounding box center [501, 375] width 25 height 25
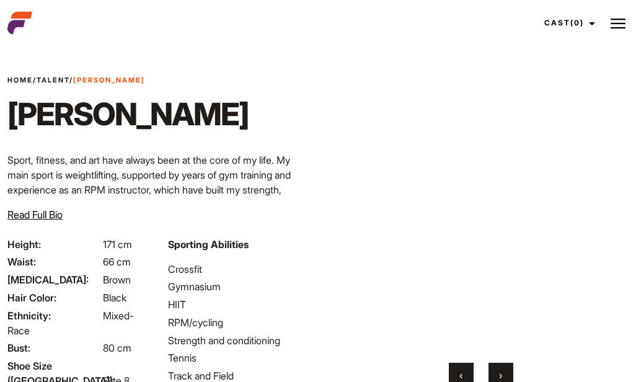
click at [499, 368] on button "›" at bounding box center [501, 375] width 25 height 25
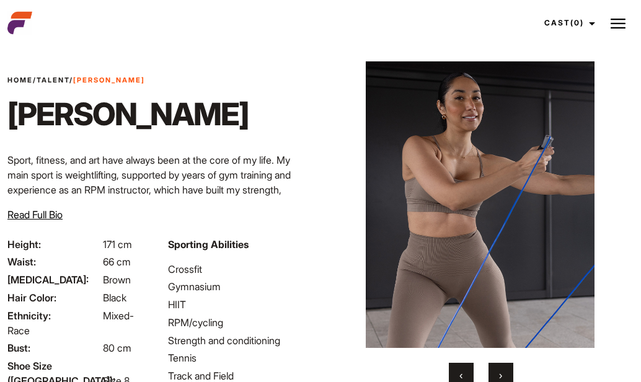
click at [499, 368] on button "›" at bounding box center [501, 375] width 25 height 25
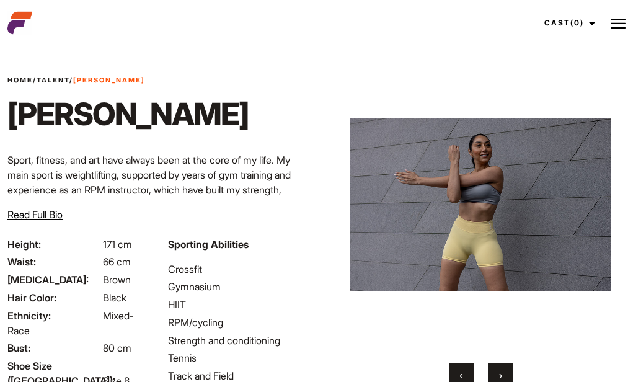
click at [499, 368] on button "›" at bounding box center [501, 375] width 25 height 25
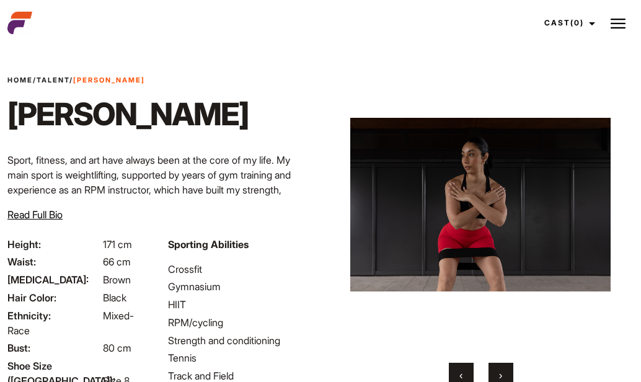
click at [499, 368] on button "›" at bounding box center [501, 375] width 25 height 25
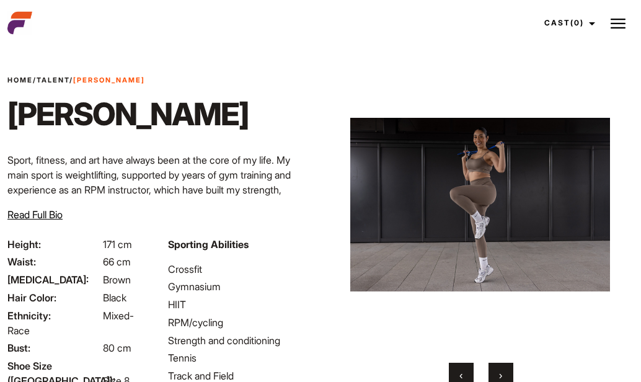
click at [499, 368] on button "›" at bounding box center [501, 375] width 25 height 25
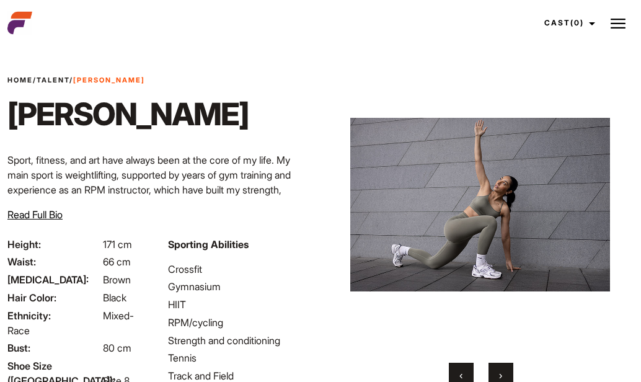
click at [499, 368] on button "›" at bounding box center [501, 375] width 25 height 25
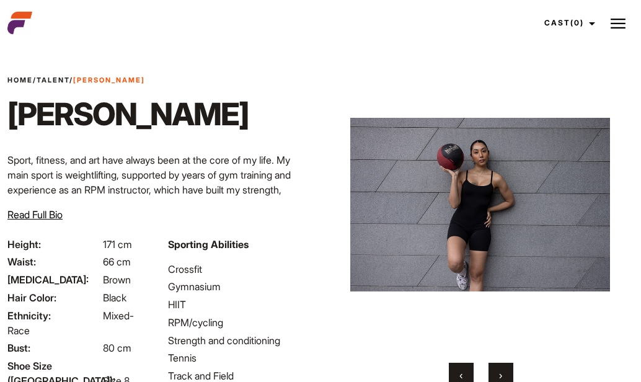
click at [499, 368] on button "›" at bounding box center [501, 375] width 25 height 25
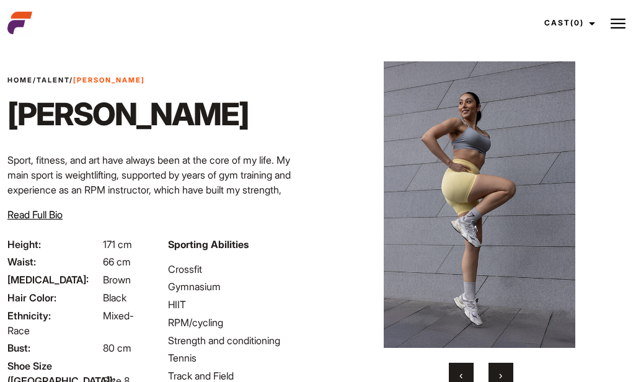
click at [499, 368] on button "›" at bounding box center [501, 375] width 25 height 25
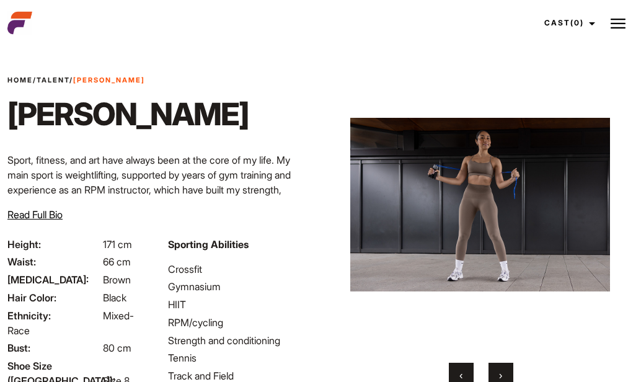
click at [499, 368] on button "›" at bounding box center [501, 375] width 25 height 25
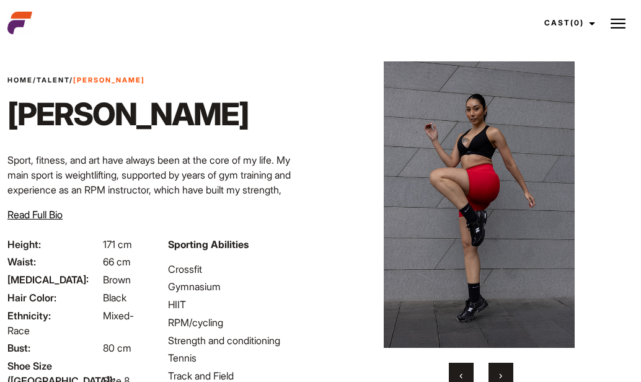
click at [499, 368] on button "›" at bounding box center [501, 375] width 25 height 25
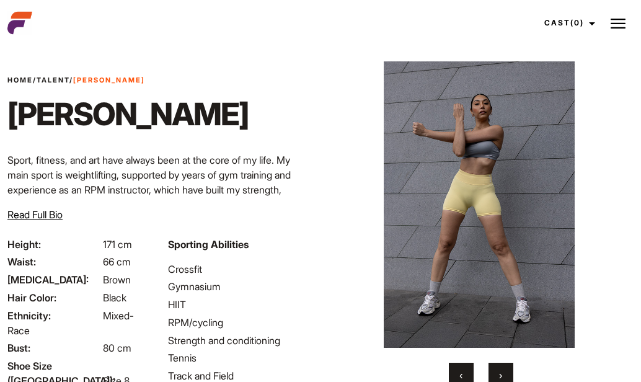
click at [499, 368] on button "›" at bounding box center [501, 375] width 25 height 25
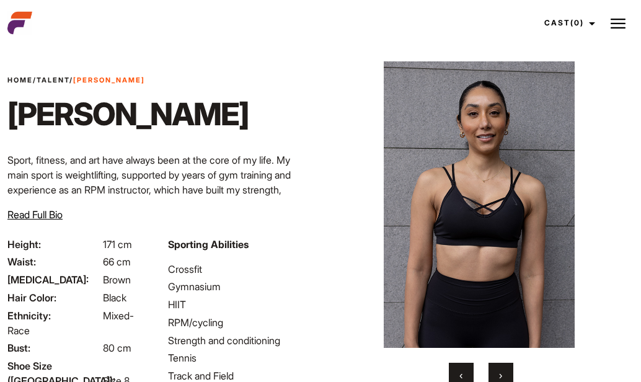
click at [499, 368] on button "›" at bounding box center [501, 375] width 25 height 25
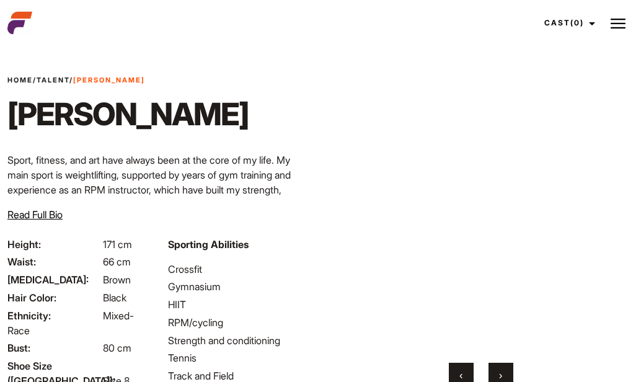
click at [499, 368] on button "›" at bounding box center [501, 375] width 25 height 25
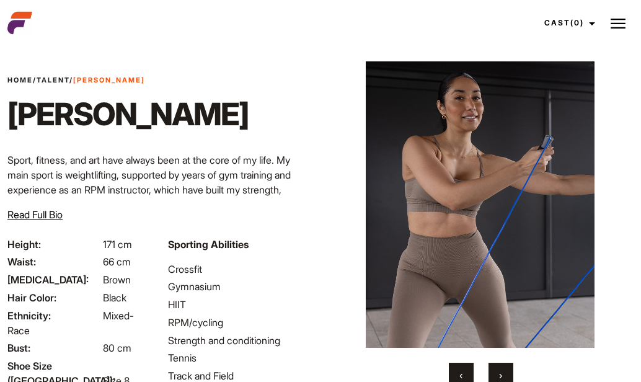
click at [499, 368] on button "›" at bounding box center [501, 375] width 25 height 25
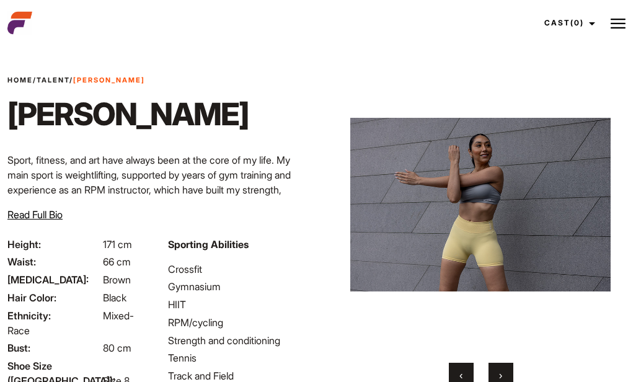
click at [499, 368] on button "›" at bounding box center [501, 375] width 25 height 25
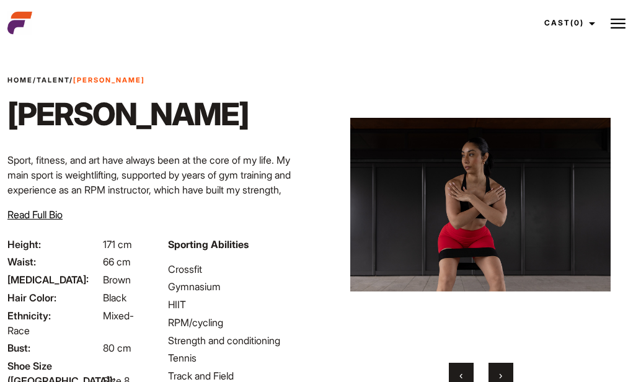
click at [499, 368] on button "›" at bounding box center [501, 375] width 25 height 25
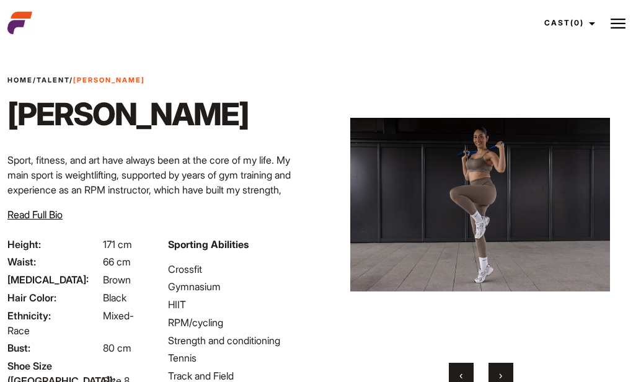
click at [499, 368] on button "›" at bounding box center [501, 375] width 25 height 25
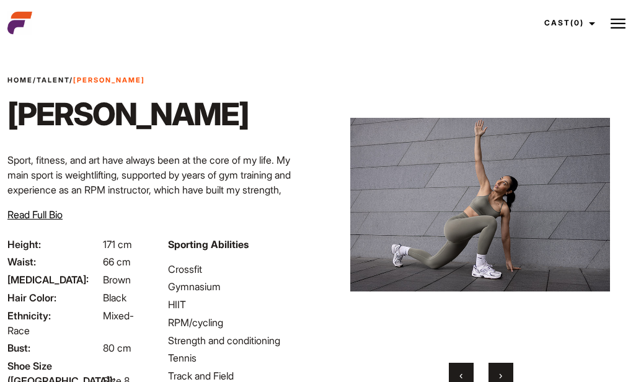
click at [499, 368] on button "›" at bounding box center [501, 375] width 25 height 25
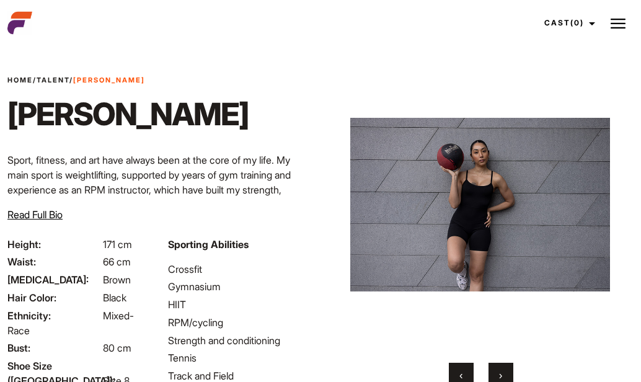
click at [499, 368] on button "›" at bounding box center [501, 375] width 25 height 25
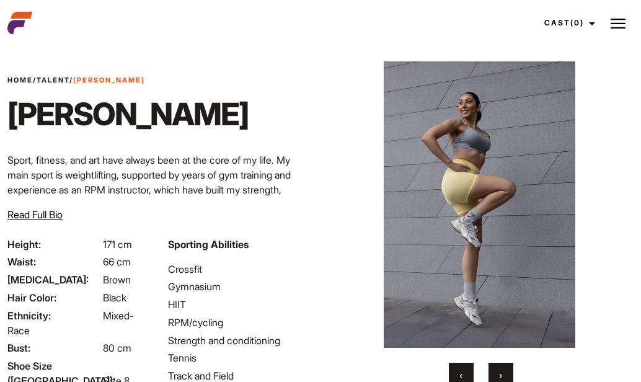
click at [499, 368] on button "›" at bounding box center [501, 375] width 25 height 25
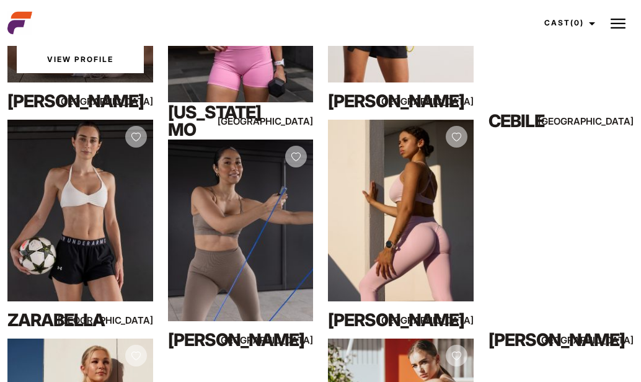
scroll to position [439, 0]
